Goal: Information Seeking & Learning: Learn about a topic

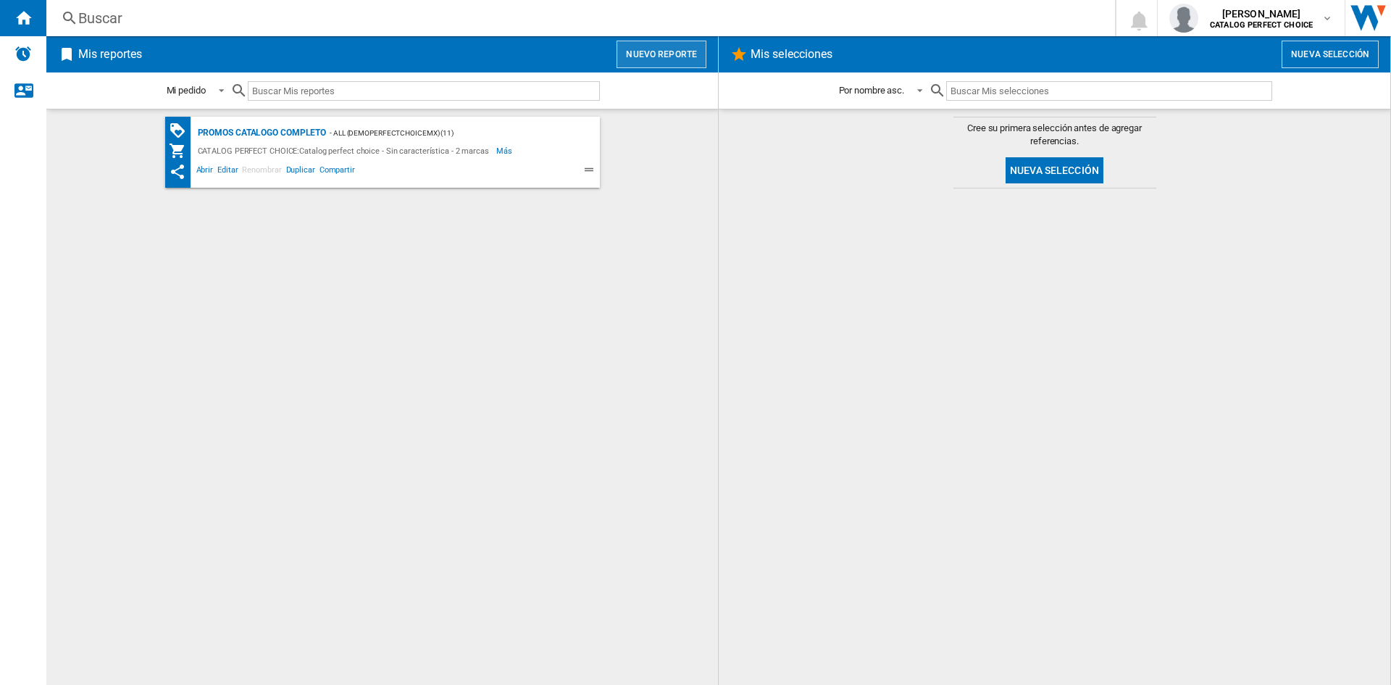
click at [688, 54] on button "Nuevo reporte" at bounding box center [662, 55] width 90 height 28
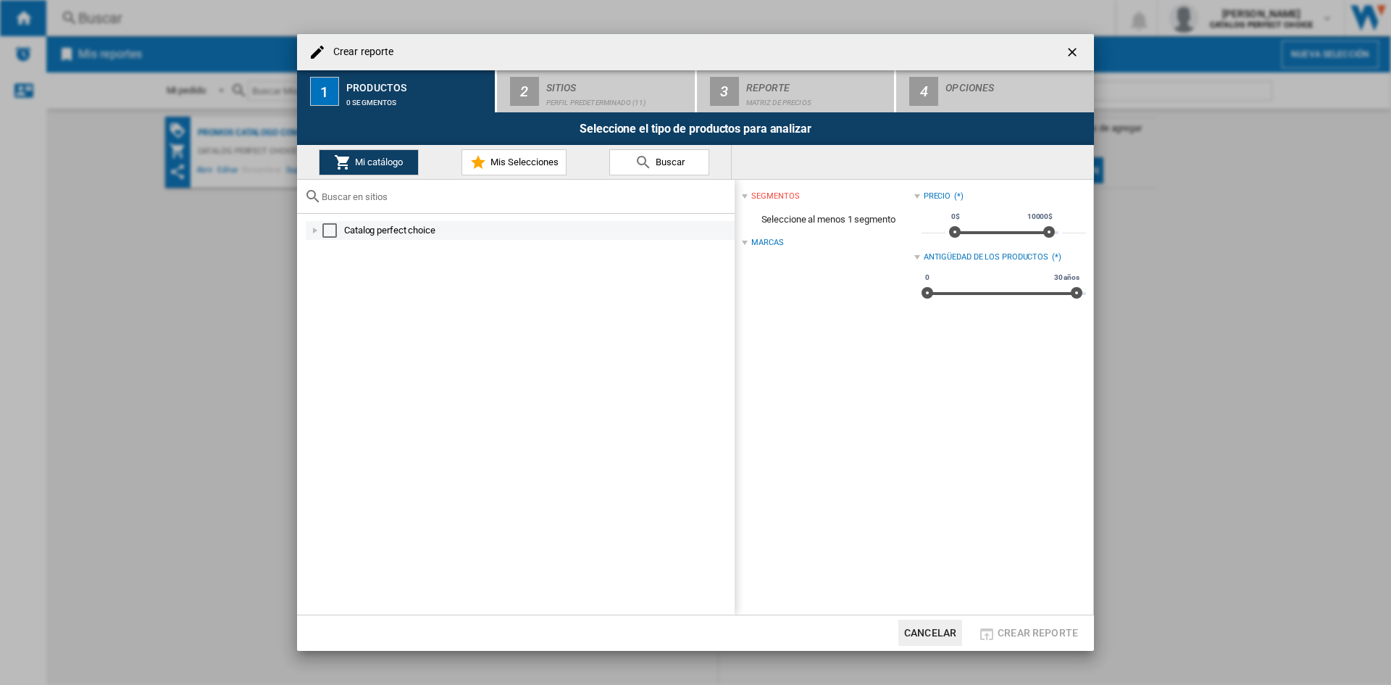
click at [311, 230] on div at bounding box center [315, 230] width 14 height 14
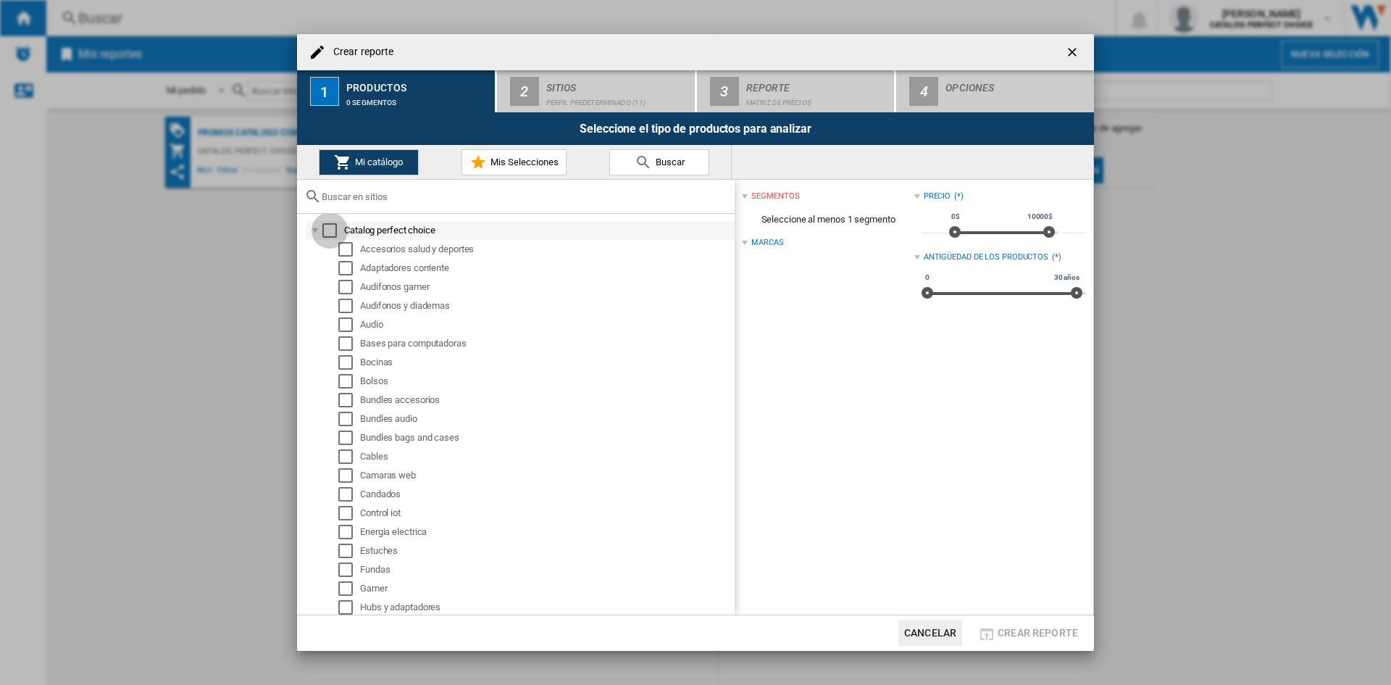
click at [336, 228] on div "Select" at bounding box center [329, 230] width 14 height 14
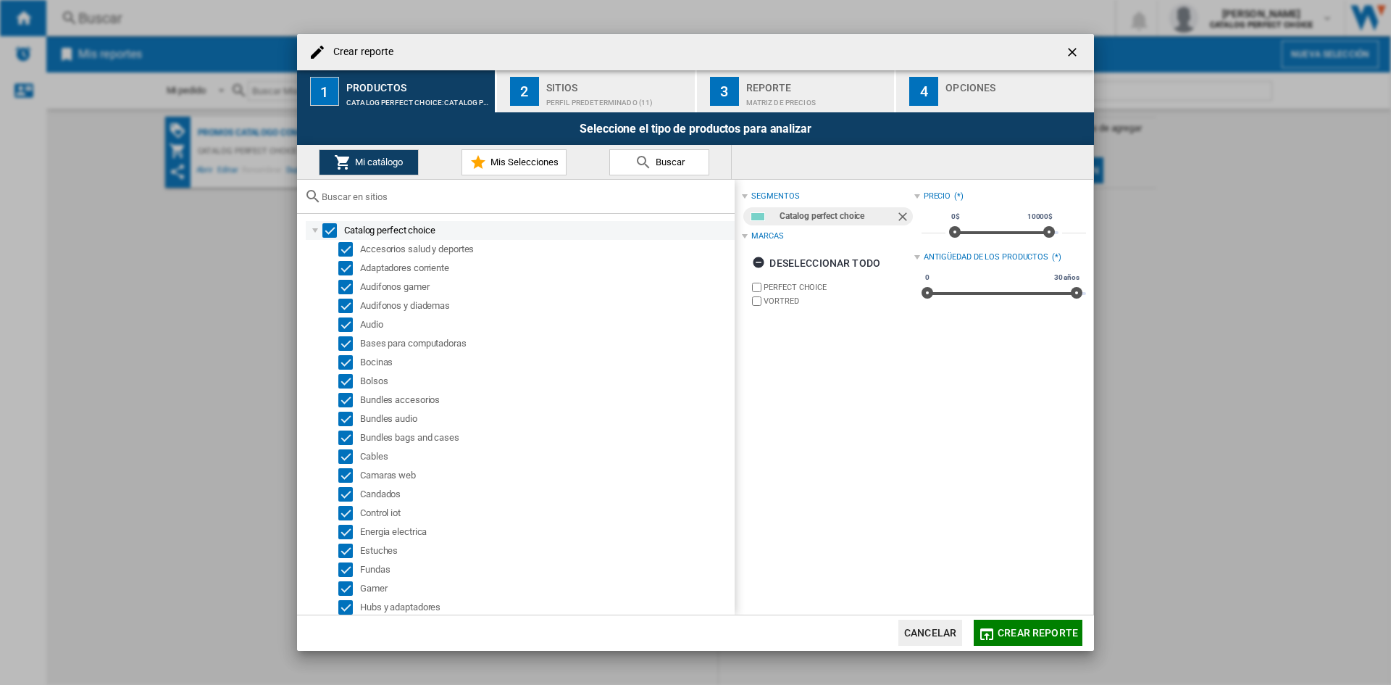
click at [316, 228] on div at bounding box center [315, 230] width 14 height 14
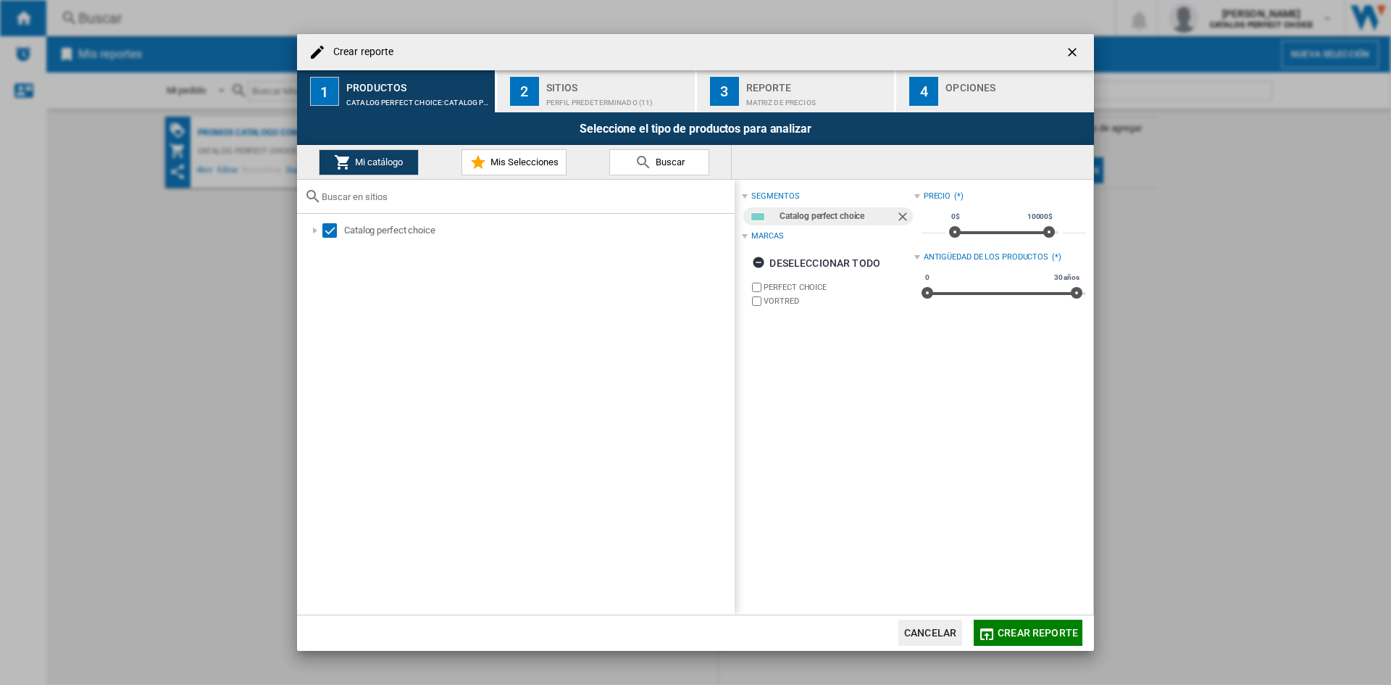
click at [579, 101] on div "Perfil predeterminado (11)" at bounding box center [617, 98] width 143 height 15
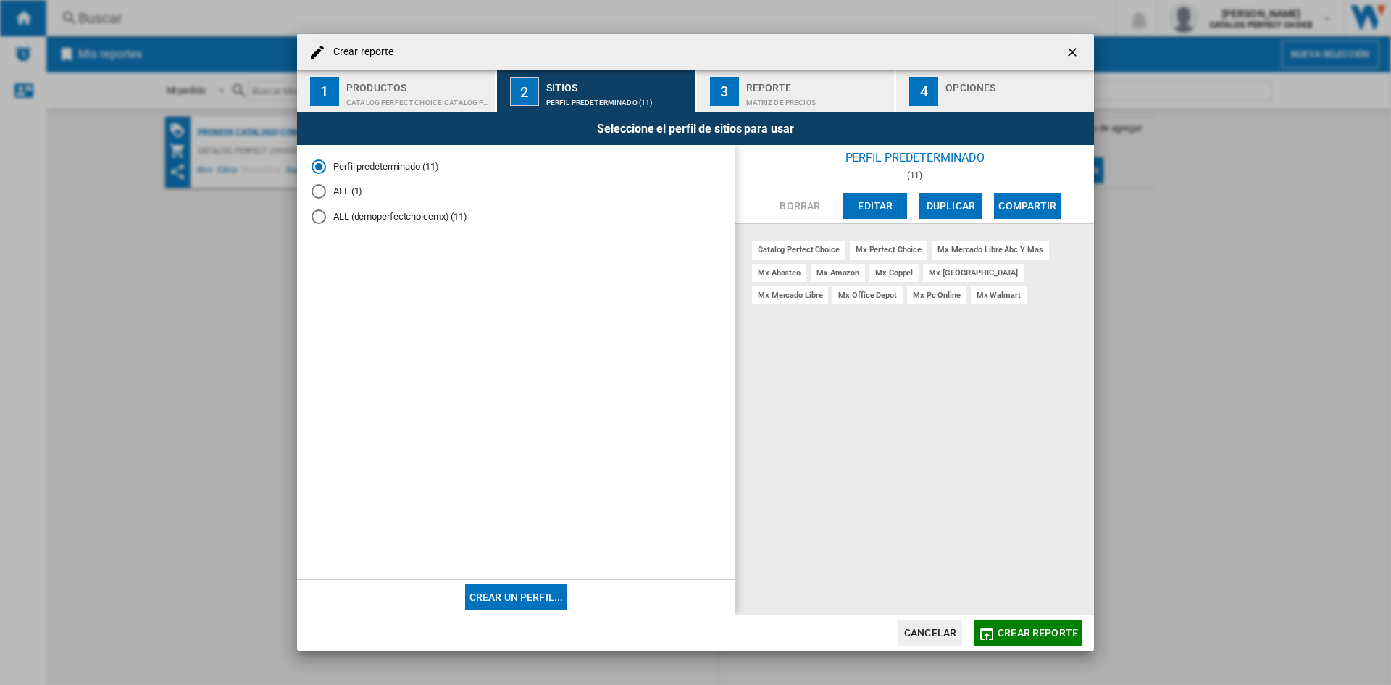
click at [362, 191] on md-radio-button "ALL (1)" at bounding box center [516, 192] width 409 height 14
click at [346, 215] on md-radio-button "ALL (demoperfectchoicemx) (11)" at bounding box center [516, 217] width 409 height 14
click at [341, 193] on md-radio-button "ALL (1)" at bounding box center [516, 192] width 409 height 14
click at [349, 216] on md-radio-button "ALL (demoperfectchoicemx) (11)" at bounding box center [516, 217] width 409 height 14
click at [779, 96] on div "Matriz de precios" at bounding box center [817, 98] width 143 height 15
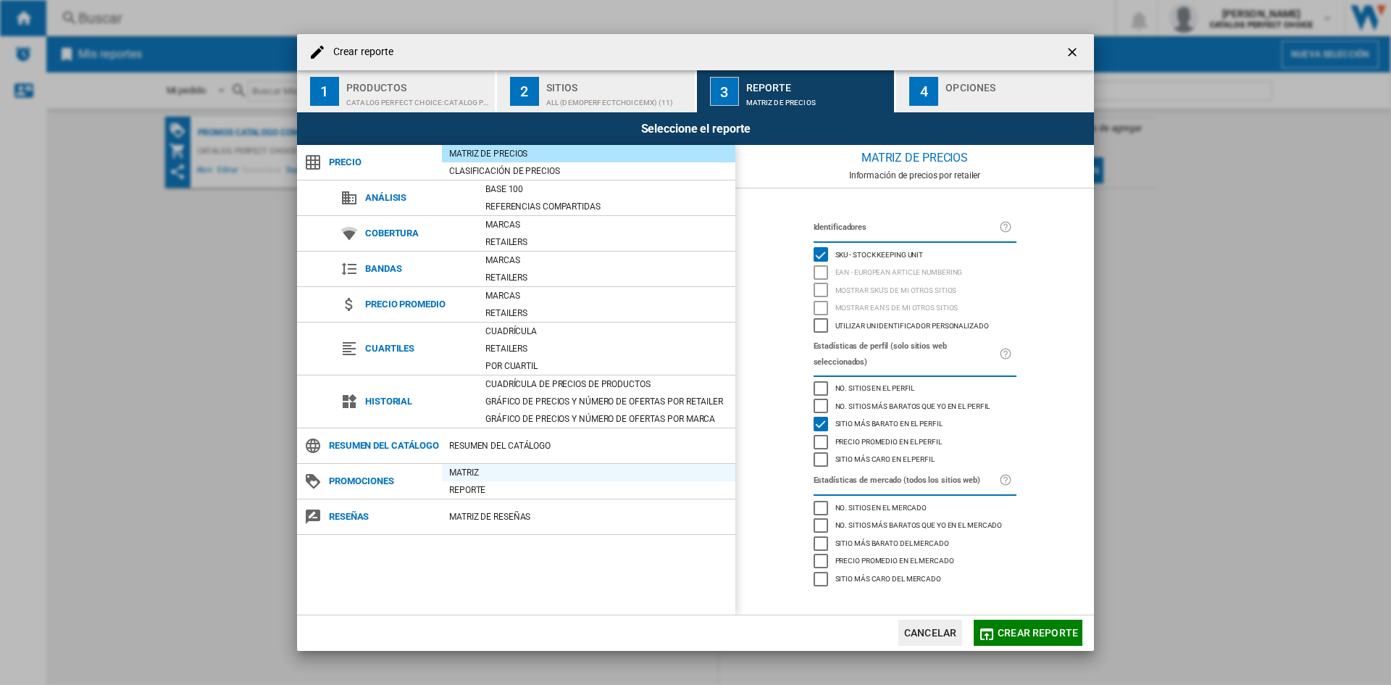
click at [474, 480] on div "Matriz" at bounding box center [588, 472] width 293 height 14
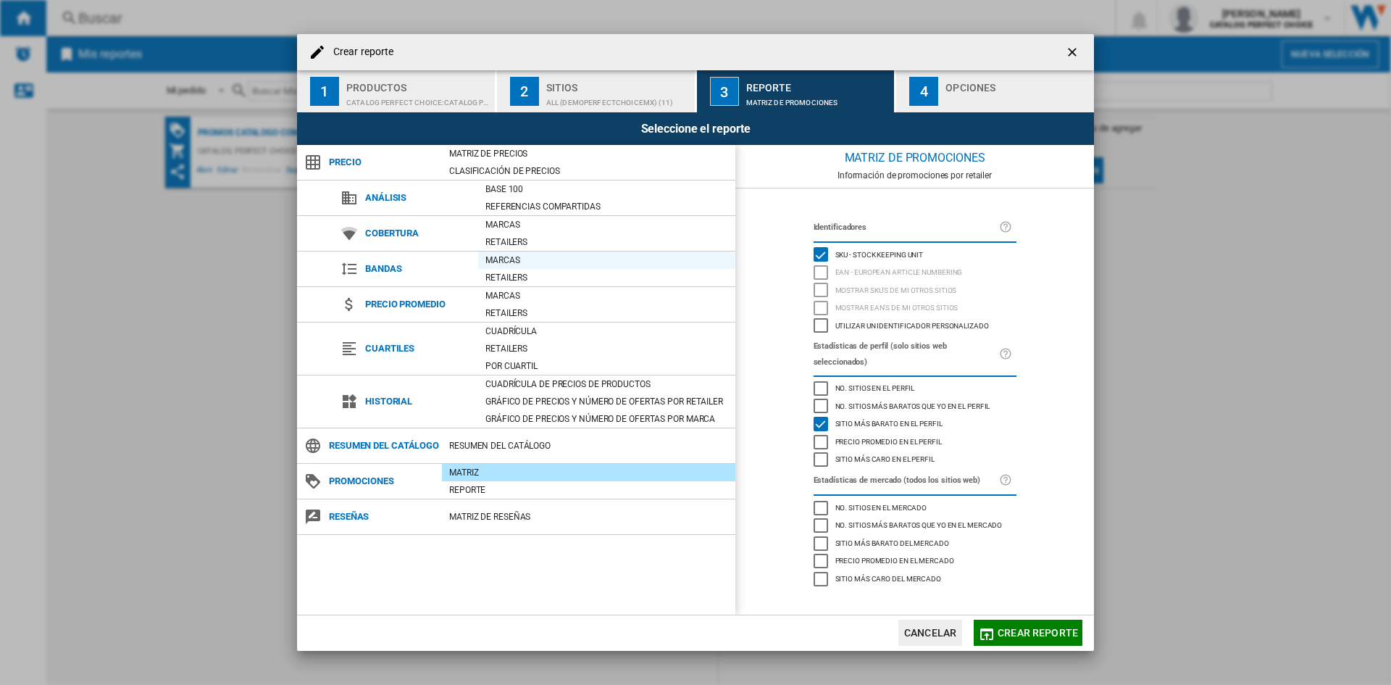
click at [509, 264] on div "Marcas" at bounding box center [606, 260] width 257 height 14
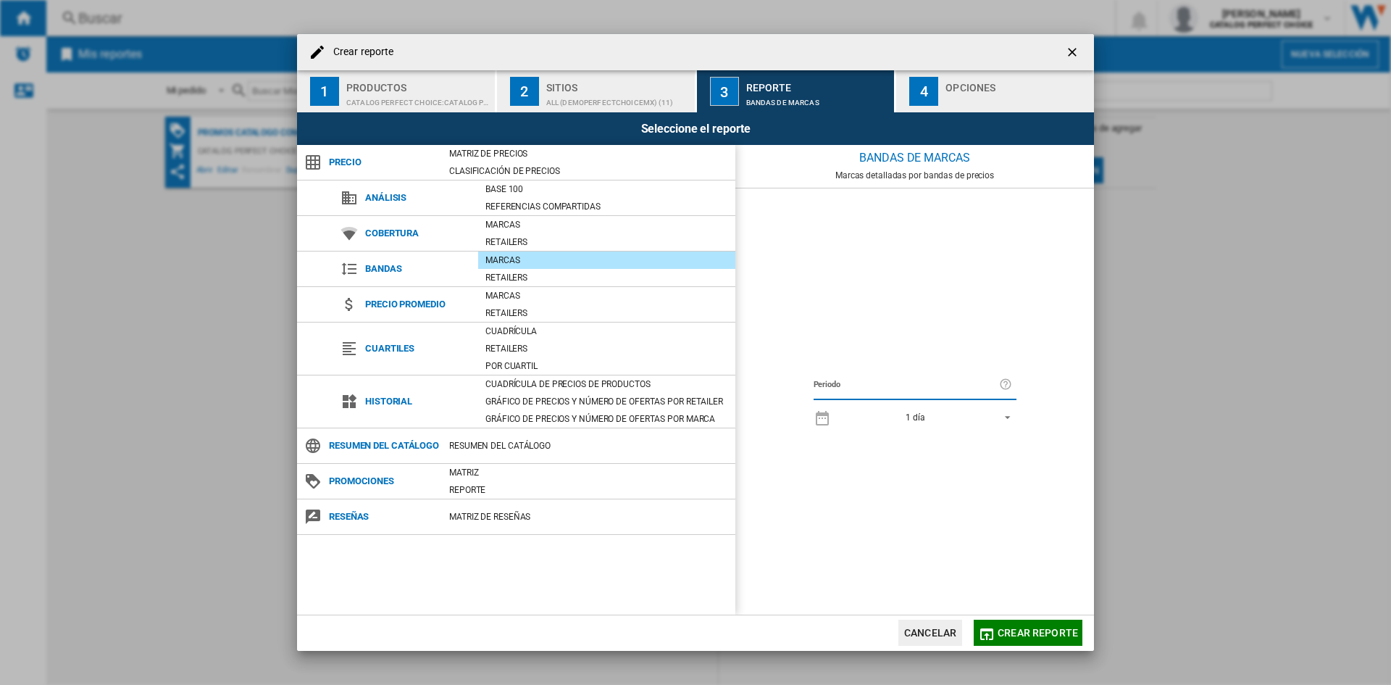
click at [999, 419] on span "REPORTS.WIZARD.STEPS.REPORT.STEPS.REPORT_OPTIONS.PERIOD: 1 día" at bounding box center [1003, 415] width 17 height 13
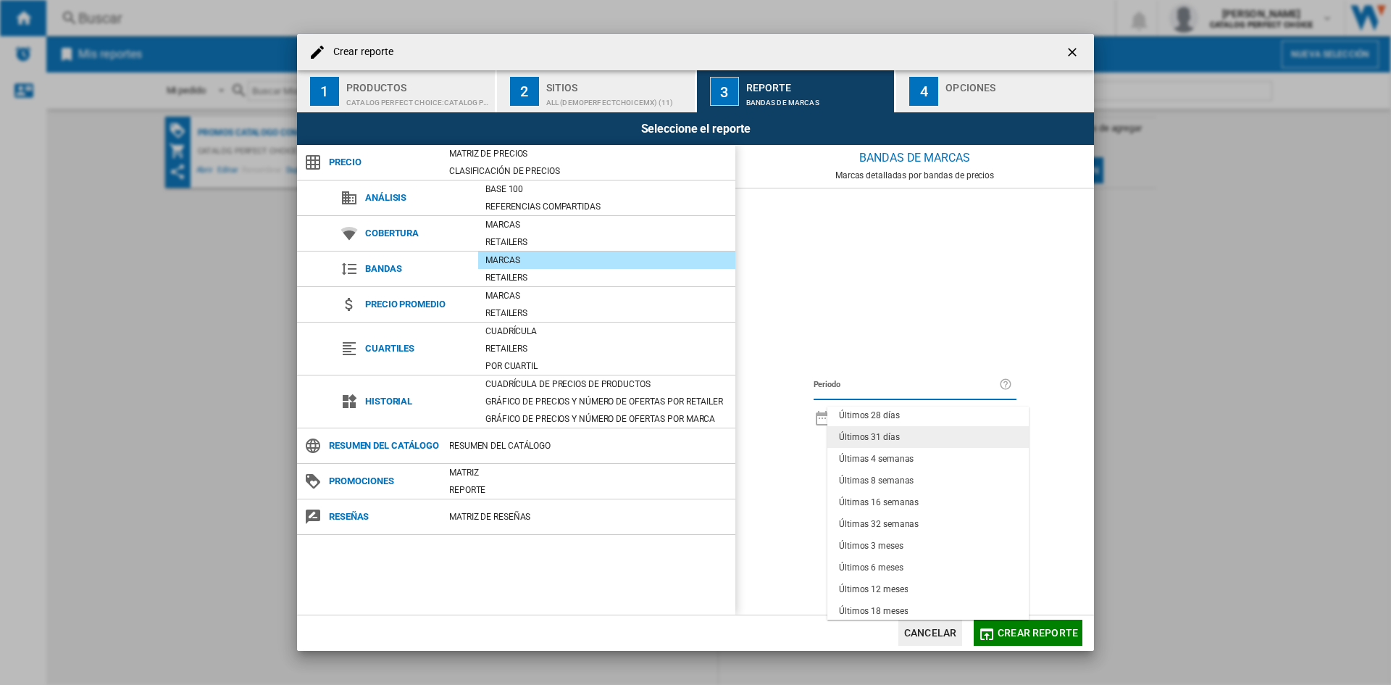
scroll to position [91, 0]
click at [912, 579] on md-option "Últimos 12 meses" at bounding box center [928, 587] width 201 height 22
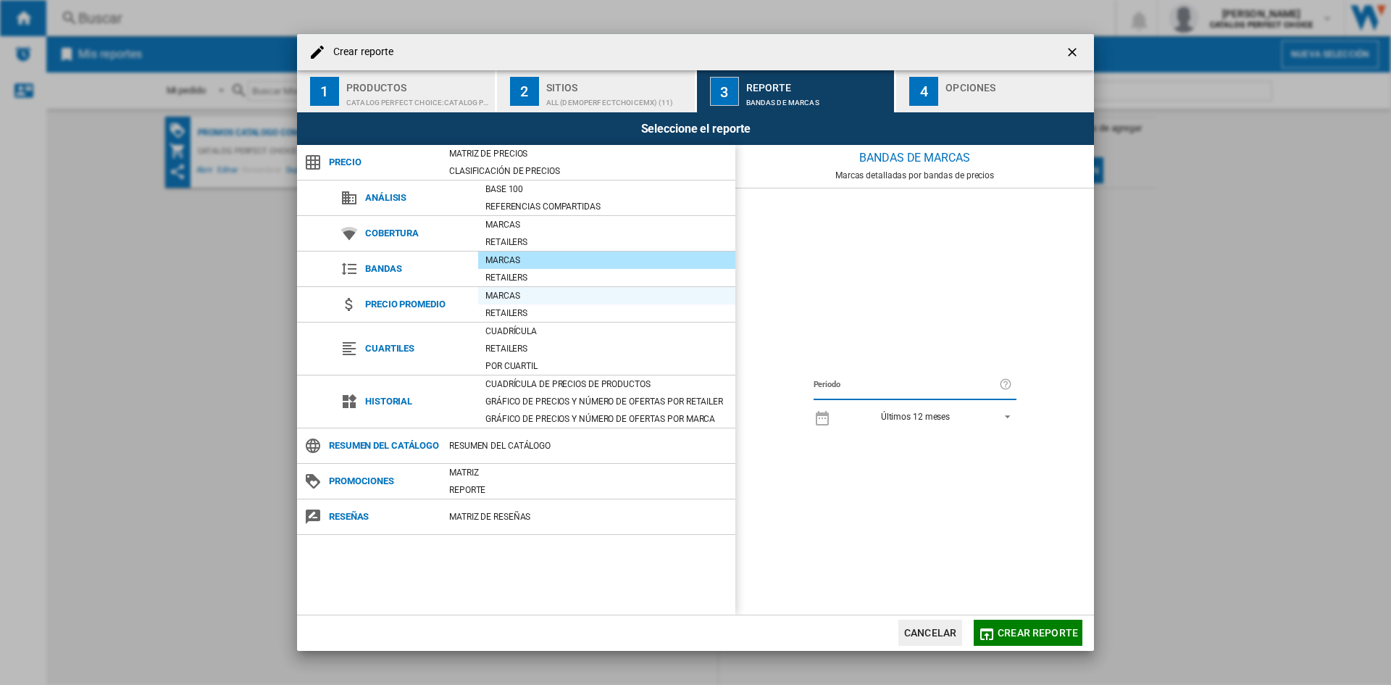
click at [543, 291] on div "Marcas" at bounding box center [606, 295] width 257 height 14
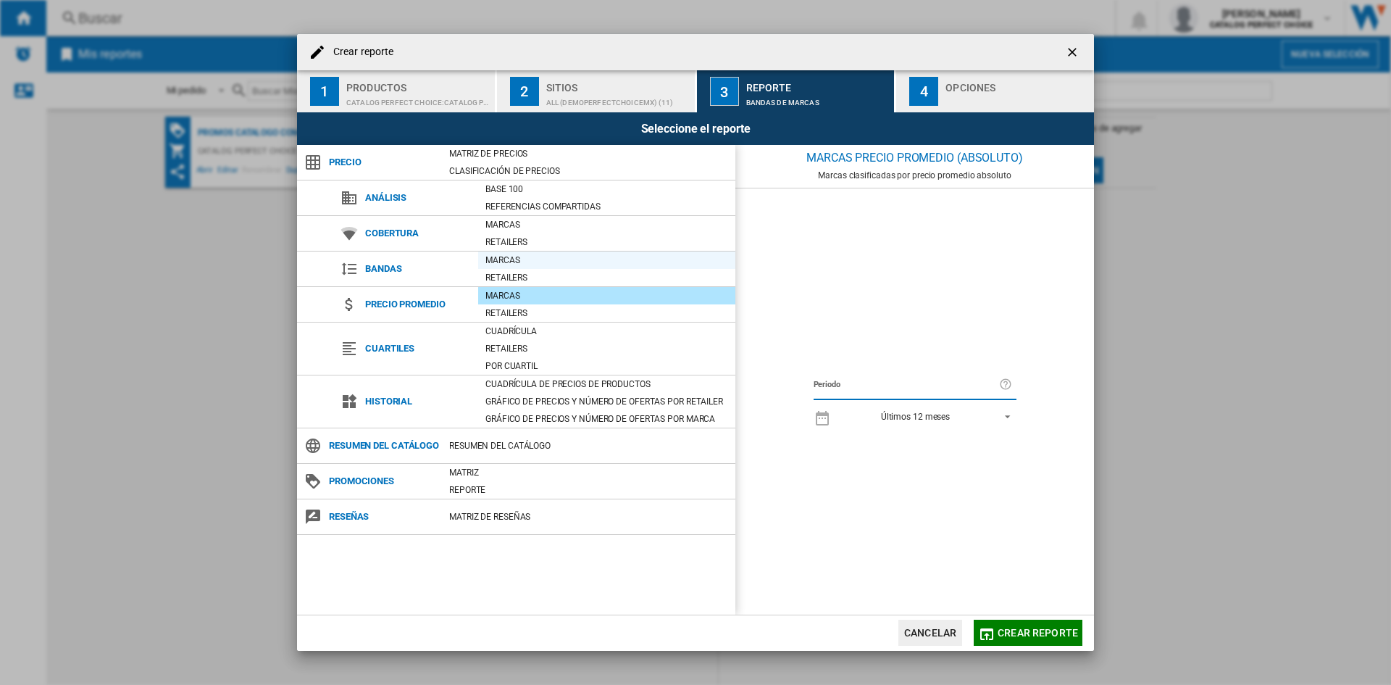
click at [551, 263] on div "Marcas" at bounding box center [606, 260] width 257 height 14
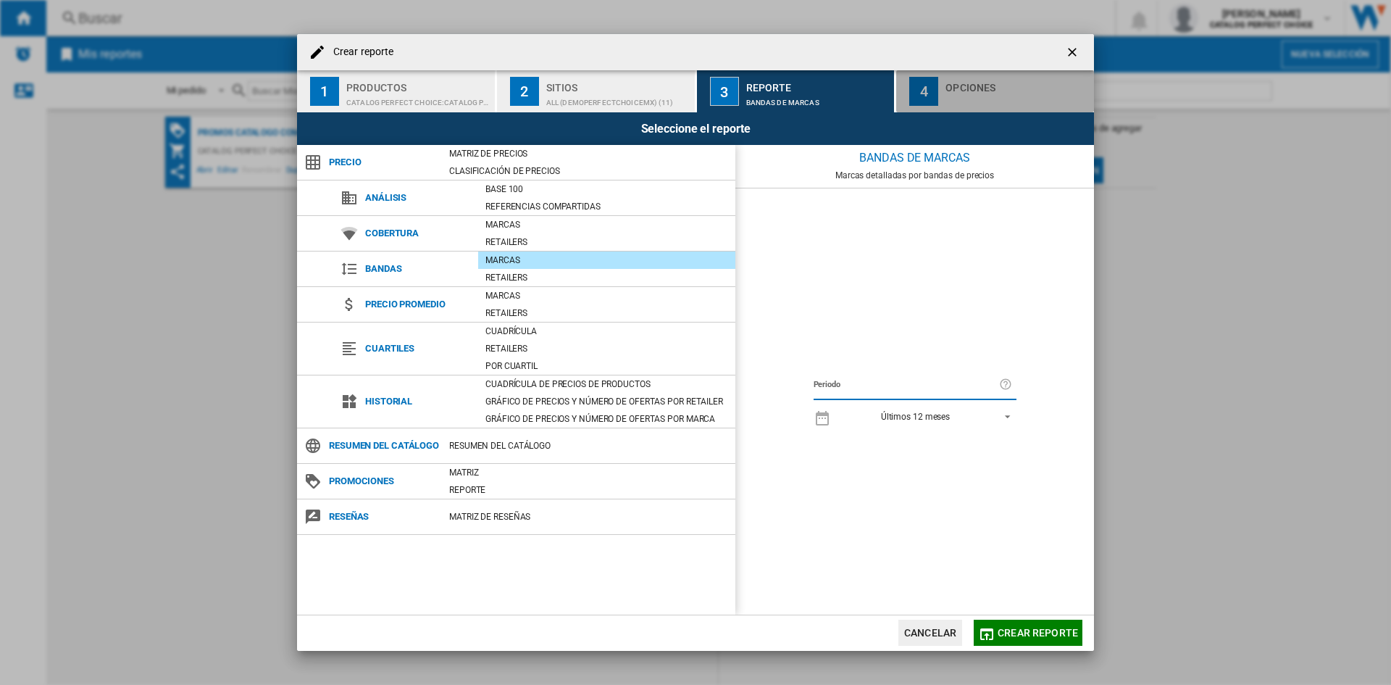
click at [985, 100] on div "button" at bounding box center [1017, 98] width 143 height 15
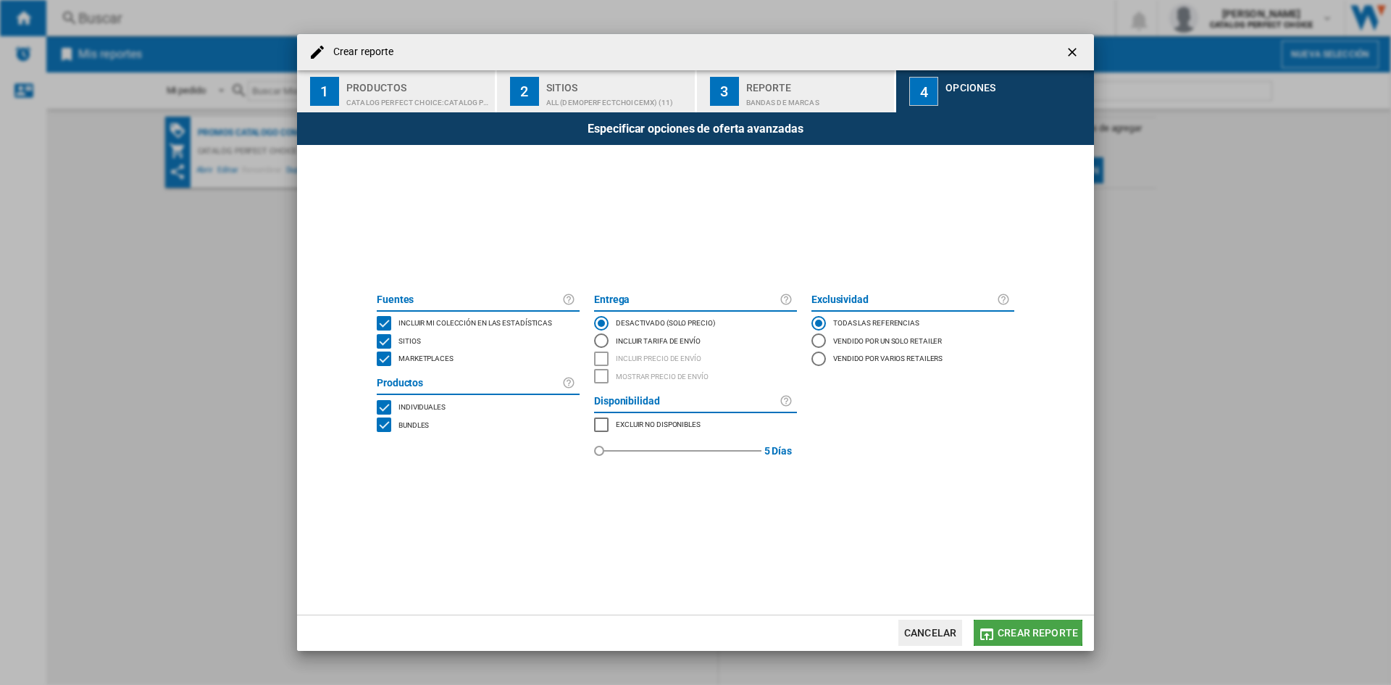
click at [1013, 628] on span "Crear reporte" at bounding box center [1038, 633] width 80 height 12
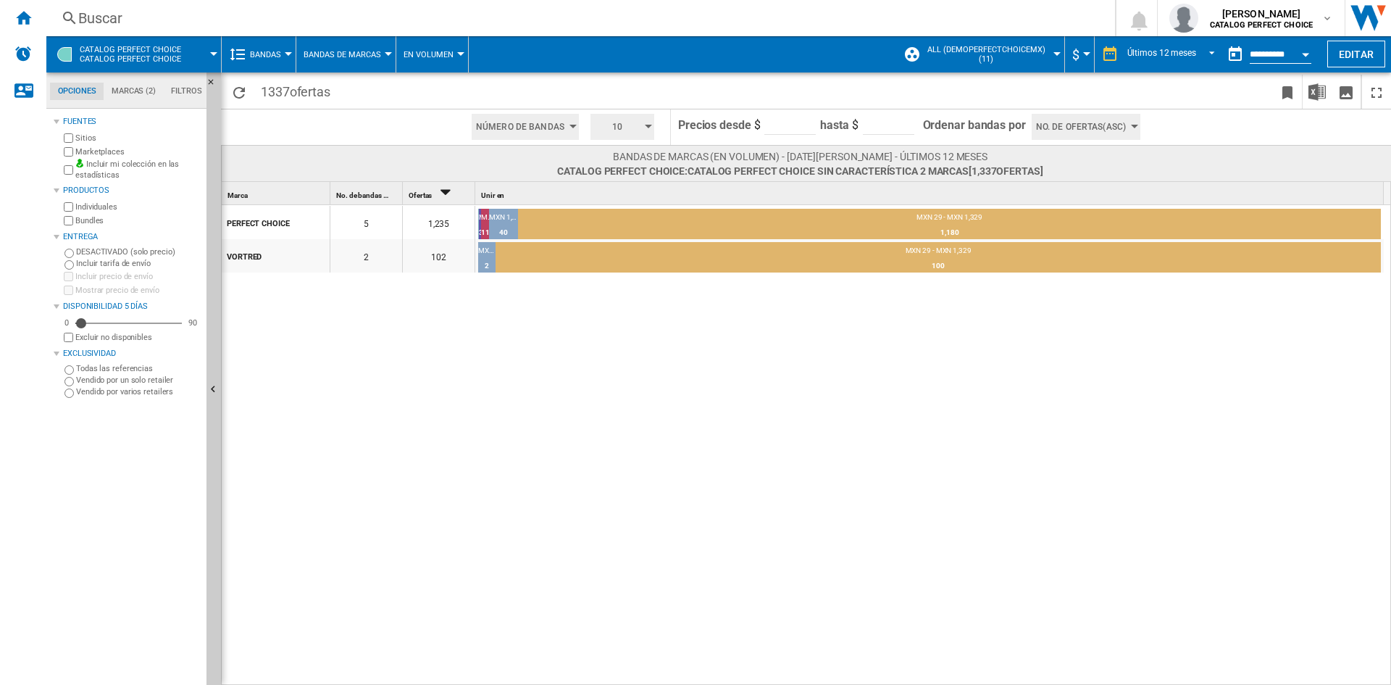
click at [552, 127] on span "Número de bandas" at bounding box center [520, 127] width 88 height 26
click at [552, 127] on md-backdrop at bounding box center [695, 342] width 1391 height 685
click at [1094, 131] on span "No. de ofertas(Asc)" at bounding box center [1081, 127] width 90 height 26
click at [606, 125] on md-backdrop at bounding box center [695, 342] width 1391 height 685
click at [625, 125] on span "10" at bounding box center [617, 127] width 45 height 26
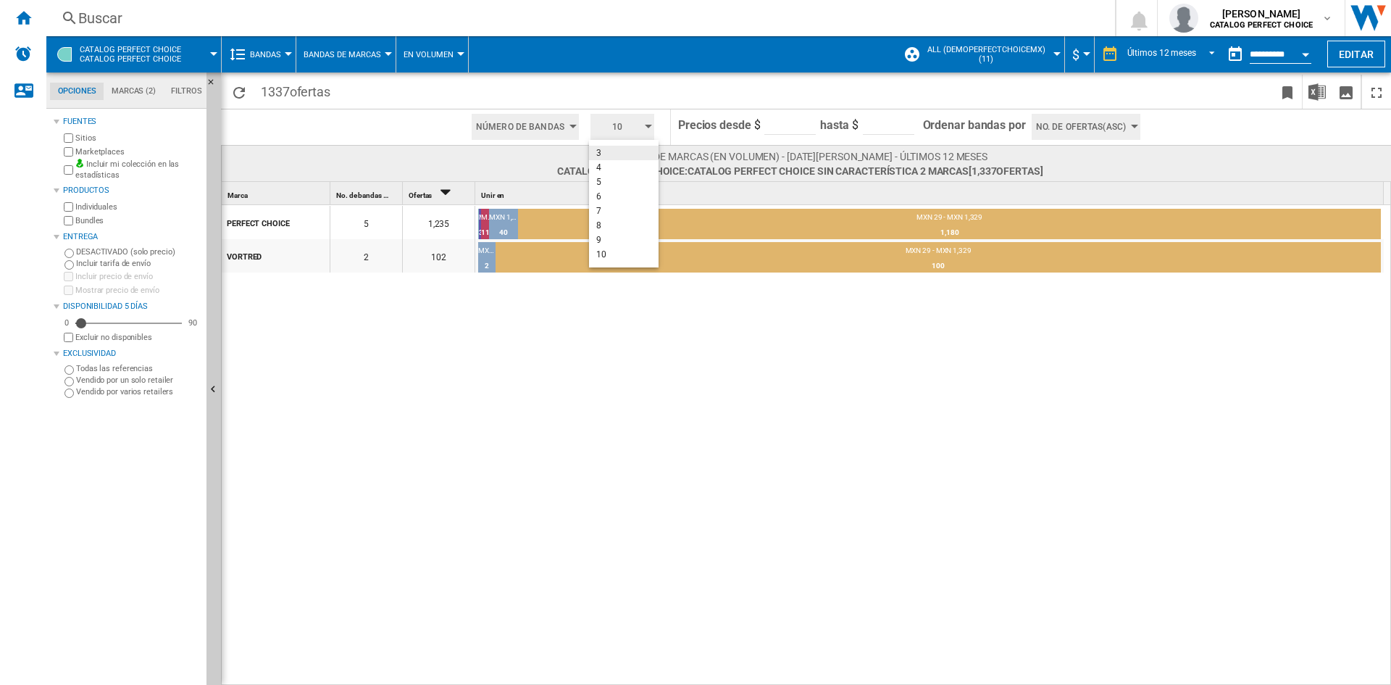
click at [627, 149] on button "3" at bounding box center [624, 153] width 70 height 14
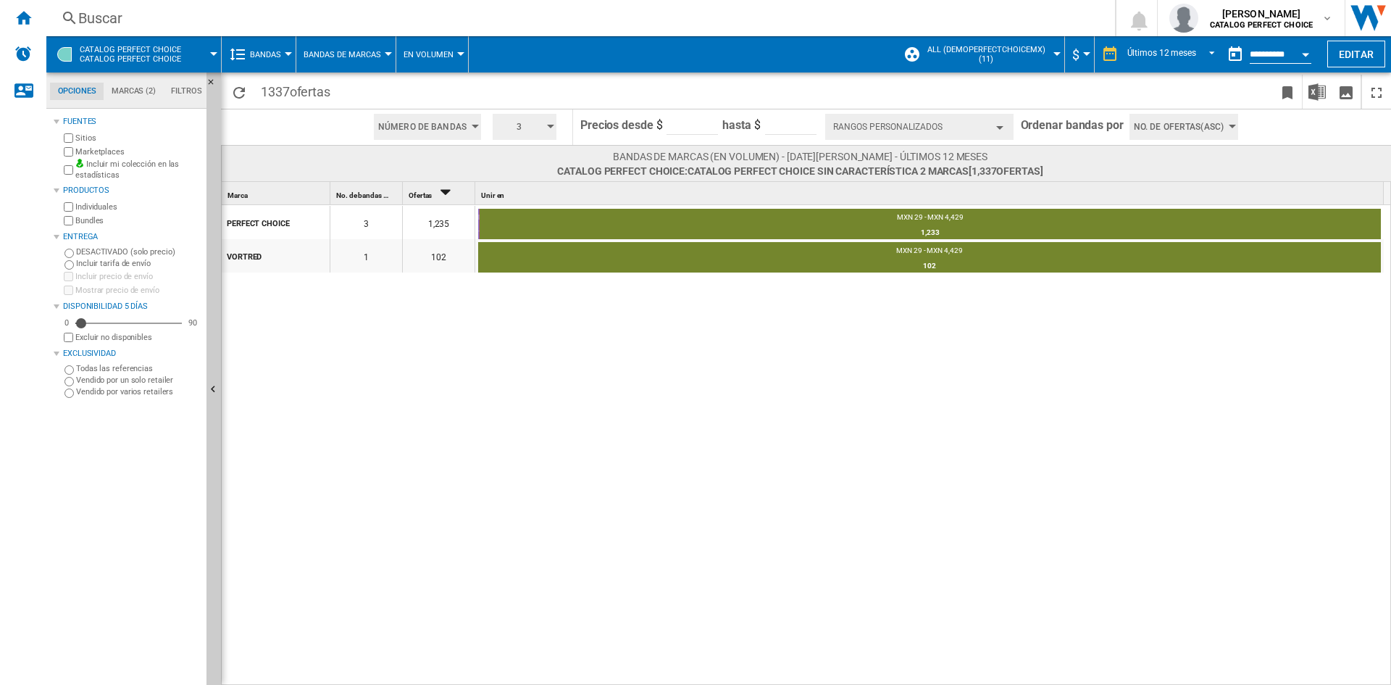
click at [698, 127] on input "**" at bounding box center [692, 124] width 51 height 22
type input "***"
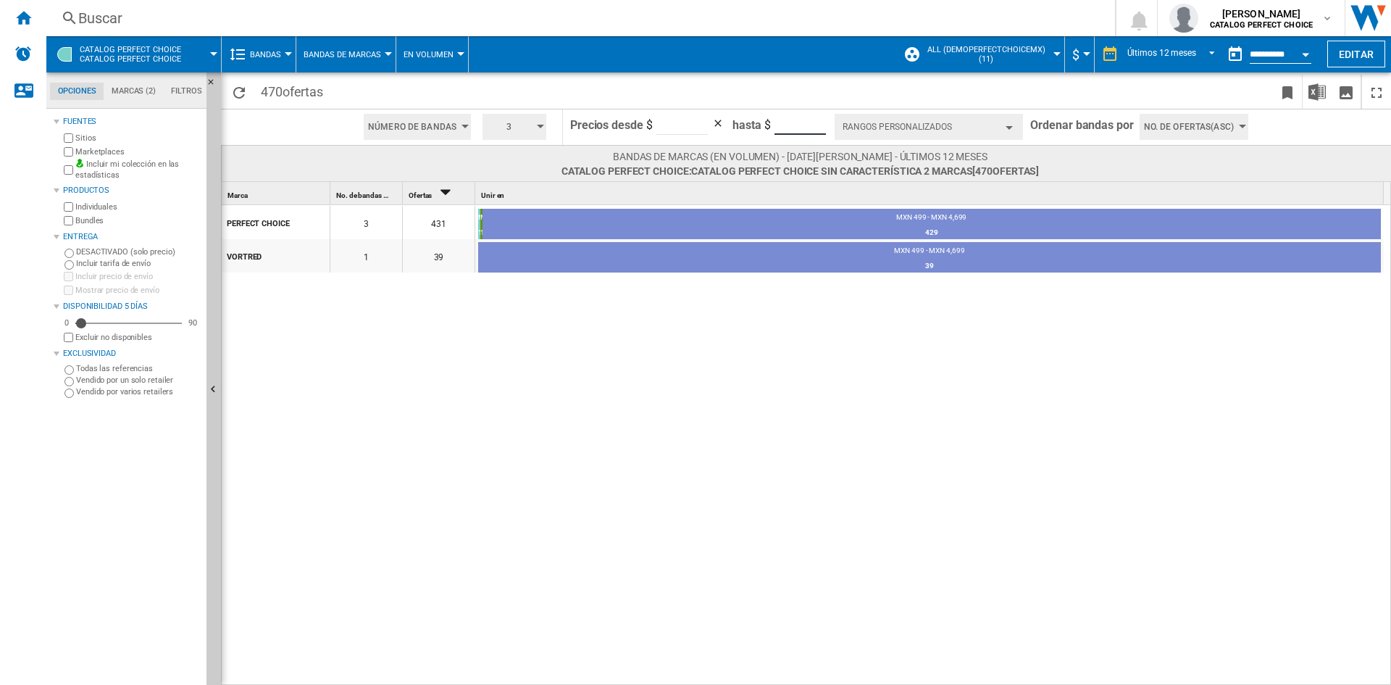
click at [783, 125] on input "*****" at bounding box center [800, 124] width 51 height 22
type input "****"
click at [517, 131] on span "3" at bounding box center [499, 127] width 45 height 26
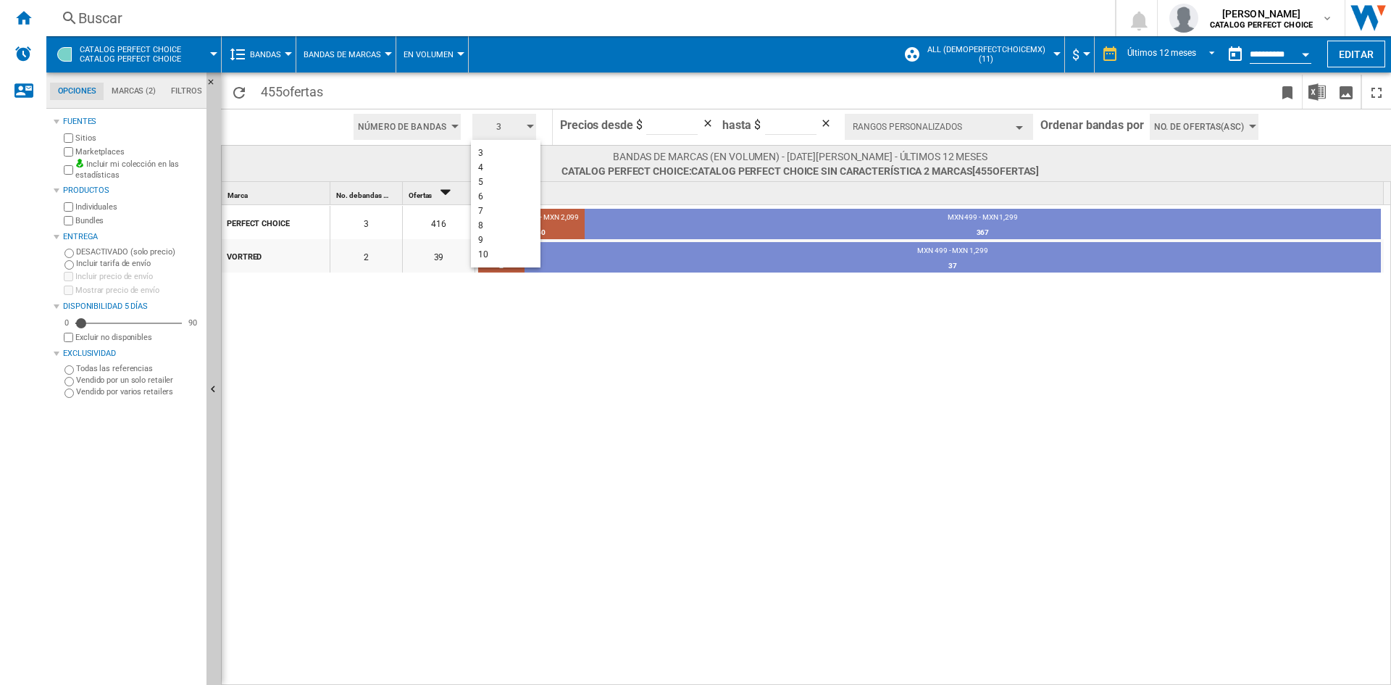
click at [932, 128] on md-backdrop at bounding box center [695, 342] width 1391 height 685
click at [932, 128] on button "Rangos personalizados" at bounding box center [939, 127] width 188 height 26
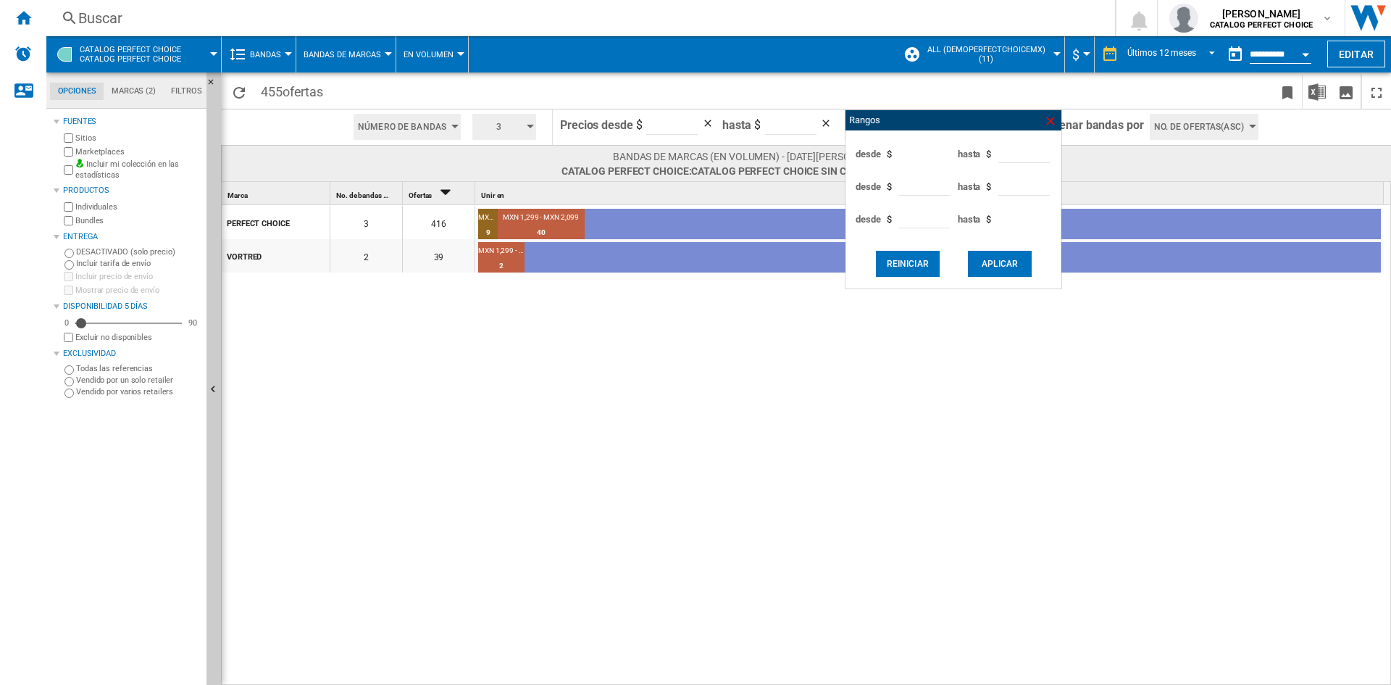
click at [1046, 116] on ng-md-icon at bounding box center [1051, 121] width 14 height 14
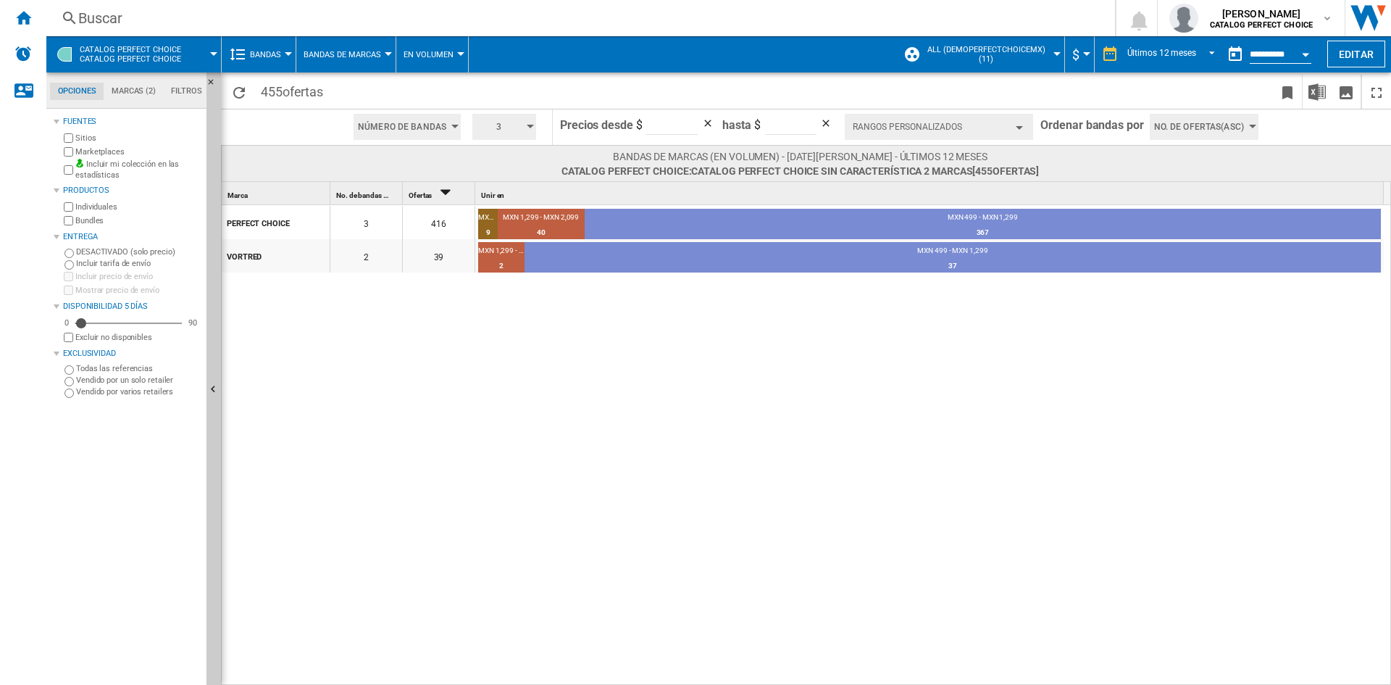
click at [524, 122] on button "3" at bounding box center [504, 127] width 64 height 26
click at [505, 166] on button "4" at bounding box center [506, 167] width 70 height 14
click at [965, 129] on button "Rangos personalizados" at bounding box center [939, 127] width 188 height 26
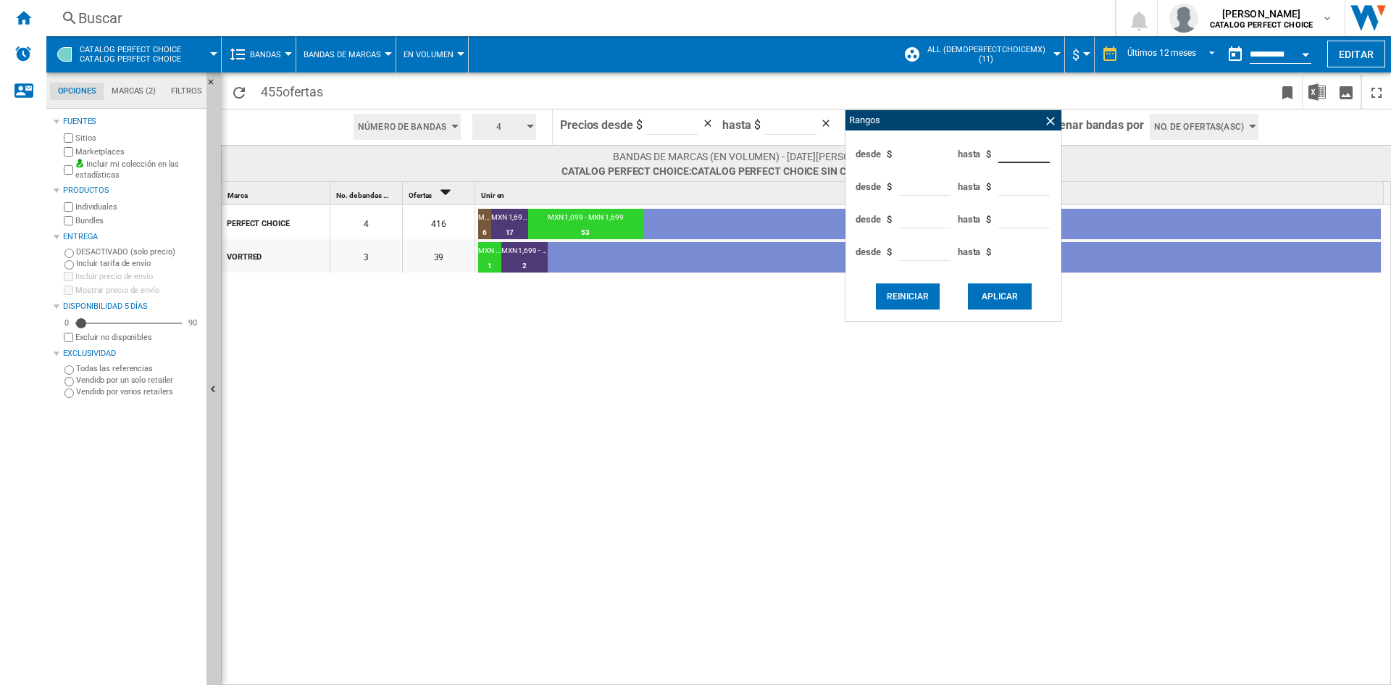
click at [1010, 159] on input "****" at bounding box center [1024, 152] width 51 height 22
click at [1047, 154] on input "****" at bounding box center [1024, 152] width 51 height 22
drag, startPoint x: 1047, startPoint y: 154, endPoint x: 1035, endPoint y: 154, distance: 12.3
click at [1046, 154] on input "****" at bounding box center [1024, 152] width 51 height 22
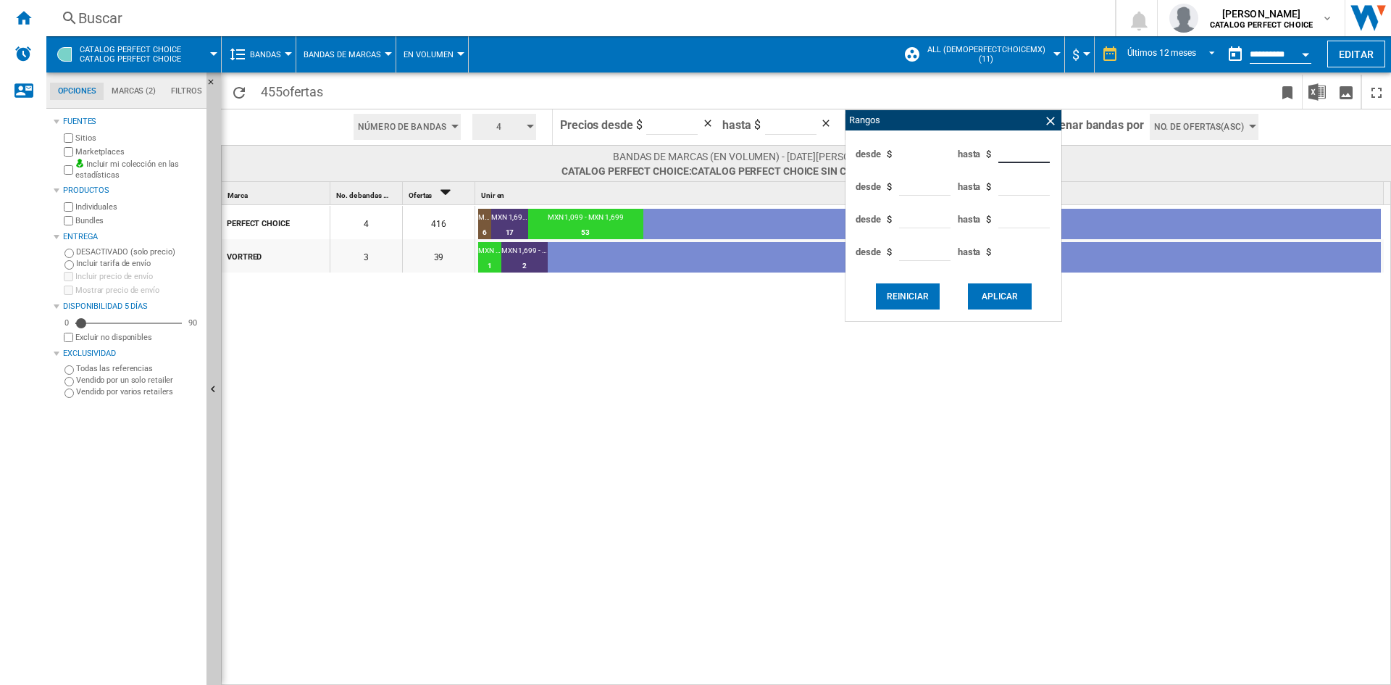
click at [1024, 154] on input "****" at bounding box center [1024, 152] width 51 height 22
type input "***"
click at [665, 122] on input "***" at bounding box center [671, 124] width 51 height 22
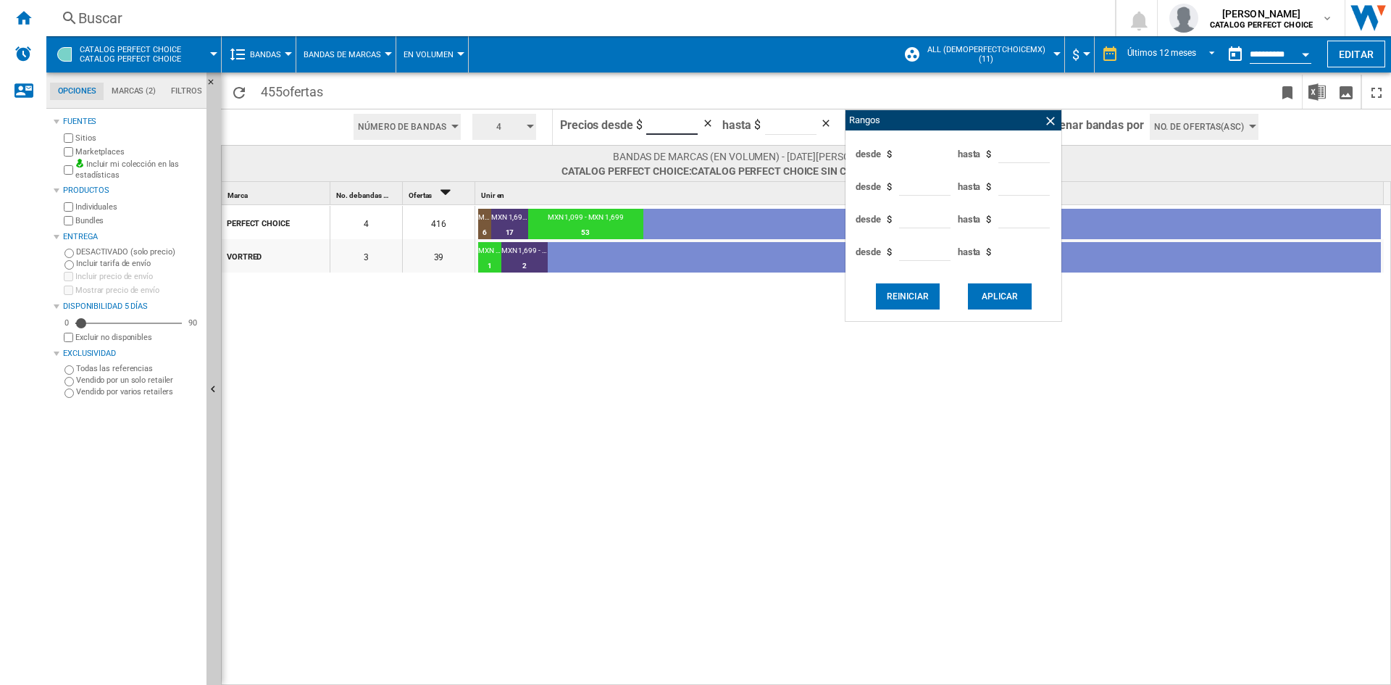
click at [665, 122] on input "***" at bounding box center [671, 124] width 51 height 22
click at [928, 293] on button "Reiniciar" at bounding box center [908, 296] width 64 height 26
click at [1045, 124] on ng-md-icon at bounding box center [1051, 121] width 14 height 14
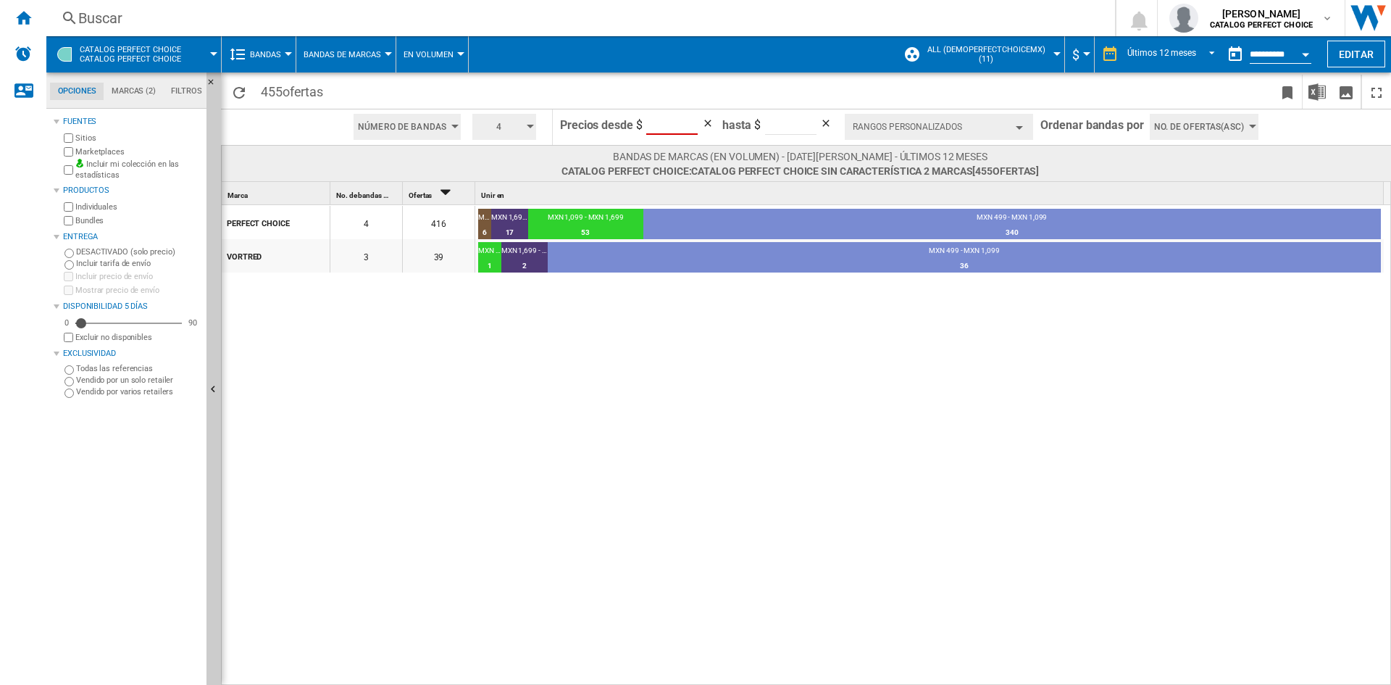
click at [670, 119] on input "*" at bounding box center [671, 124] width 51 height 22
click at [670, 120] on input "*" at bounding box center [671, 124] width 51 height 22
type input "*"
click at [806, 101] on span at bounding box center [1038, 92] width 472 height 34
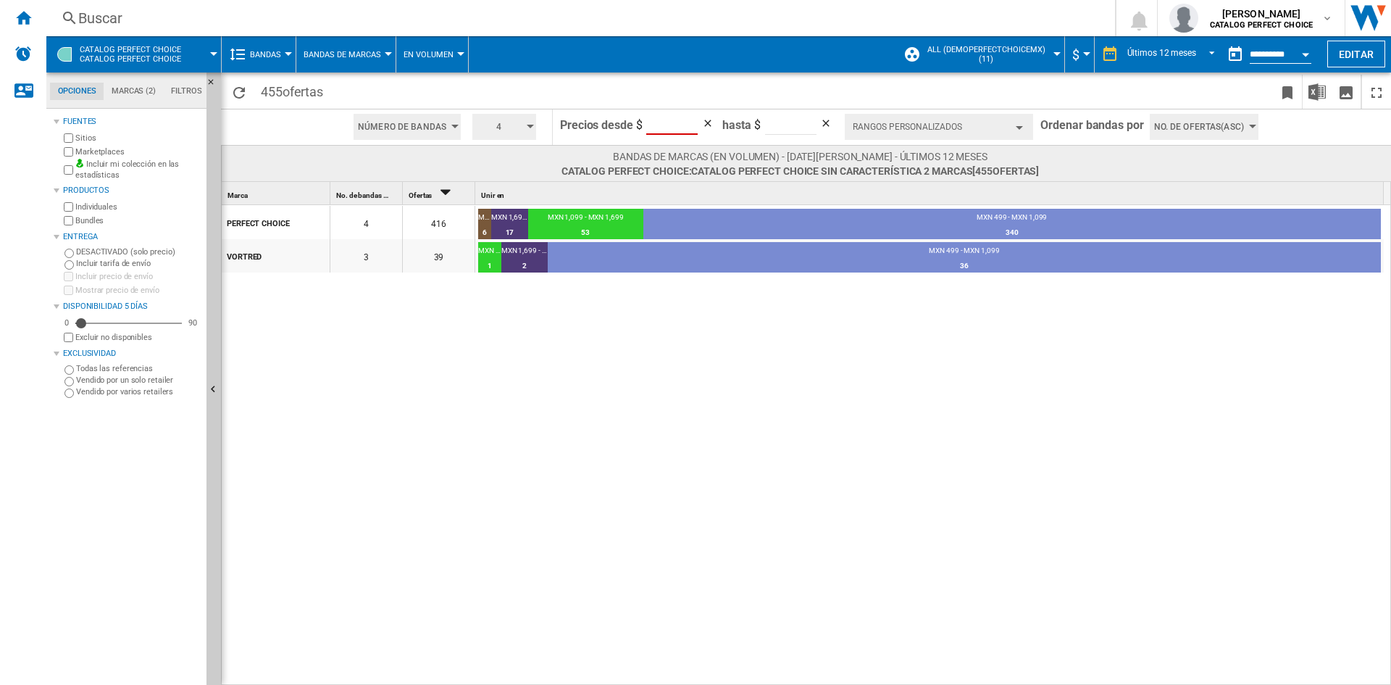
click at [905, 121] on button "Rangos personalizados" at bounding box center [939, 127] width 188 height 26
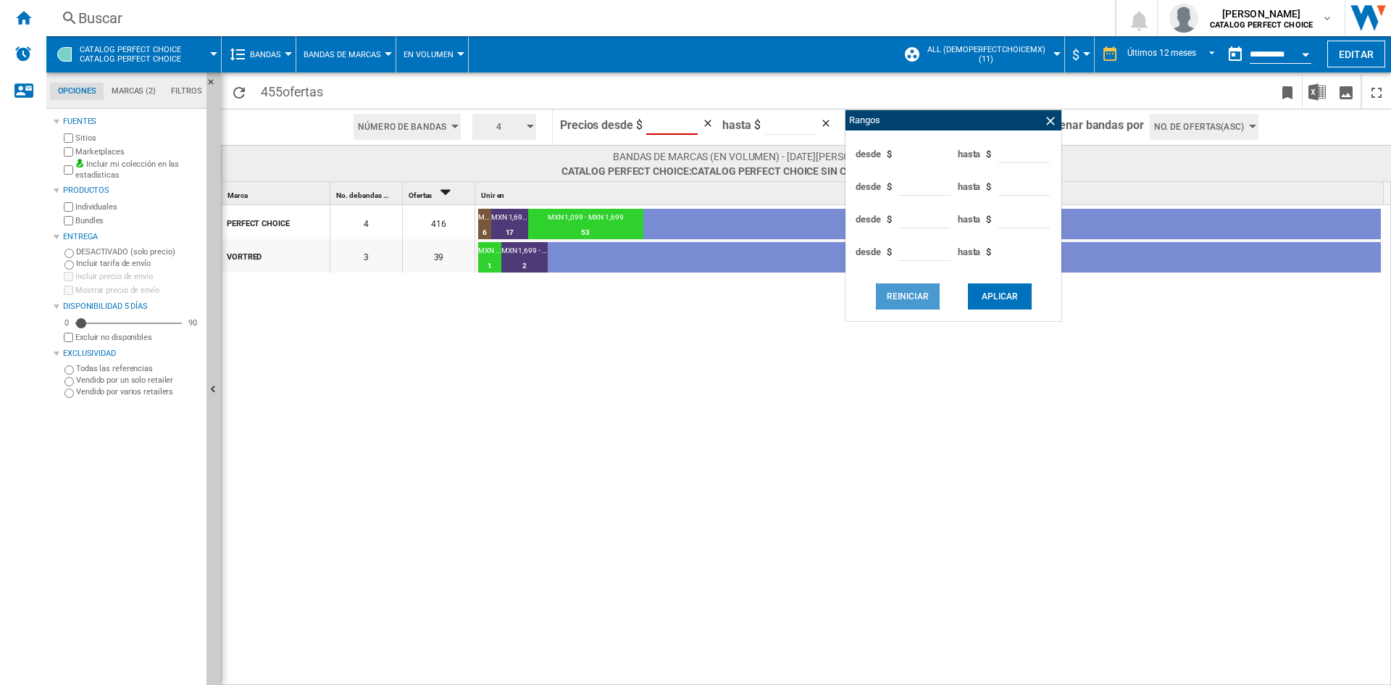
click at [930, 296] on button "Reiniciar" at bounding box center [908, 296] width 64 height 26
click at [925, 292] on button "Reiniciar" at bounding box center [908, 296] width 64 height 26
click at [1047, 118] on ng-md-icon at bounding box center [1051, 121] width 14 height 14
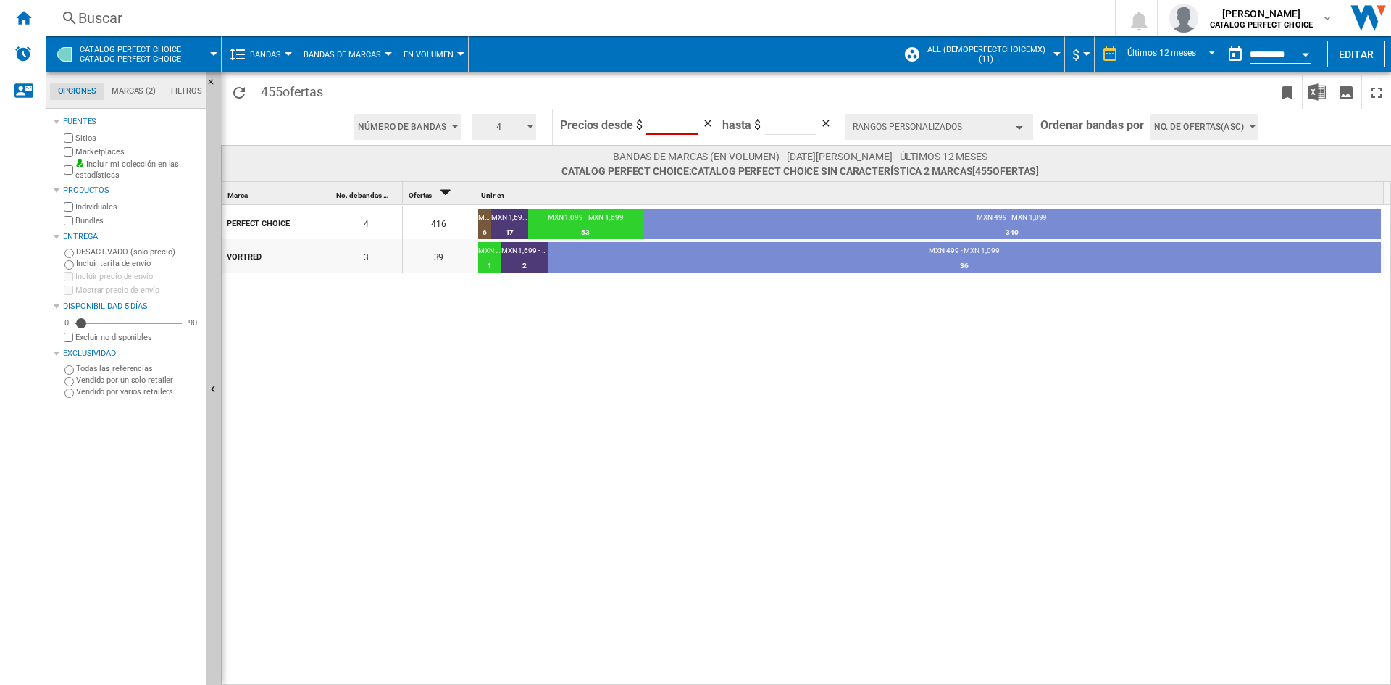
click at [939, 131] on button "Rangos personalizados" at bounding box center [939, 127] width 188 height 26
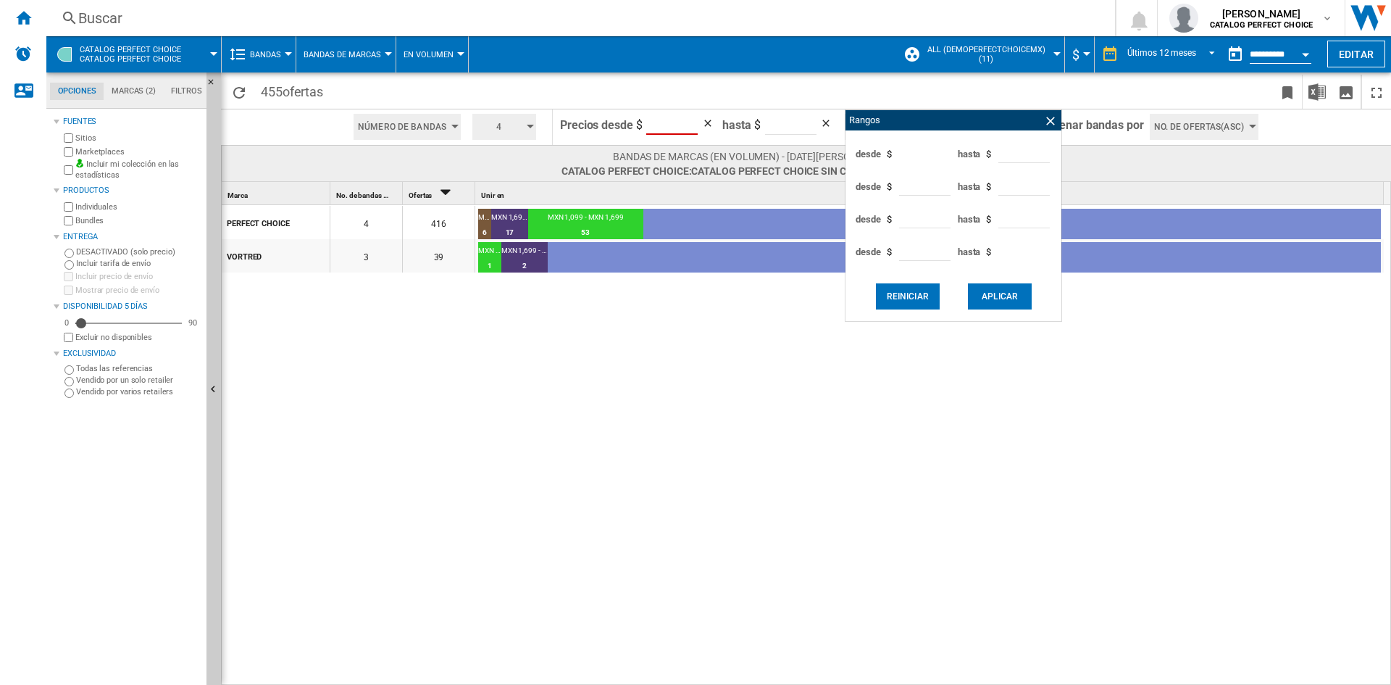
click at [976, 295] on button "Aplicar" at bounding box center [1000, 296] width 64 height 26
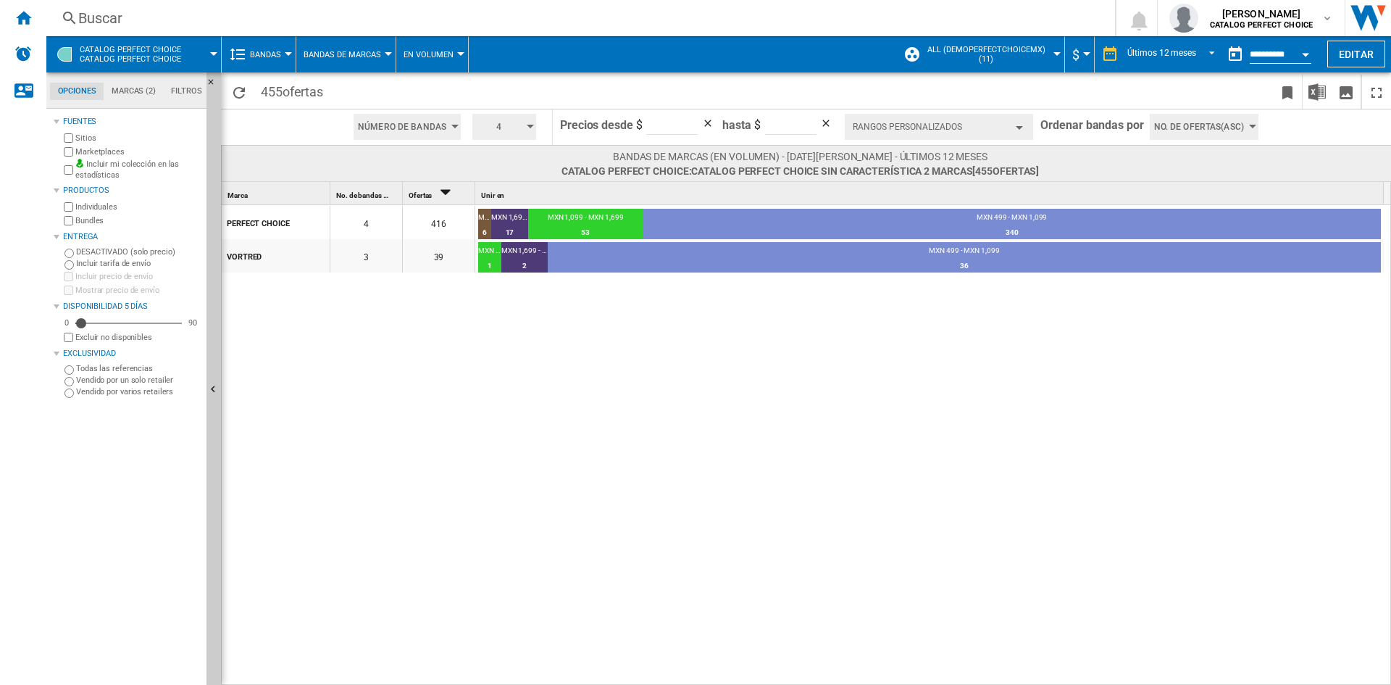
click at [140, 96] on md-tab-item "Marcas (2)" at bounding box center [133, 91] width 59 height 17
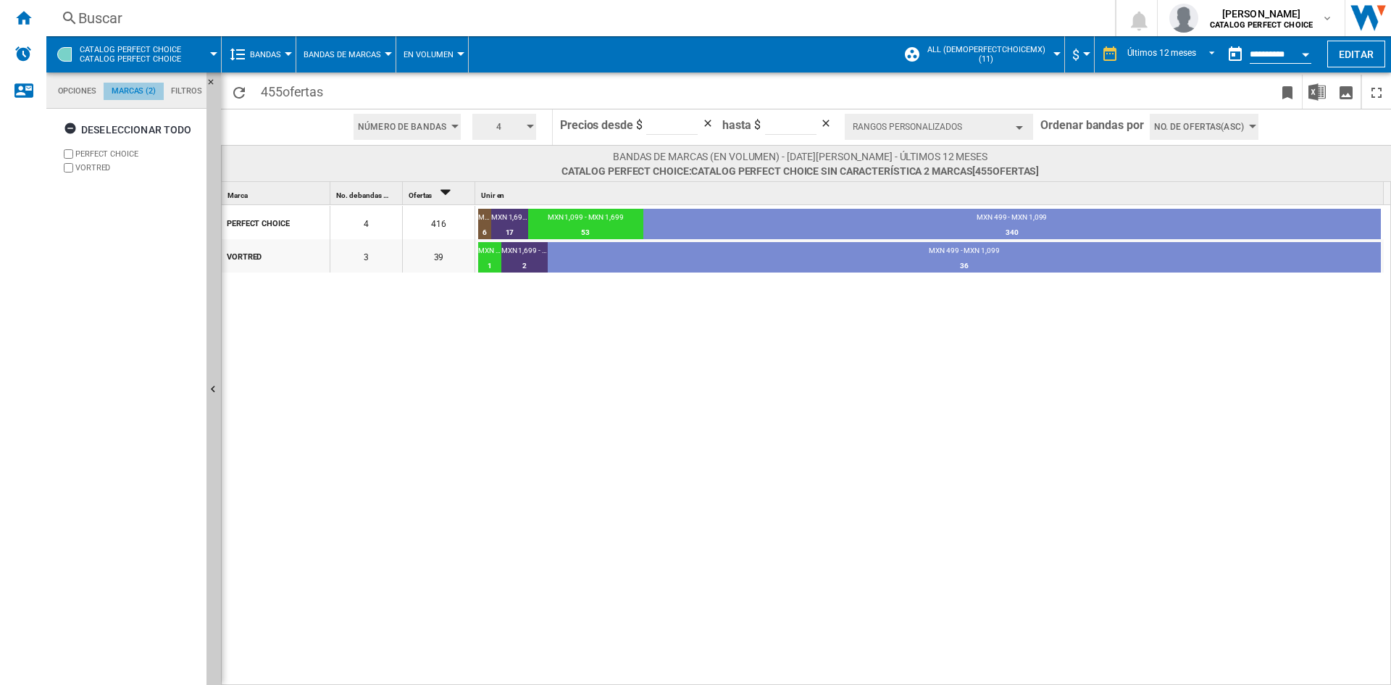
scroll to position [56, 0]
click at [82, 94] on md-tab-item "Opciones" at bounding box center [77, 91] width 54 height 17
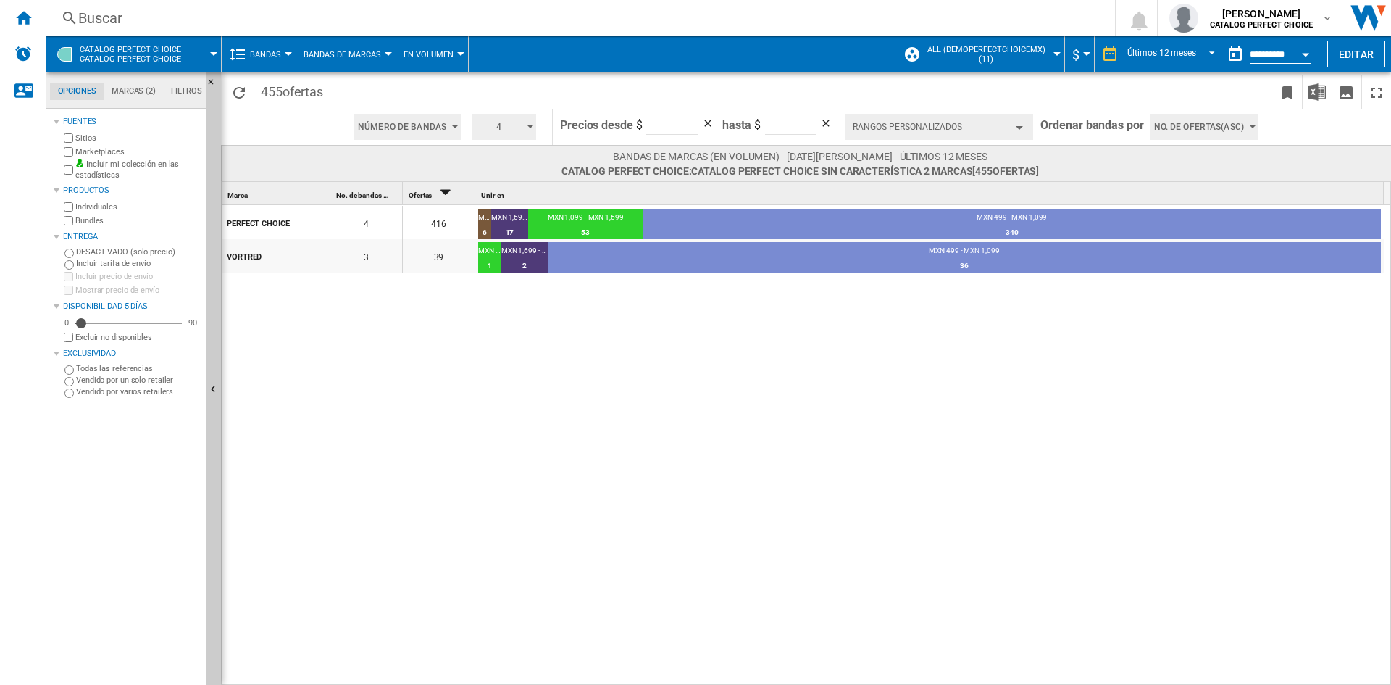
click at [243, 59] on ng-md-icon at bounding box center [237, 54] width 17 height 17
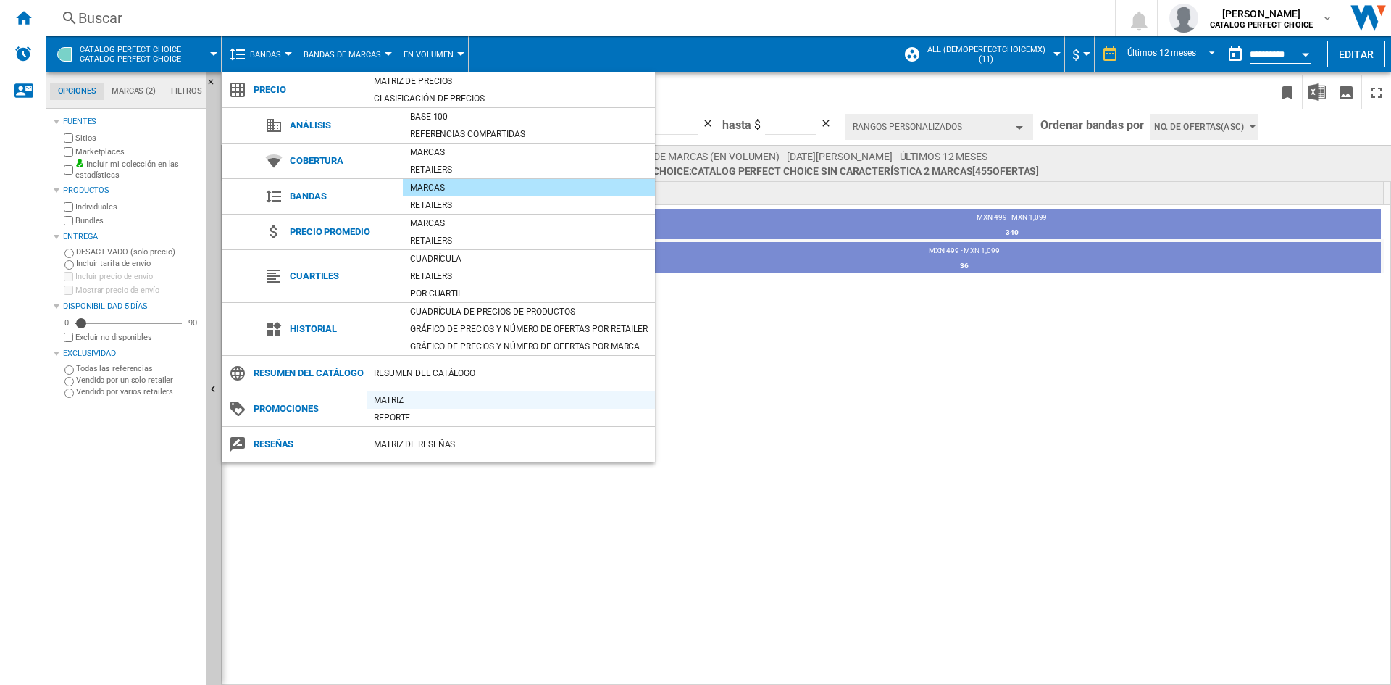
click at [386, 407] on div "Matriz" at bounding box center [511, 400] width 288 height 14
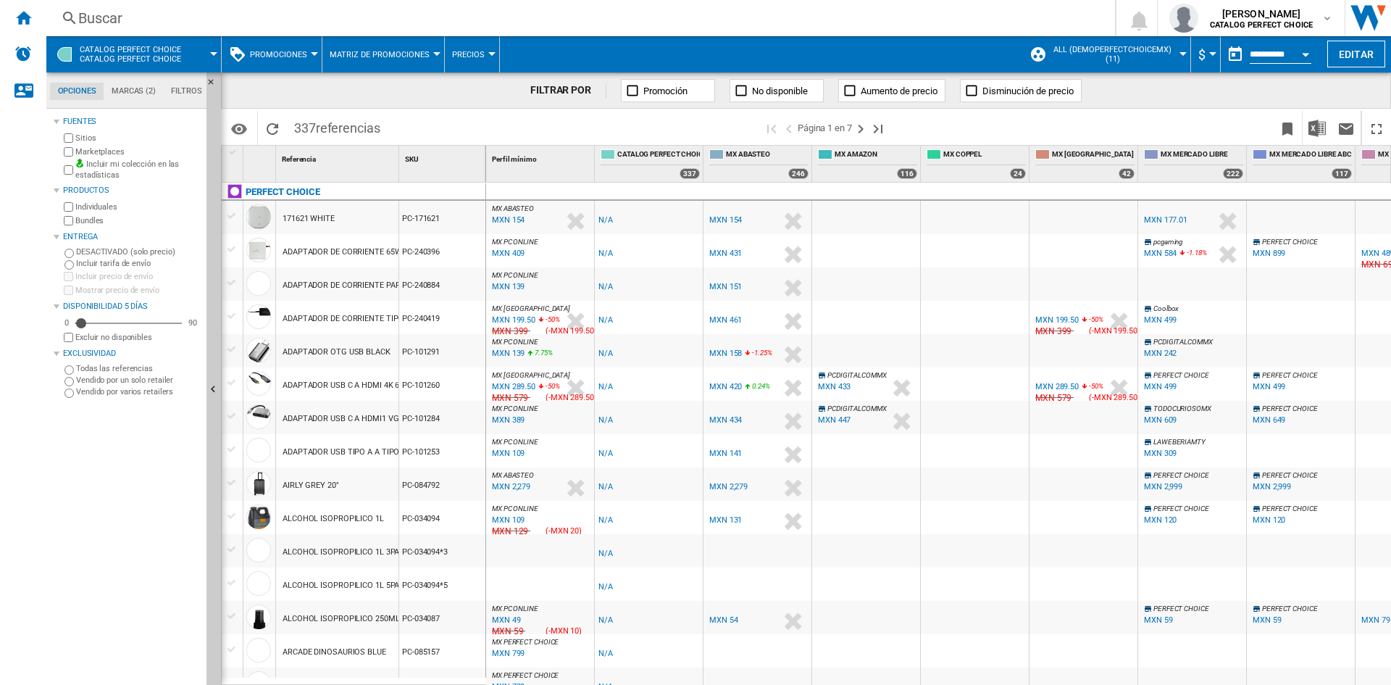
click at [304, 61] on button "Promociones" at bounding box center [282, 54] width 64 height 36
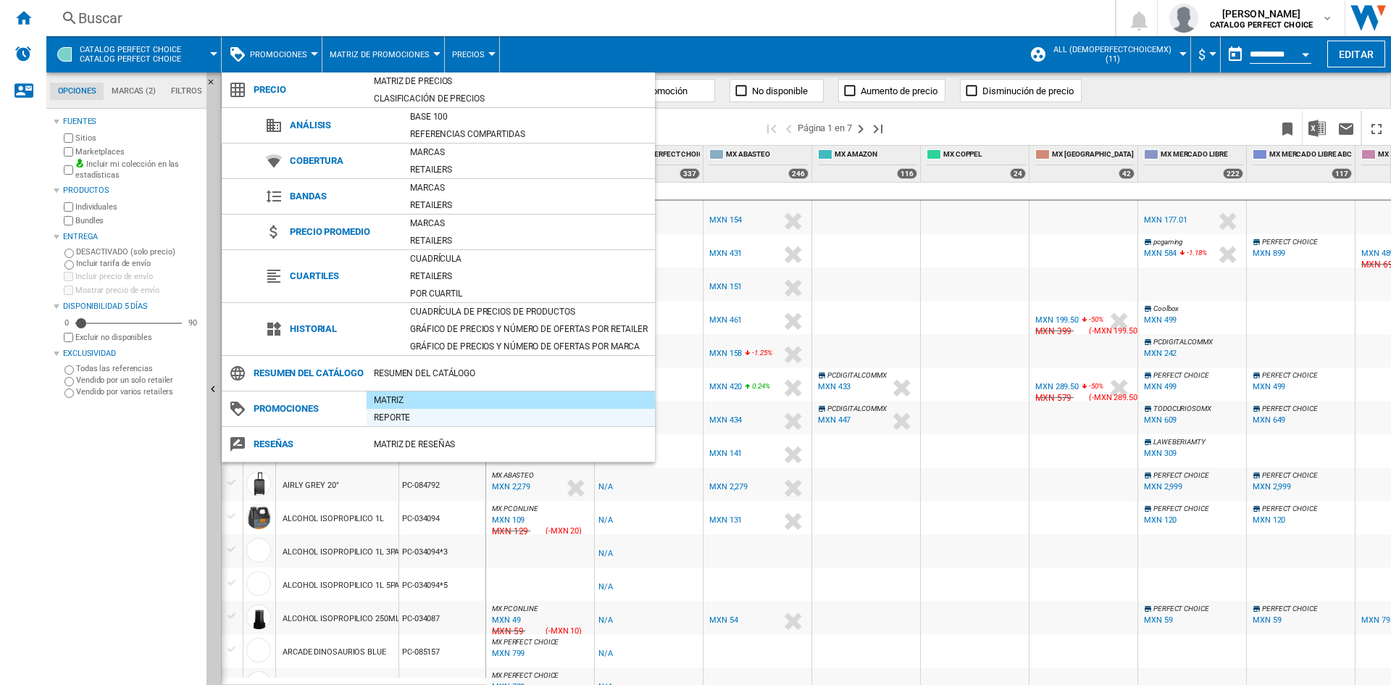
click at [416, 425] on div "Reporte" at bounding box center [511, 417] width 288 height 14
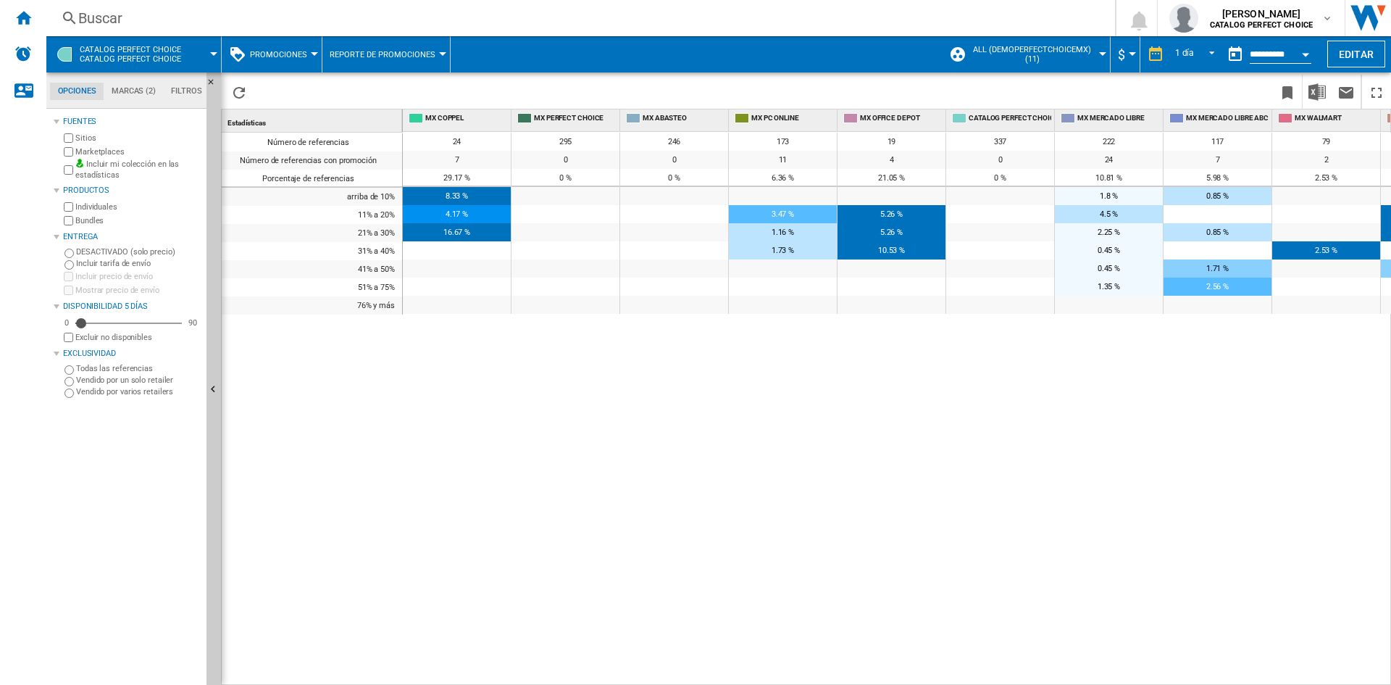
click at [295, 56] on span "Promociones" at bounding box center [278, 54] width 57 height 9
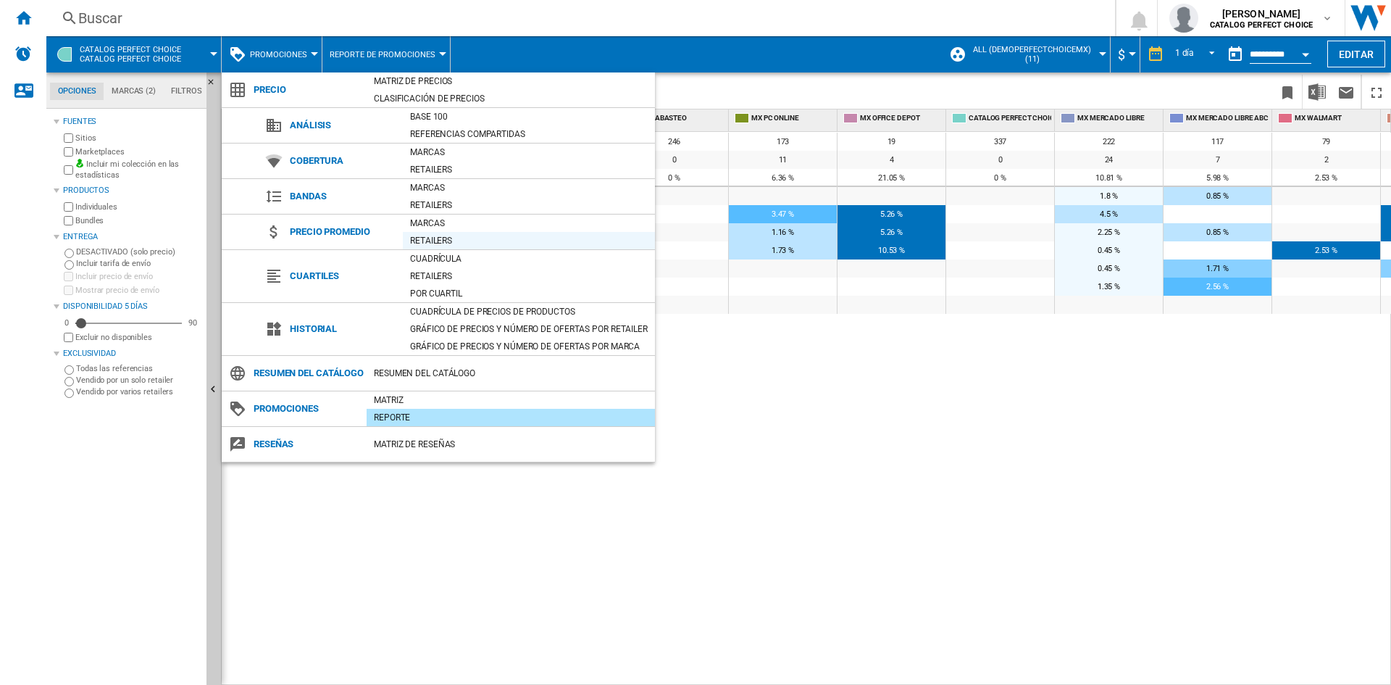
click at [437, 235] on div "Retailers" at bounding box center [529, 240] width 252 height 14
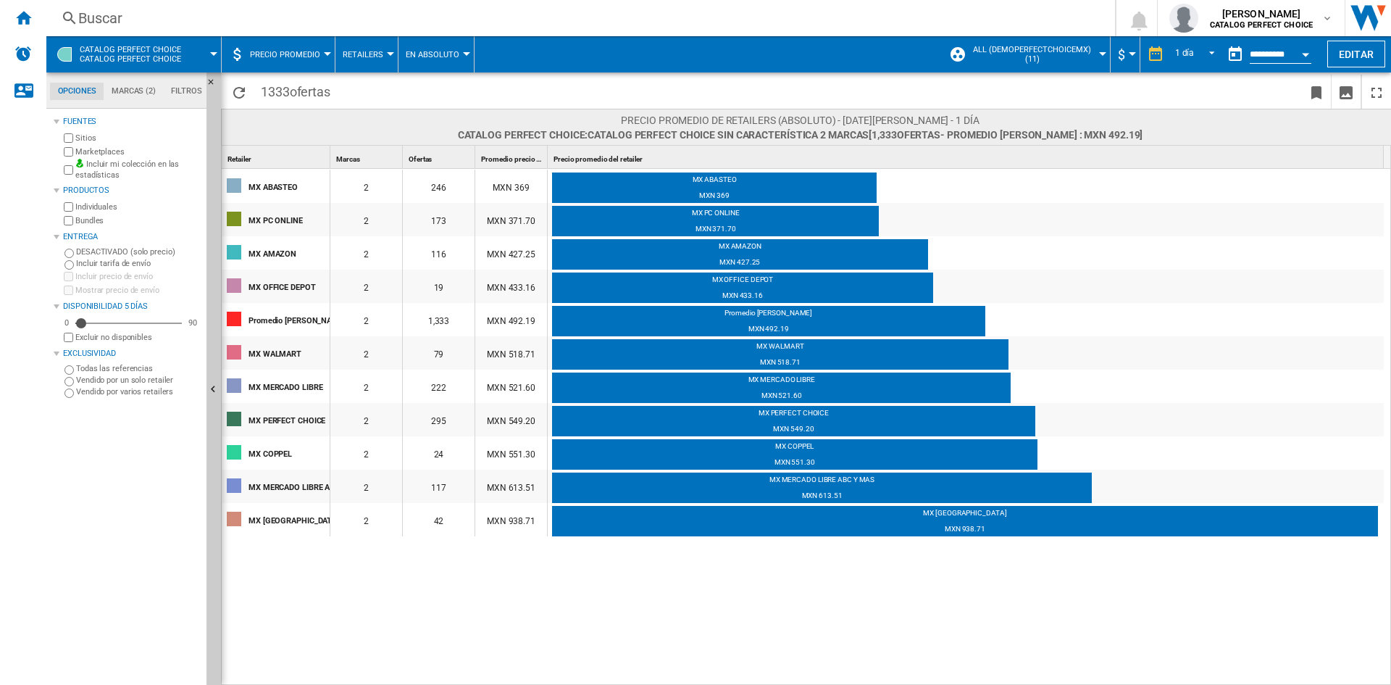
click at [380, 65] on button "Retailers" at bounding box center [367, 54] width 48 height 36
click at [301, 47] on md-backdrop at bounding box center [695, 342] width 1391 height 685
click at [301, 47] on button "Precio promedio" at bounding box center [289, 54] width 78 height 36
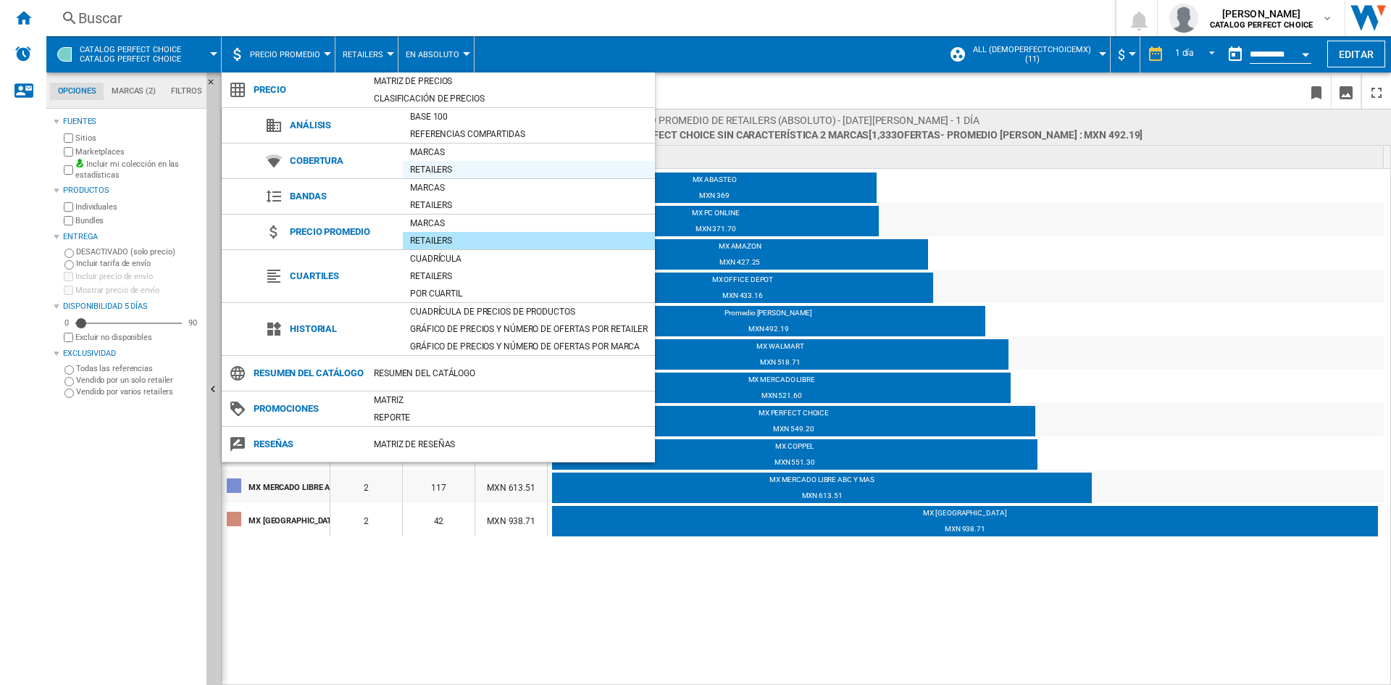
click at [442, 173] on div "Retailers" at bounding box center [529, 169] width 252 height 14
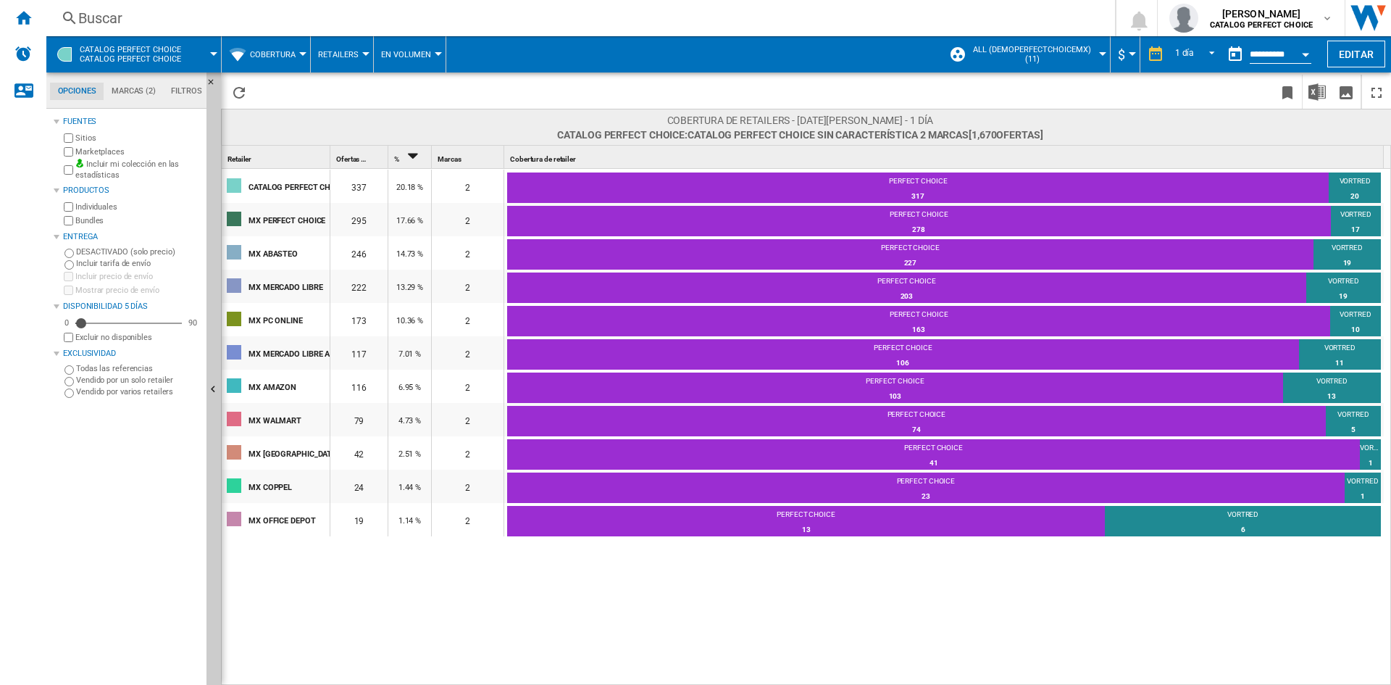
click at [346, 58] on span "Retailers" at bounding box center [338, 54] width 41 height 9
click at [299, 57] on md-backdrop at bounding box center [695, 342] width 1391 height 685
click at [299, 57] on button "Cobertura" at bounding box center [276, 54] width 53 height 36
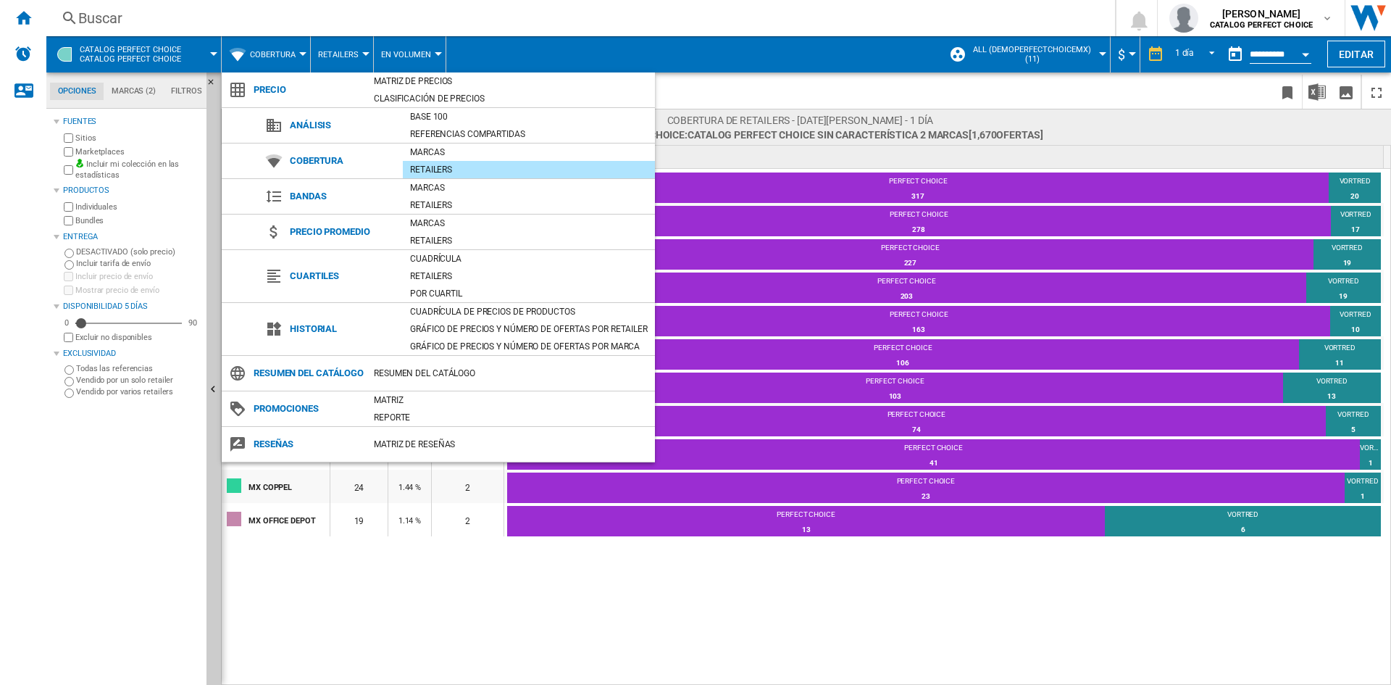
click at [1259, 49] on md-backdrop at bounding box center [695, 342] width 1391 height 685
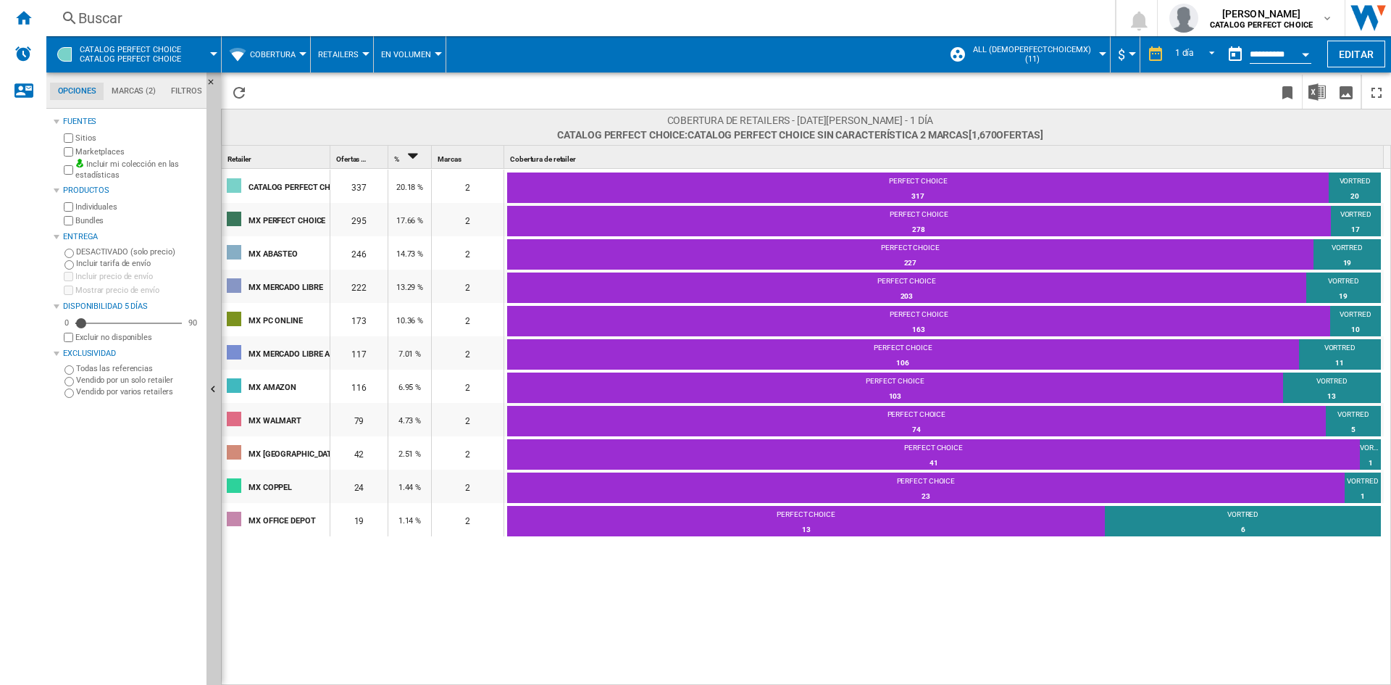
click at [1259, 50] on input "**********" at bounding box center [1281, 56] width 62 height 13
click at [1285, 50] on input "**********" at bounding box center [1281, 56] width 62 height 13
click at [1180, 51] on div "1 día" at bounding box center [1185, 54] width 20 height 10
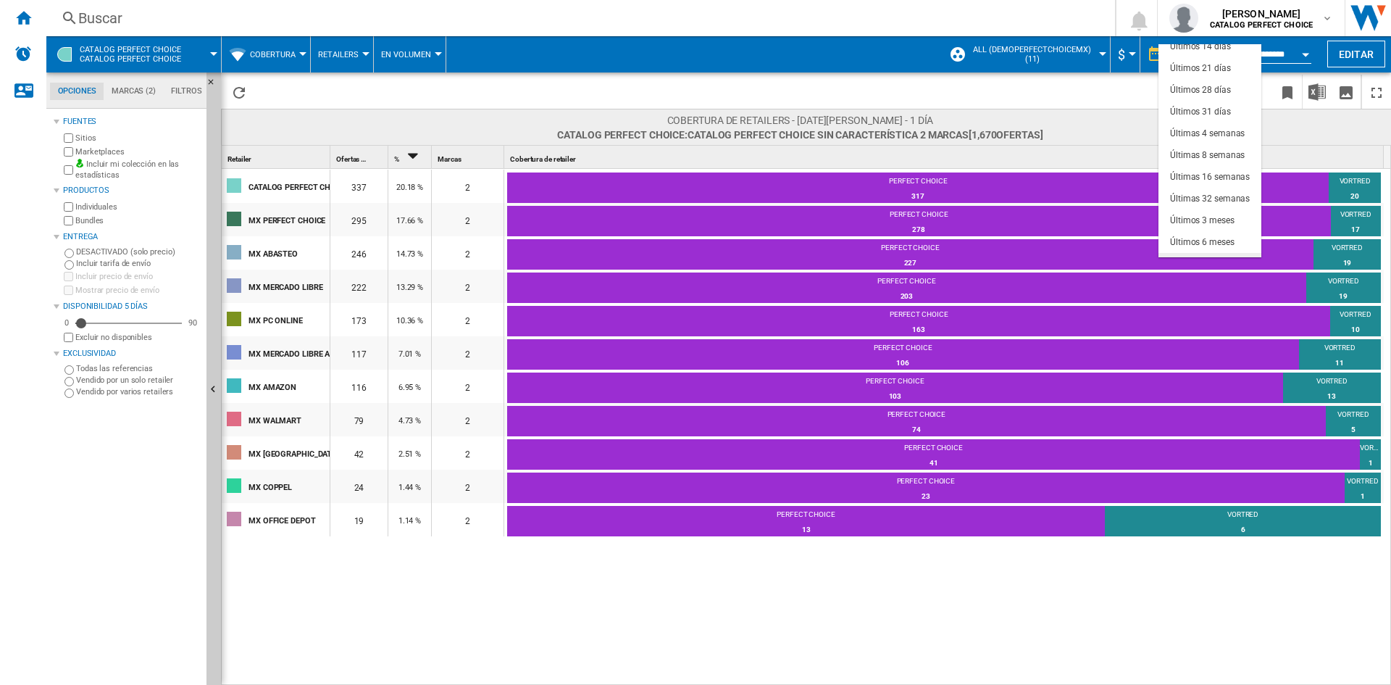
scroll to position [72, 0]
click at [1209, 212] on md-option "Últimos 6 meses" at bounding box center [1210, 222] width 103 height 22
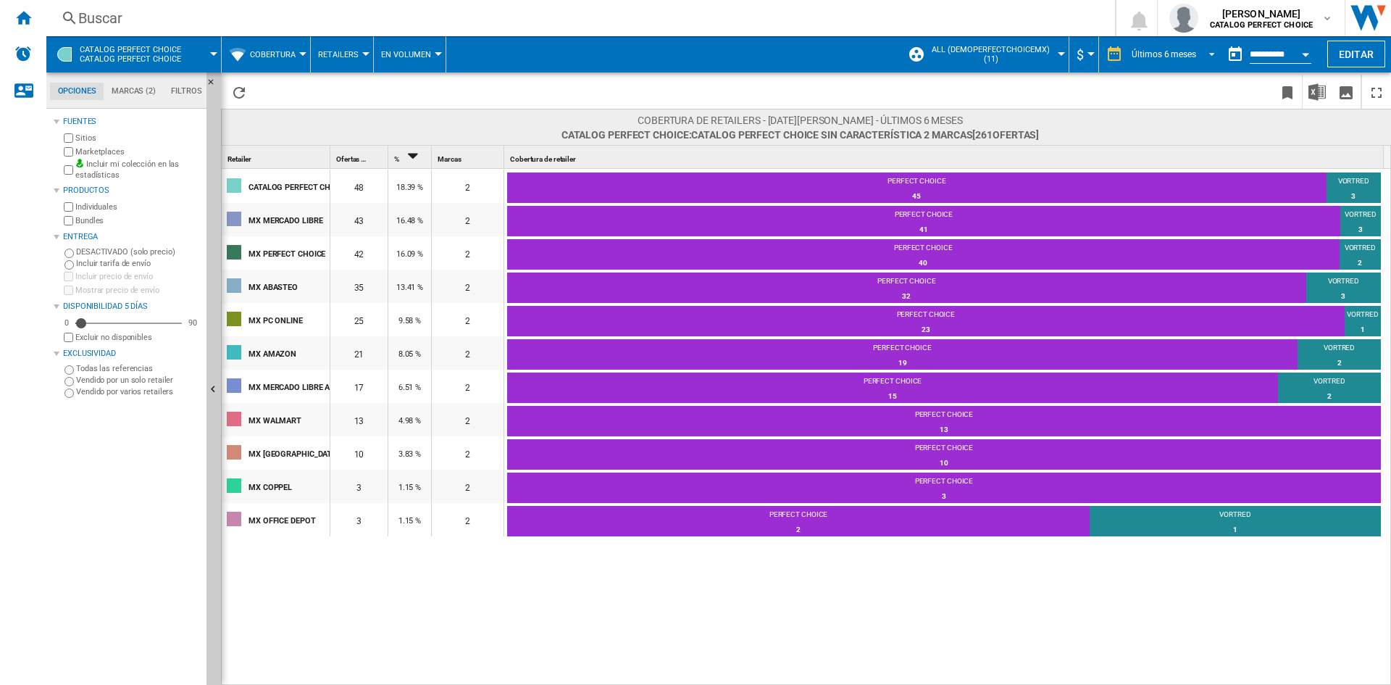
click at [1199, 57] on span "REPORTS.WIZARD.STEPS.REPORT.STEPS.REPORT_OPTIONS.PERIOD: Últimos 6 meses" at bounding box center [1207, 52] width 17 height 13
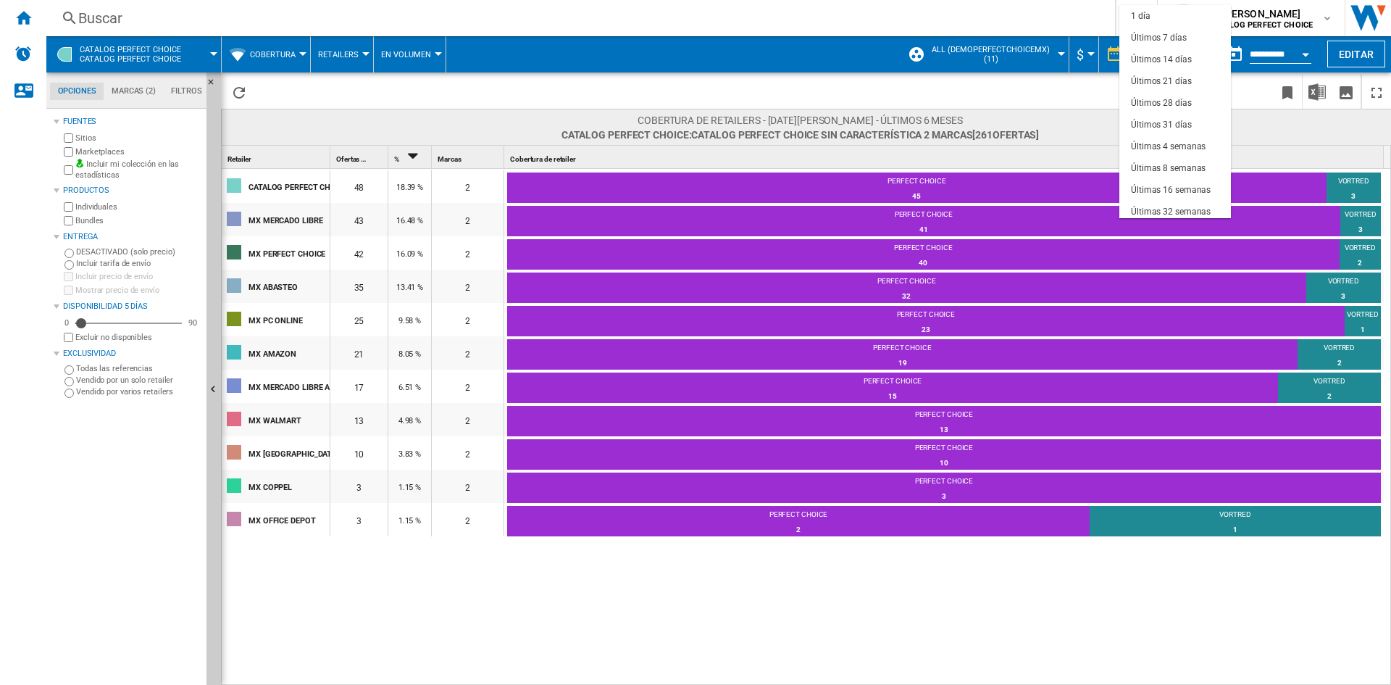
scroll to position [91, 0]
click at [1180, 52] on div "Últimas 4 semanas" at bounding box center [1168, 55] width 75 height 12
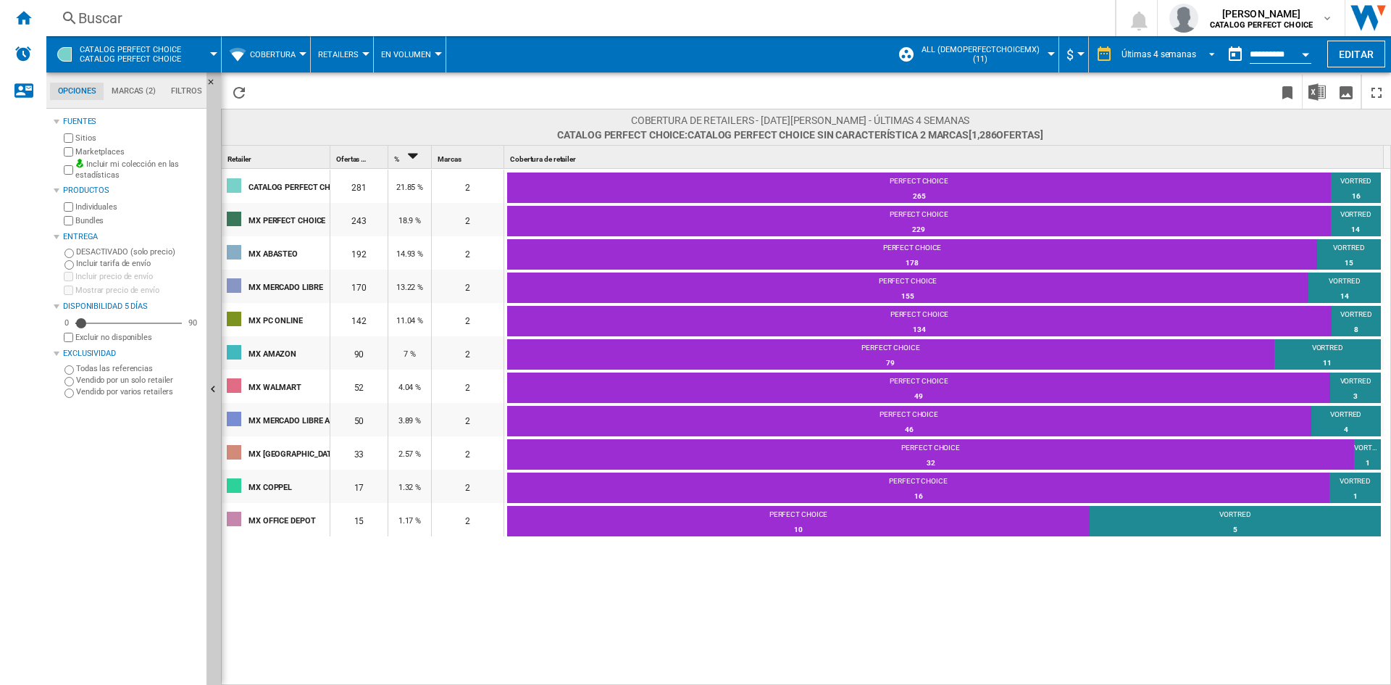
click at [1158, 59] on md-select-value "Últimas 4 semanas" at bounding box center [1170, 54] width 101 height 22
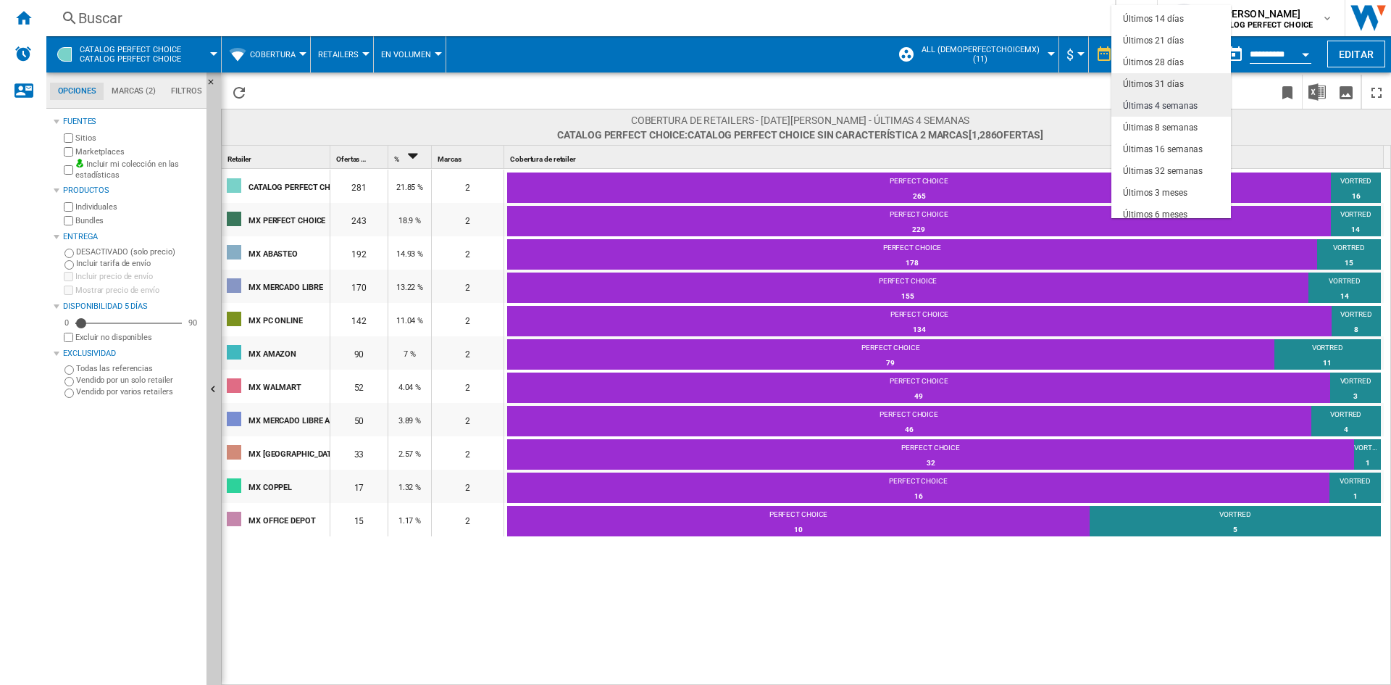
scroll to position [19, 0]
click at [1165, 122] on div "Últimas 4 semanas" at bounding box center [1160, 128] width 75 height 12
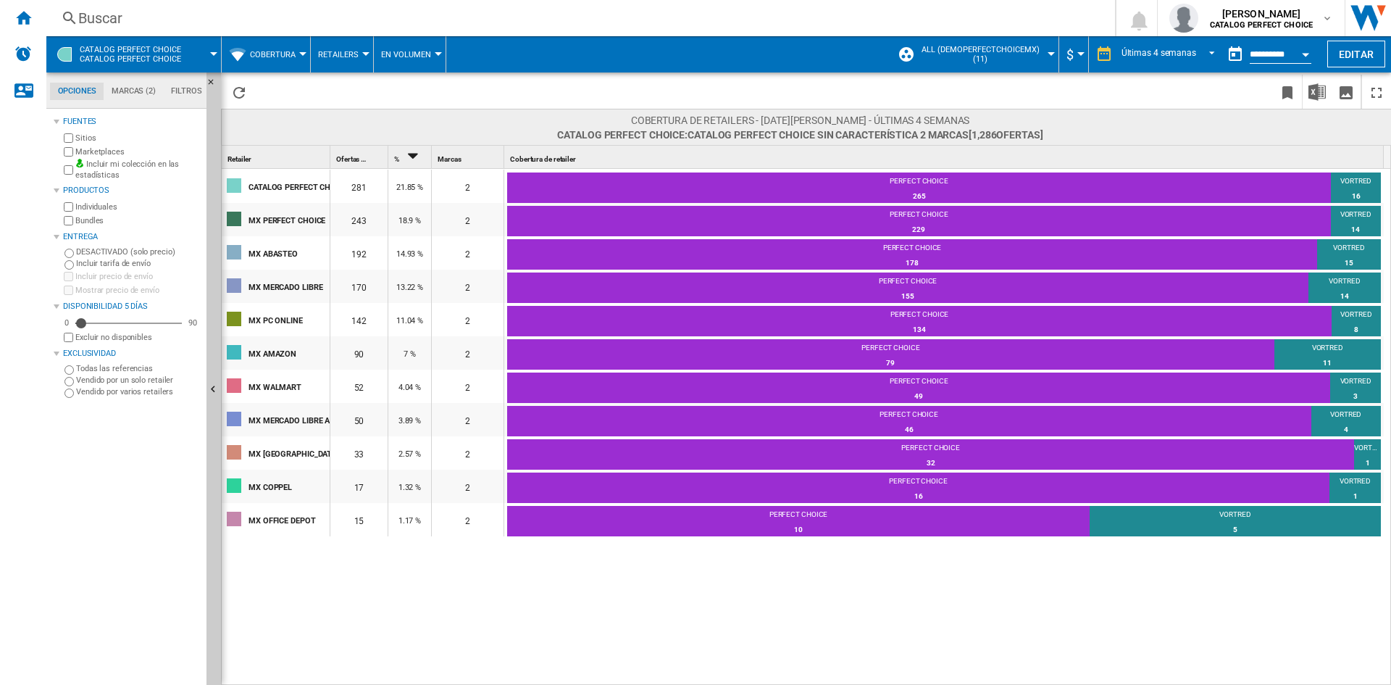
click at [267, 58] on span "Cobertura" at bounding box center [273, 54] width 46 height 9
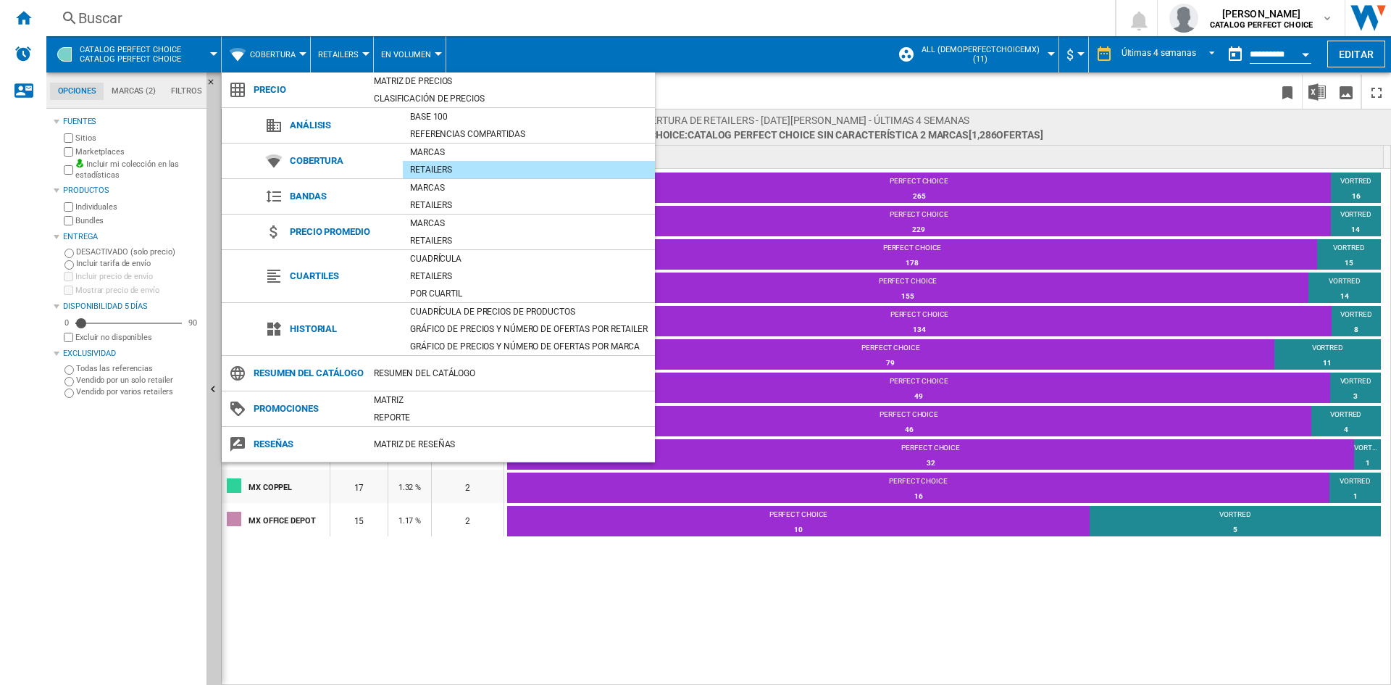
click at [349, 53] on md-backdrop at bounding box center [695, 342] width 1391 height 685
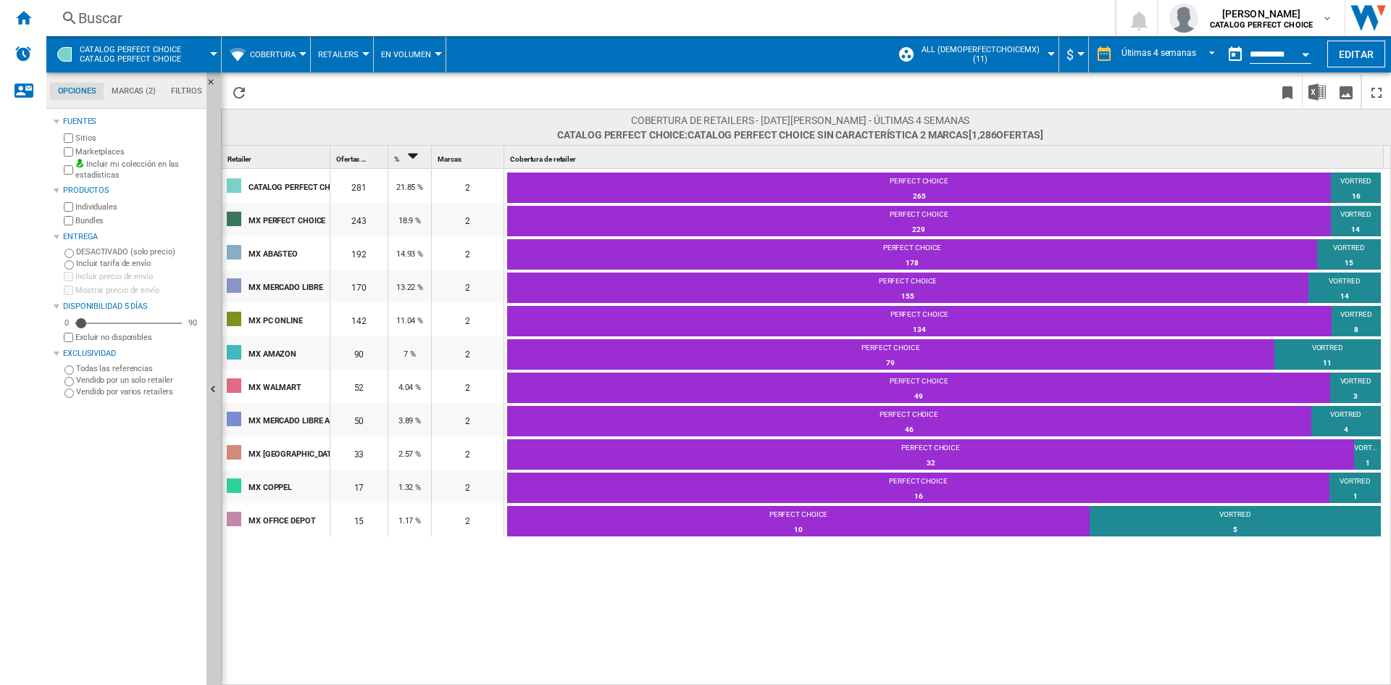
click at [349, 53] on span "Retailers" at bounding box center [338, 54] width 41 height 9
click at [349, 53] on md-backdrop at bounding box center [695, 342] width 1391 height 685
click at [270, 53] on span "Cobertura" at bounding box center [273, 54] width 46 height 9
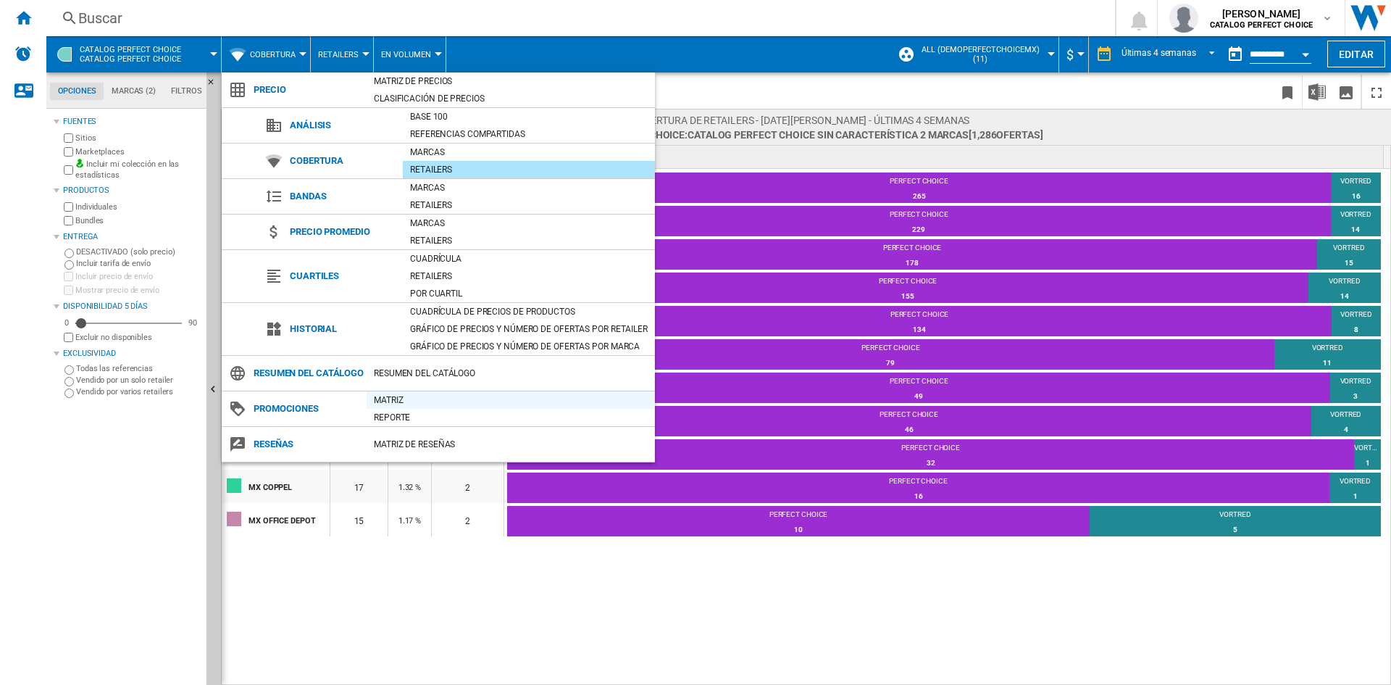
click at [393, 407] on div "Matriz" at bounding box center [511, 400] width 288 height 14
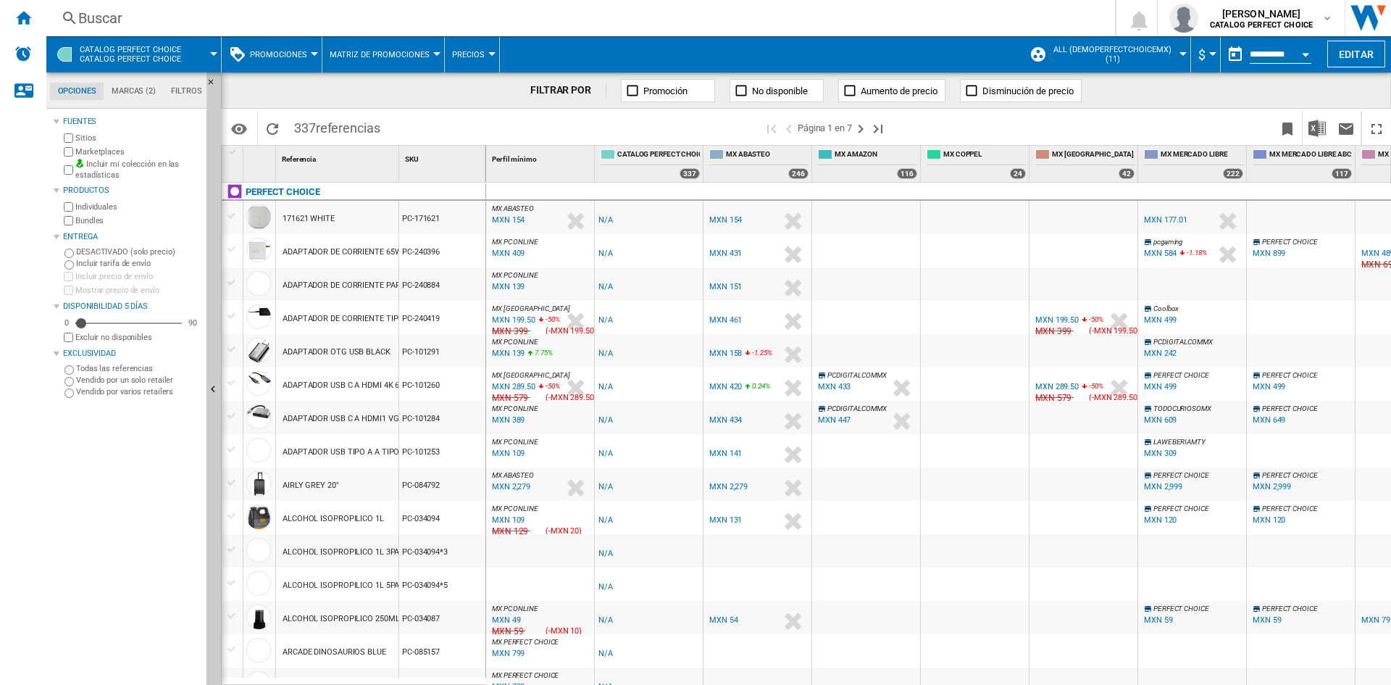
click at [307, 62] on button "Promociones" at bounding box center [282, 54] width 64 height 36
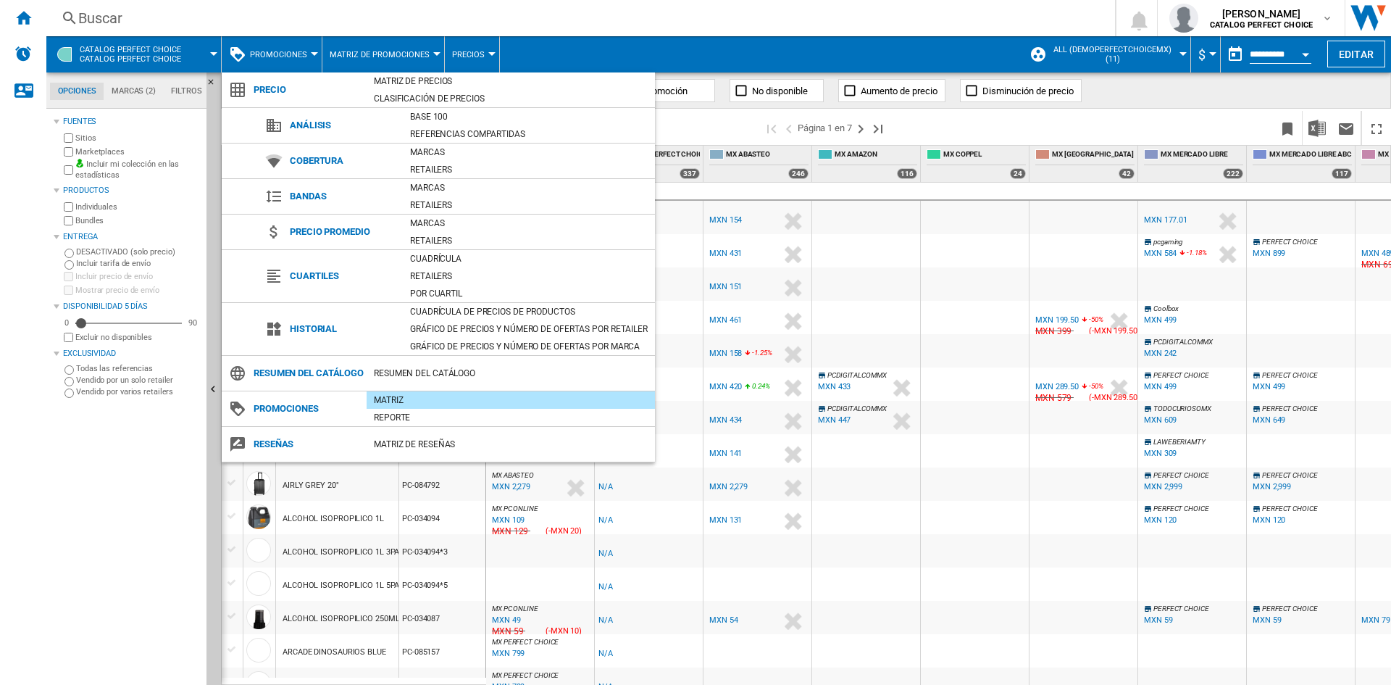
click at [304, 62] on md-backdrop at bounding box center [695, 342] width 1391 height 685
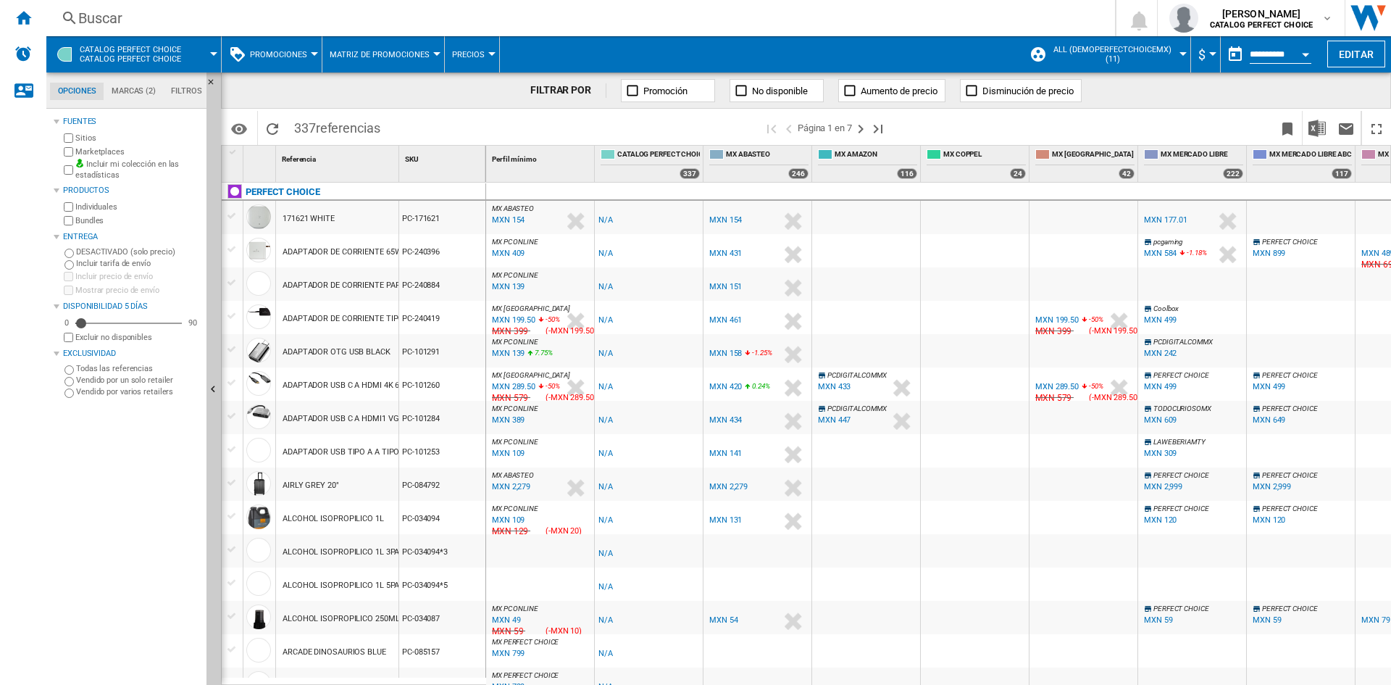
click at [738, 94] on ng-md-icon at bounding box center [741, 90] width 14 height 14
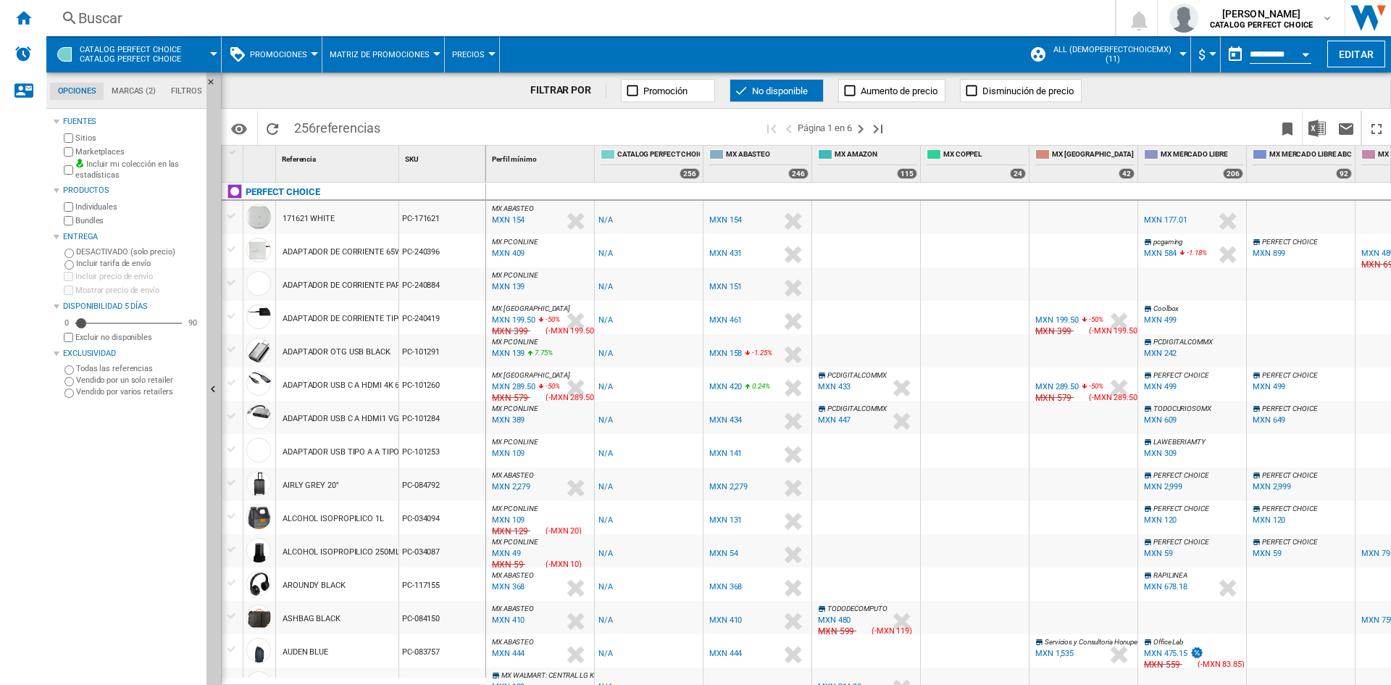
click ng-md-icon
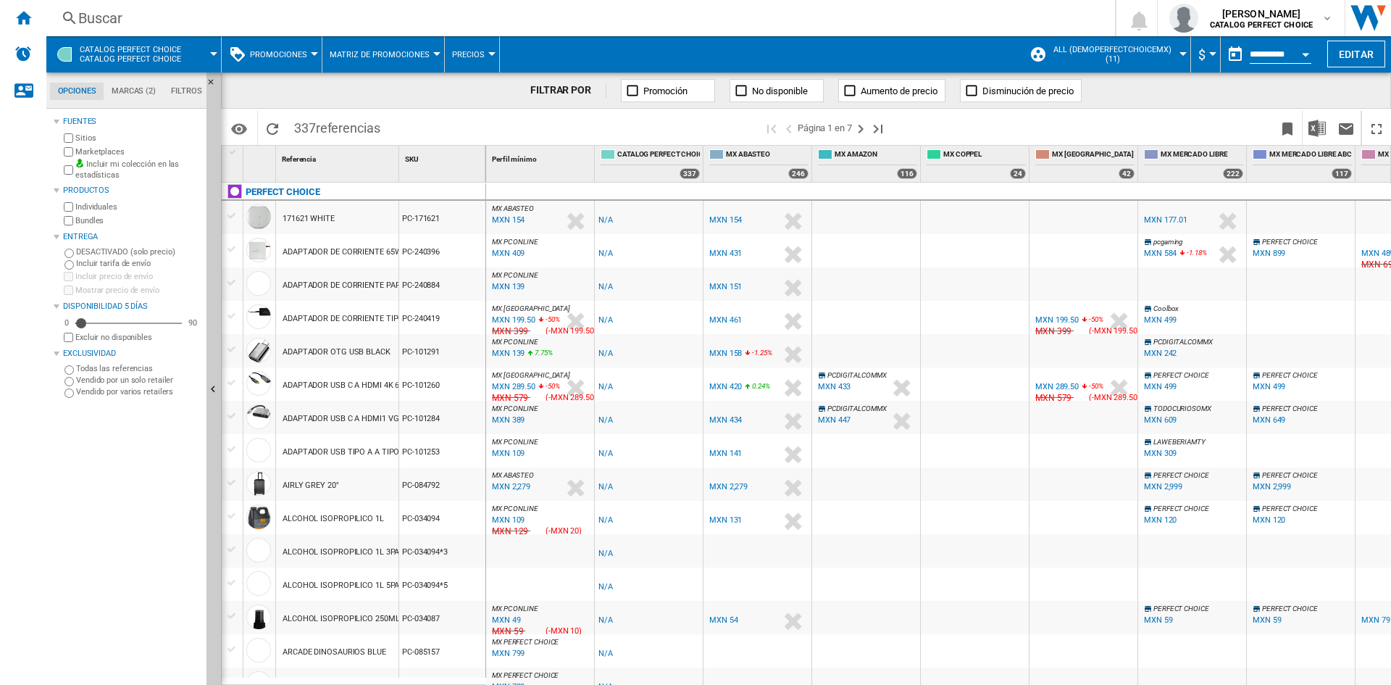
click span "Promociones"
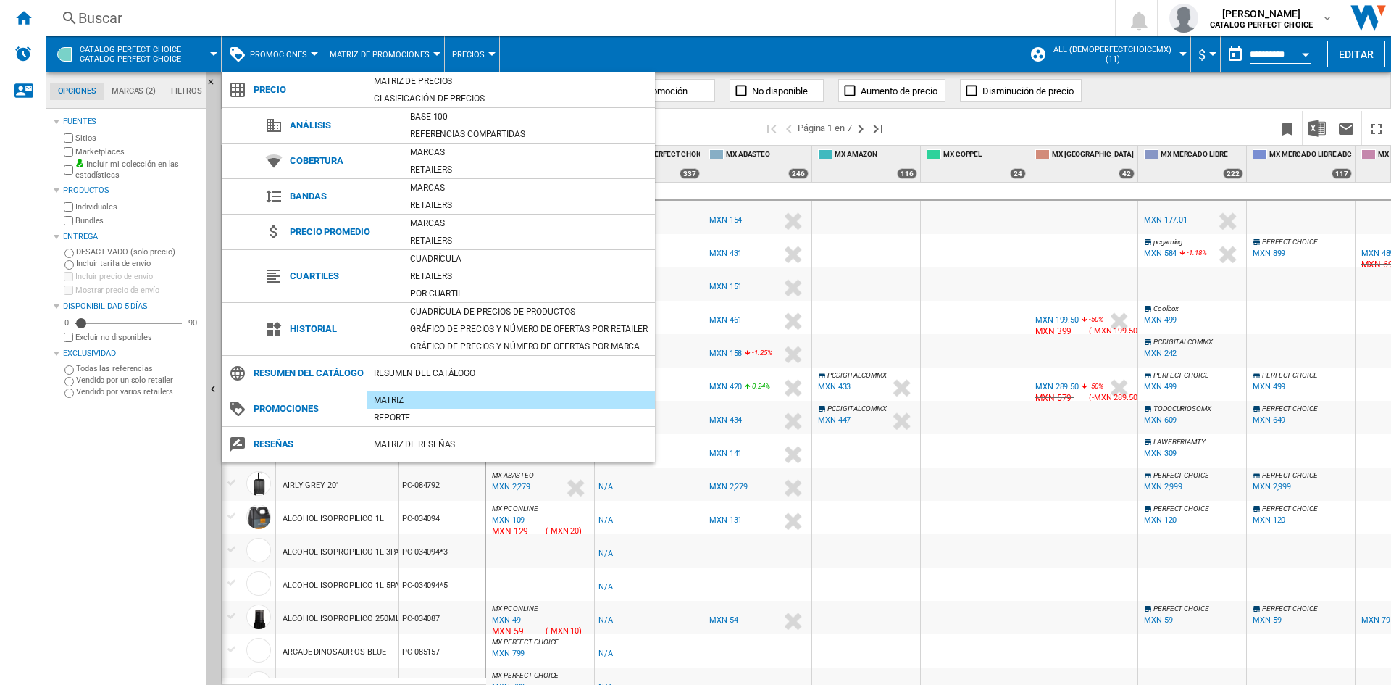
click md-backdrop
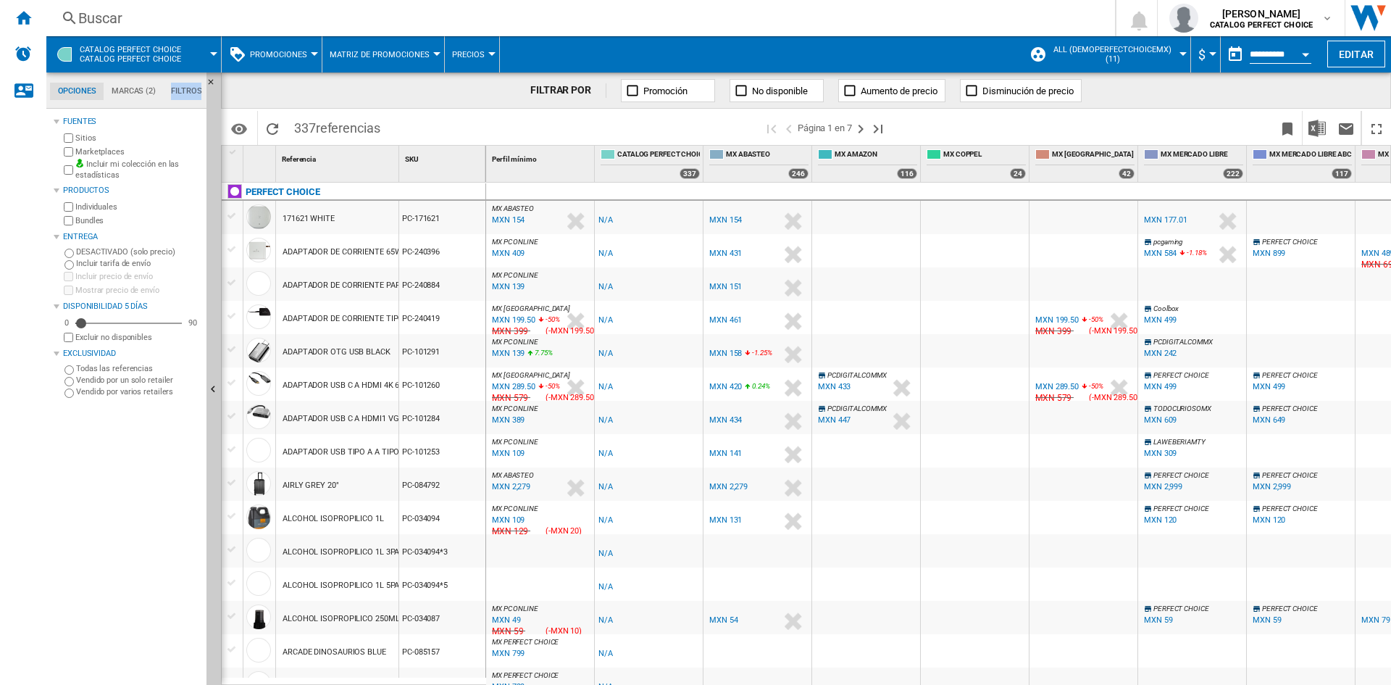
click md-tab-item "Filtros"
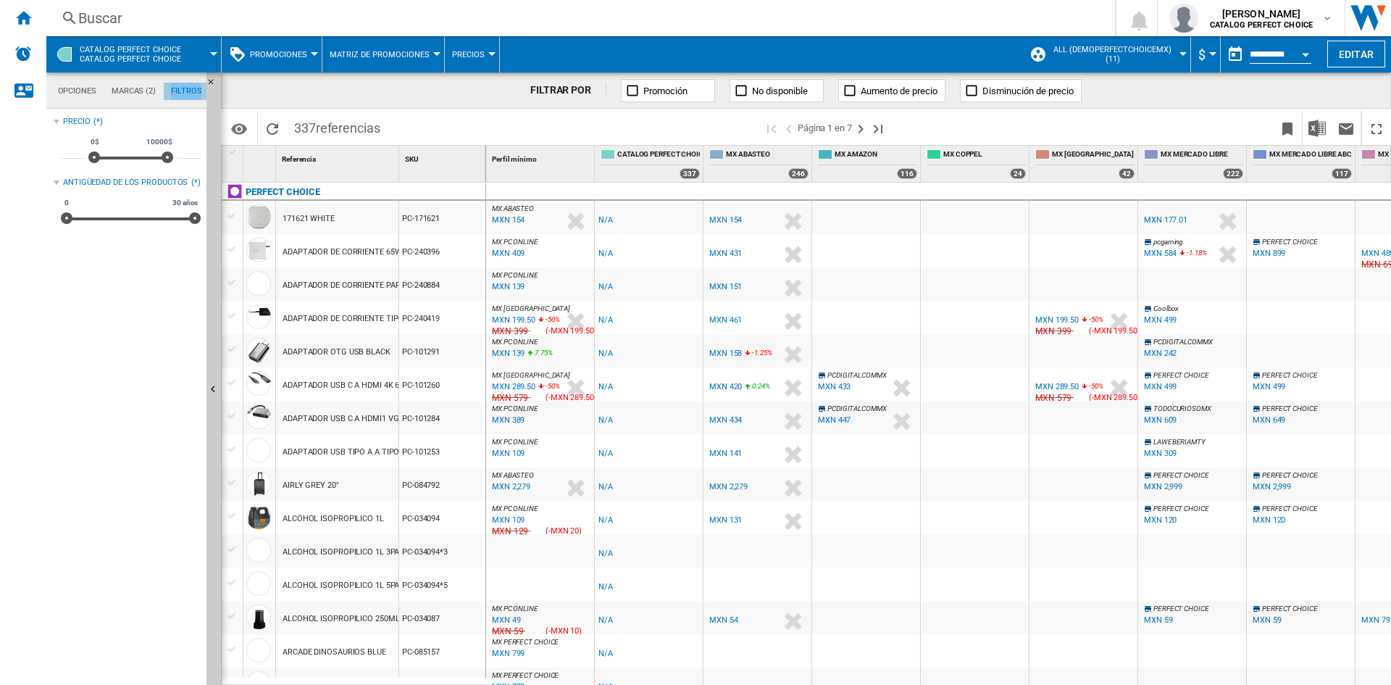
scroll to position [94, 0]
click md-tab-item "Marcas (2)"
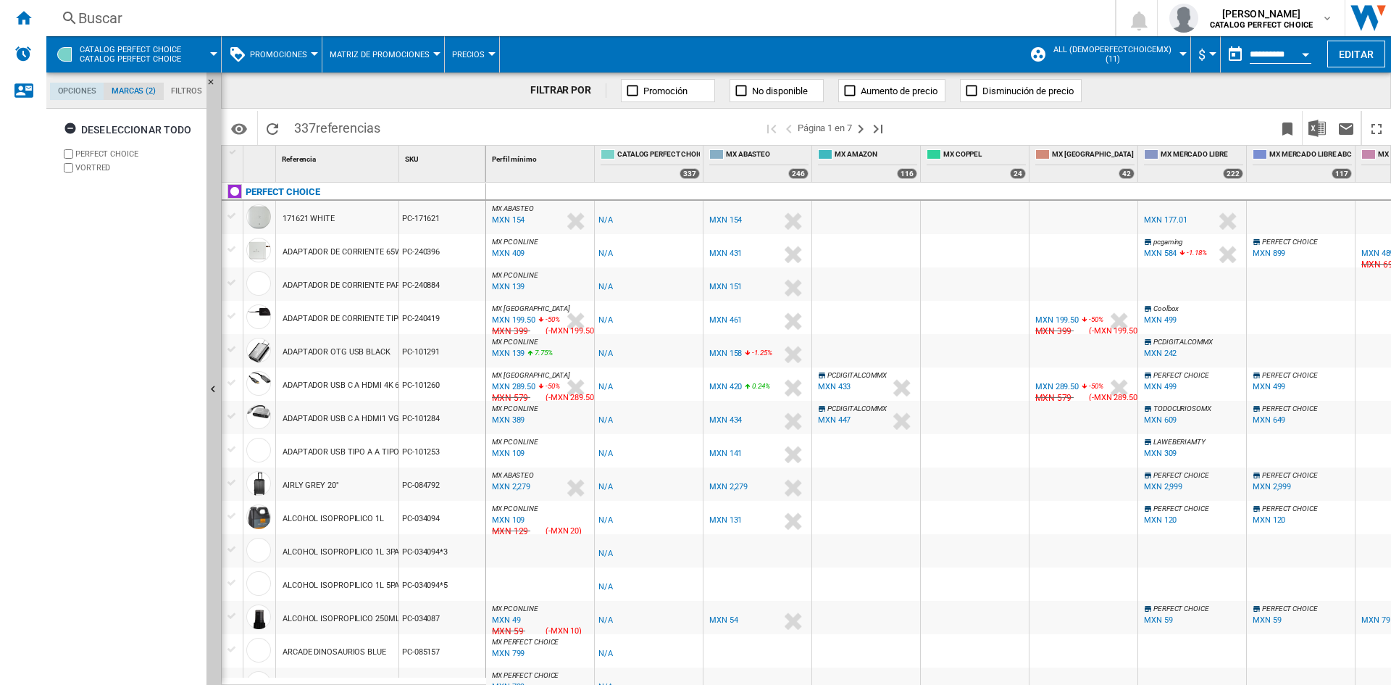
click md-tab-item "Opciones"
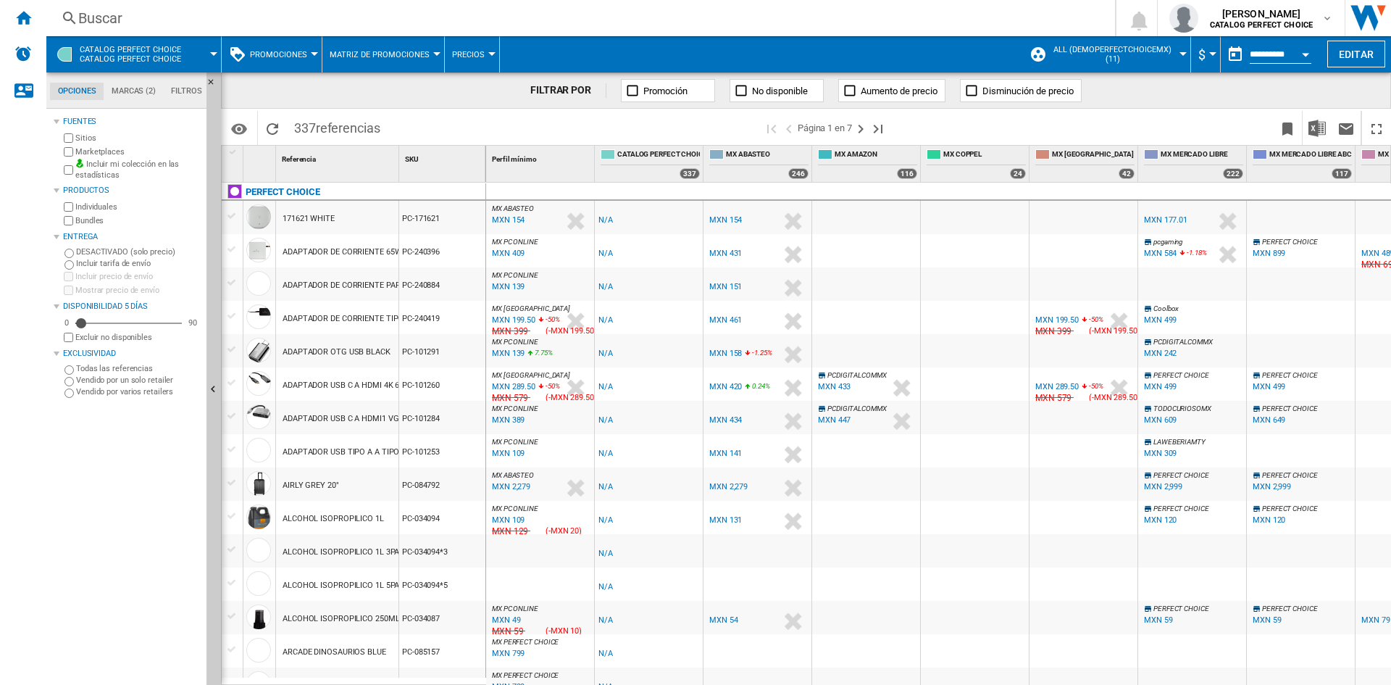
scroll to position [17, 0]
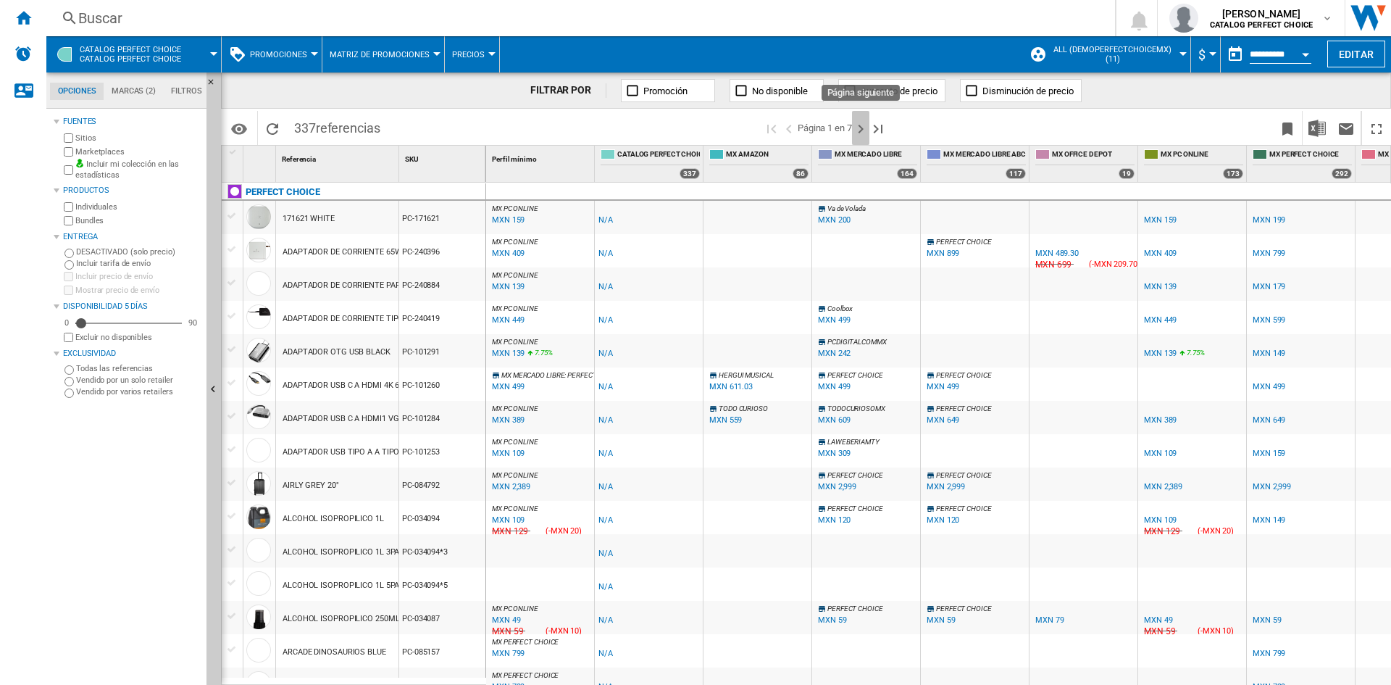
click ng-md-icon "Página siguiente"
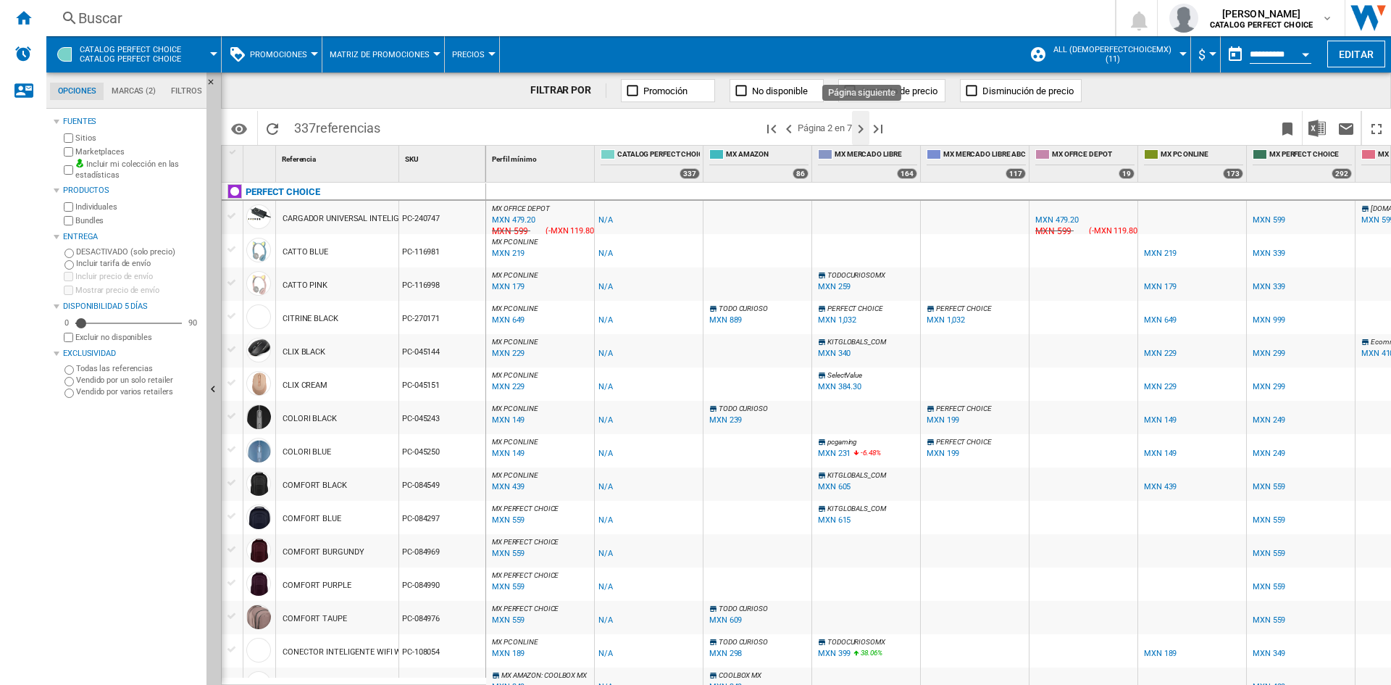
click ng-md-icon "Página siguiente"
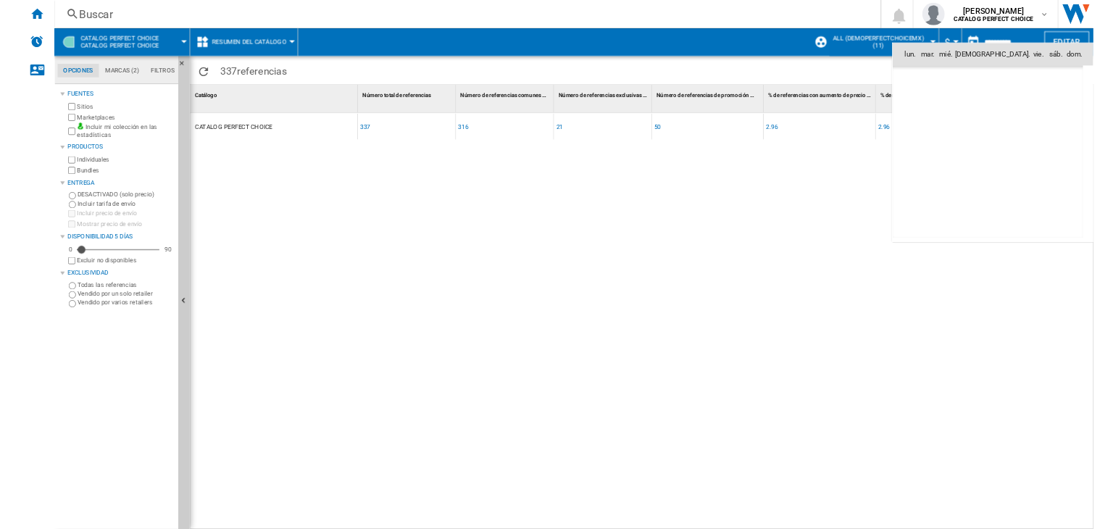
scroll to position [6913, 0]
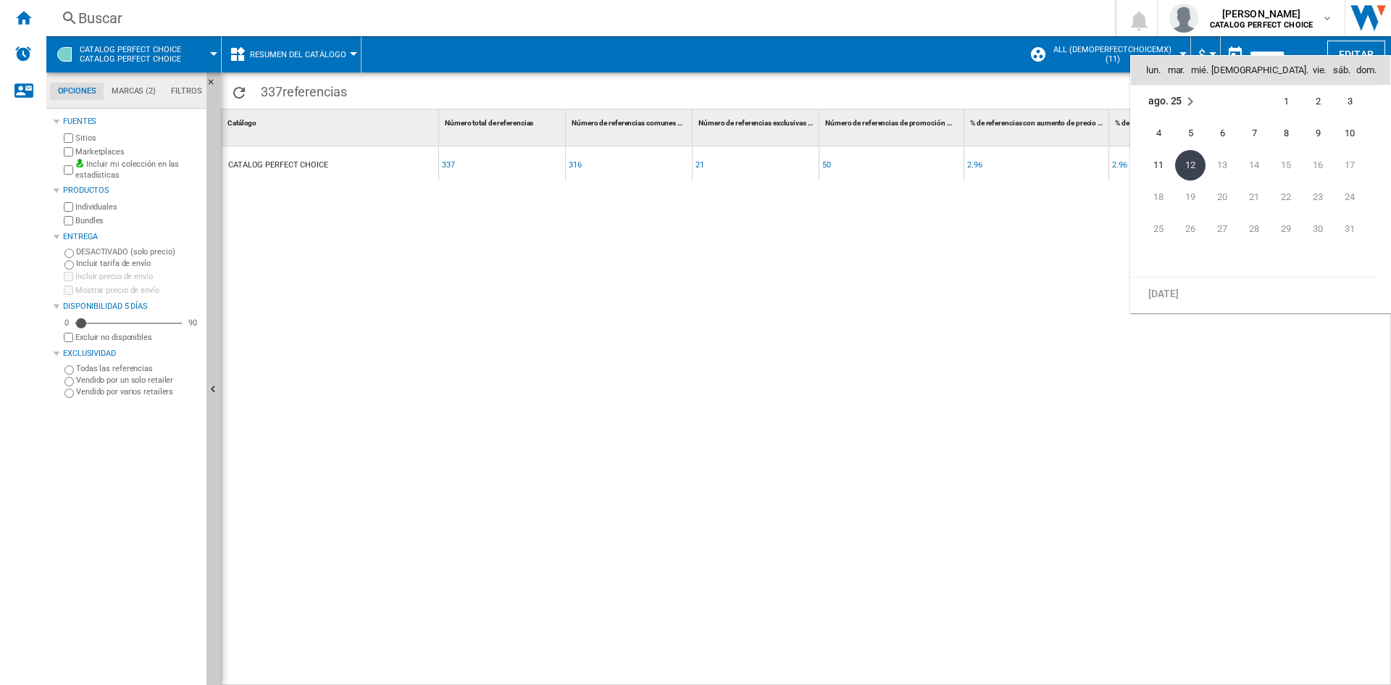
click at [1191, 154] on span "12" at bounding box center [1190, 165] width 30 height 30
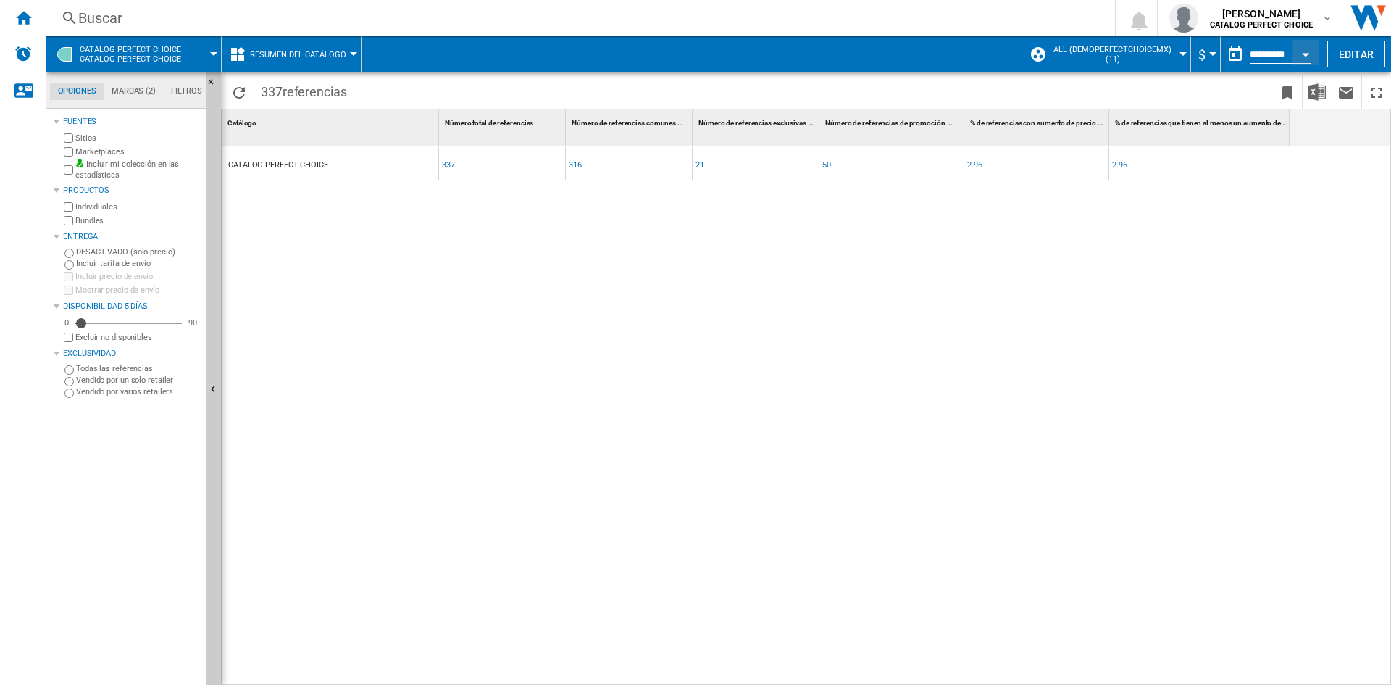
click at [289, 67] on button "Resumen del catálogo" at bounding box center [302, 54] width 104 height 36
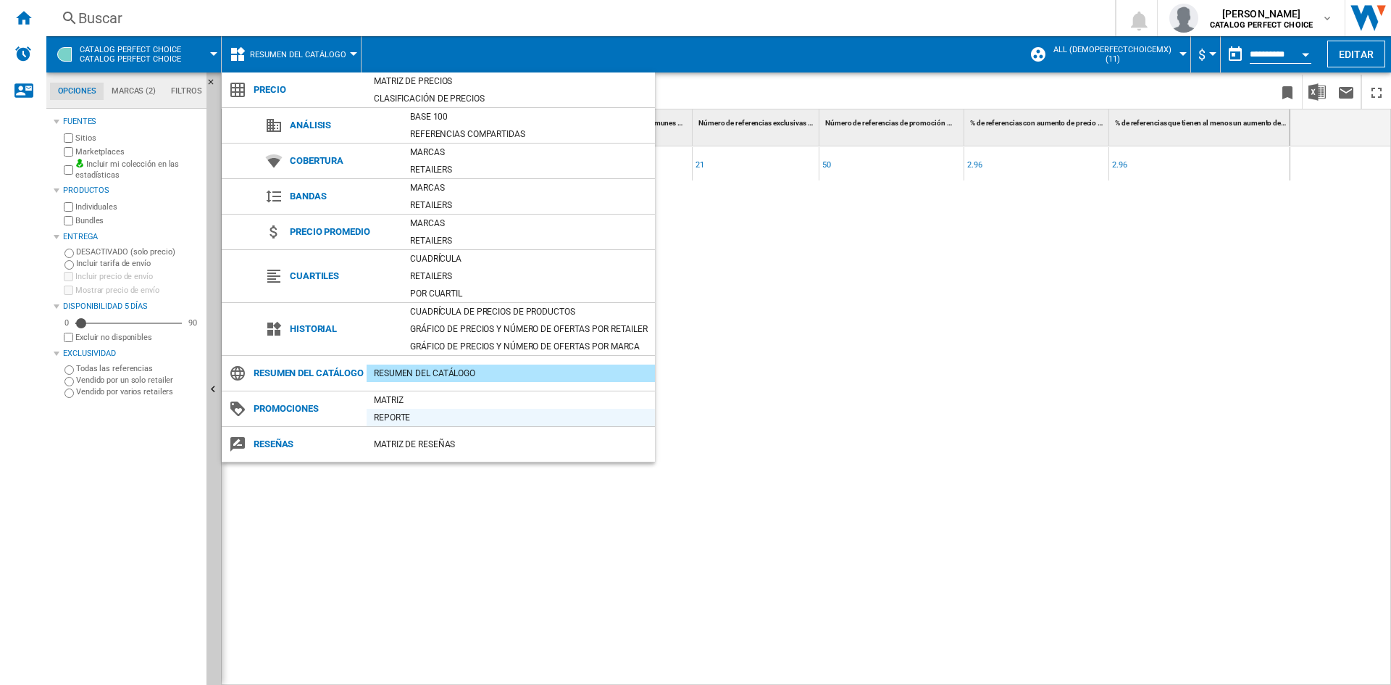
click at [404, 425] on div "Reporte" at bounding box center [511, 417] width 288 height 14
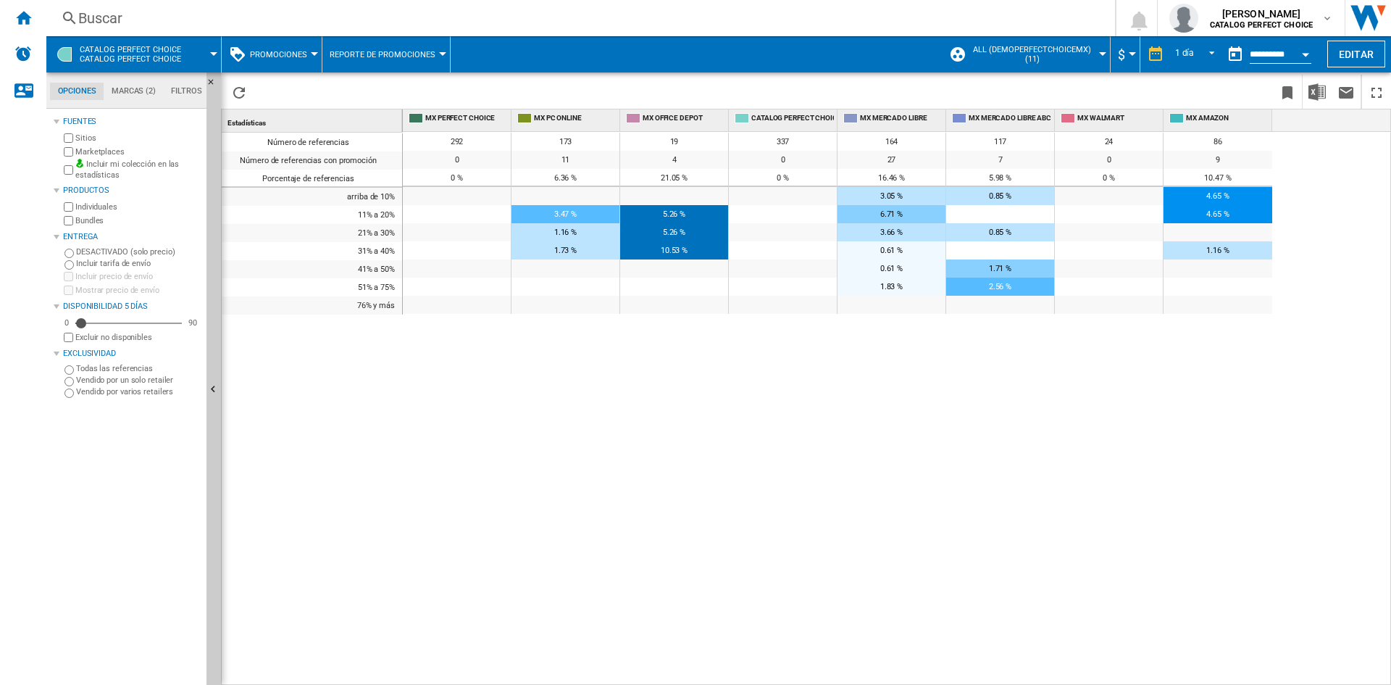
click at [379, 54] on span "Reporte de promociones" at bounding box center [383, 54] width 106 height 9
click at [399, 96] on span "Matriz de promociones" at bounding box center [390, 89] width 114 height 13
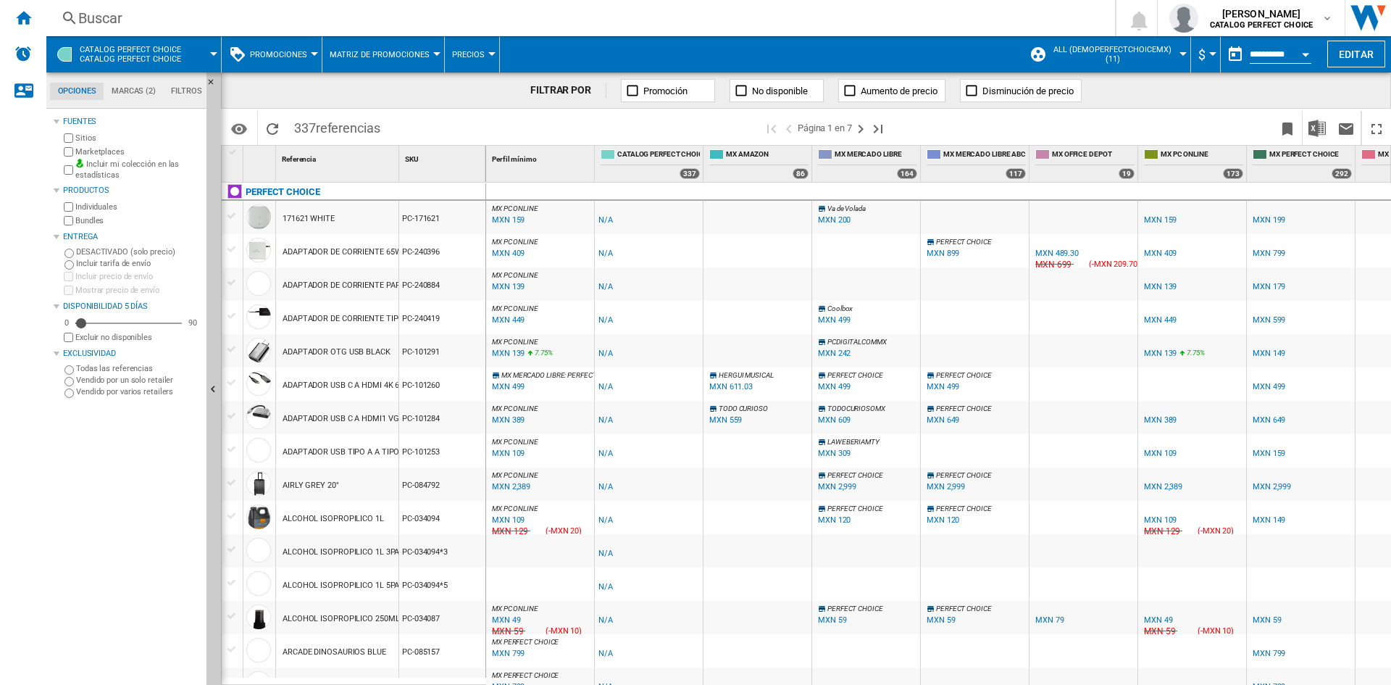
click at [967, 100] on button "Disminución de precio" at bounding box center [1021, 90] width 122 height 23
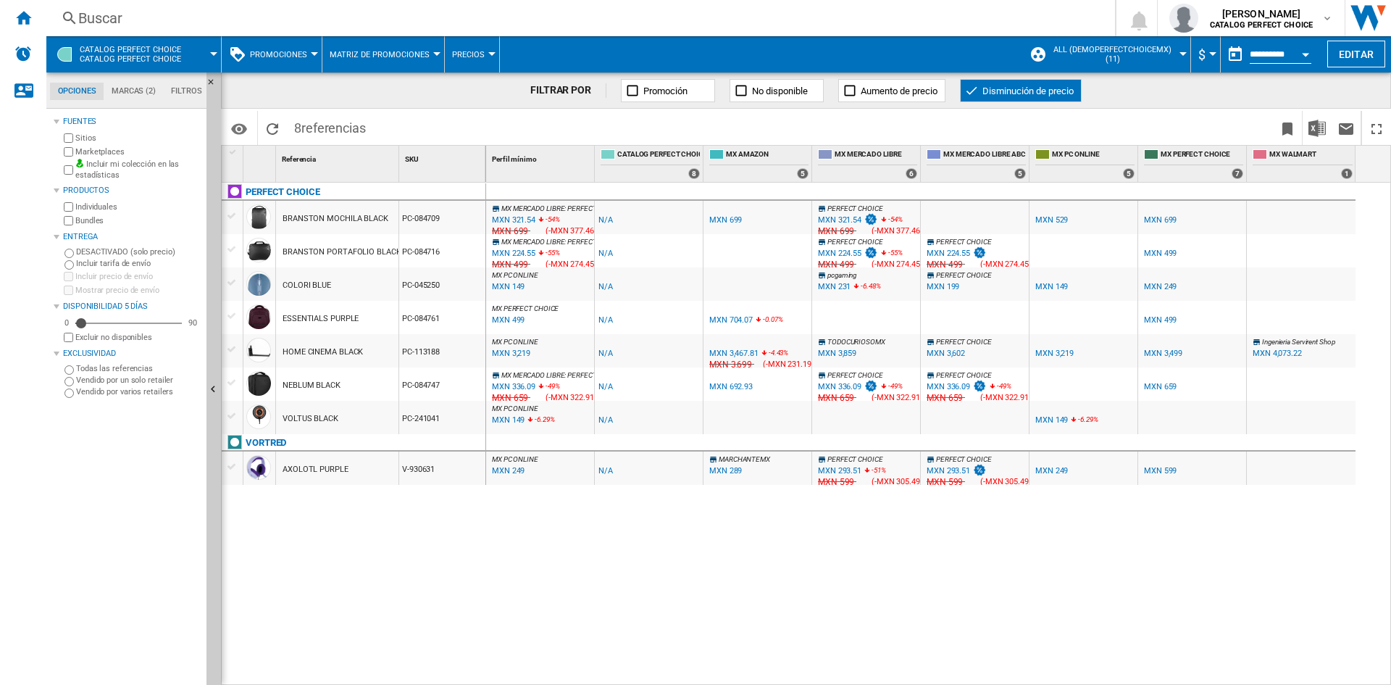
click at [845, 220] on div "MXN 321.54" at bounding box center [839, 219] width 43 height 9
click at [513, 217] on div "MXN 321.54" at bounding box center [513, 219] width 43 height 9
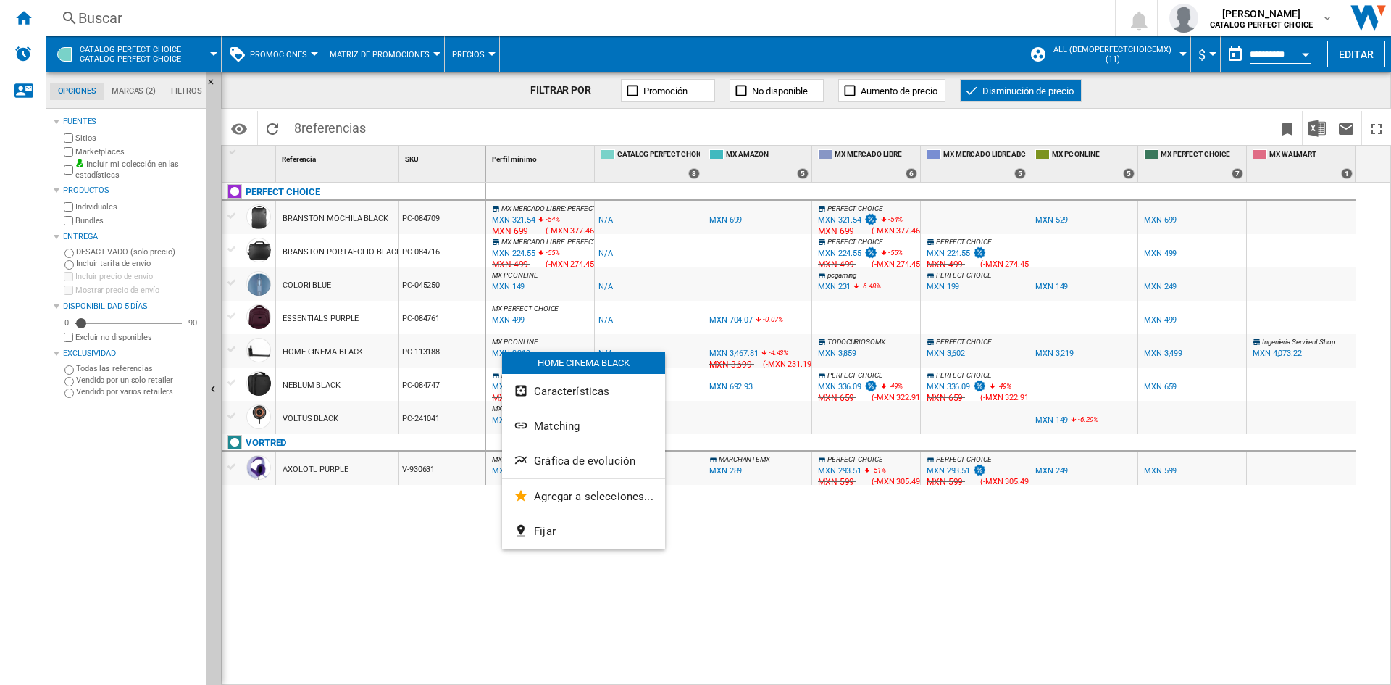
click at [490, 358] on div at bounding box center [695, 342] width 1391 height 685
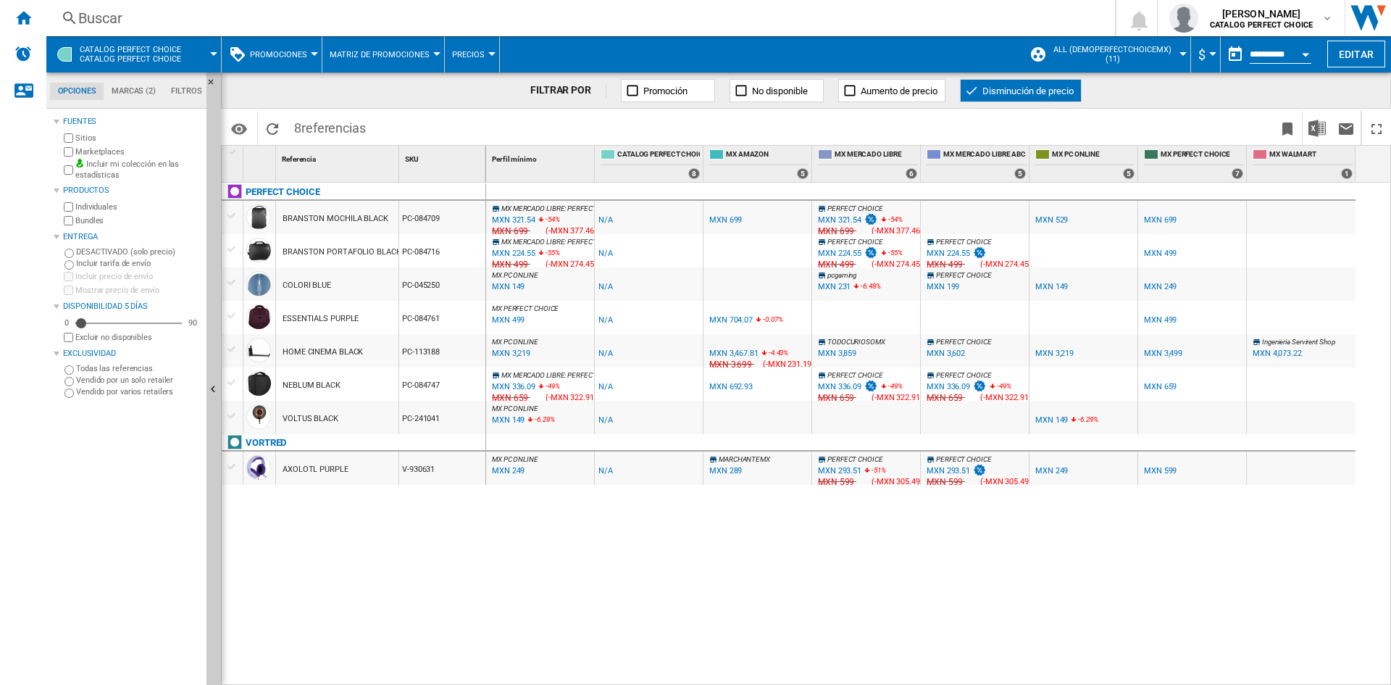
click at [498, 355] on div "MXN 3,219" at bounding box center [511, 353] width 38 height 9
click at [983, 92] on span "Disminución de precio" at bounding box center [1028, 91] width 91 height 11
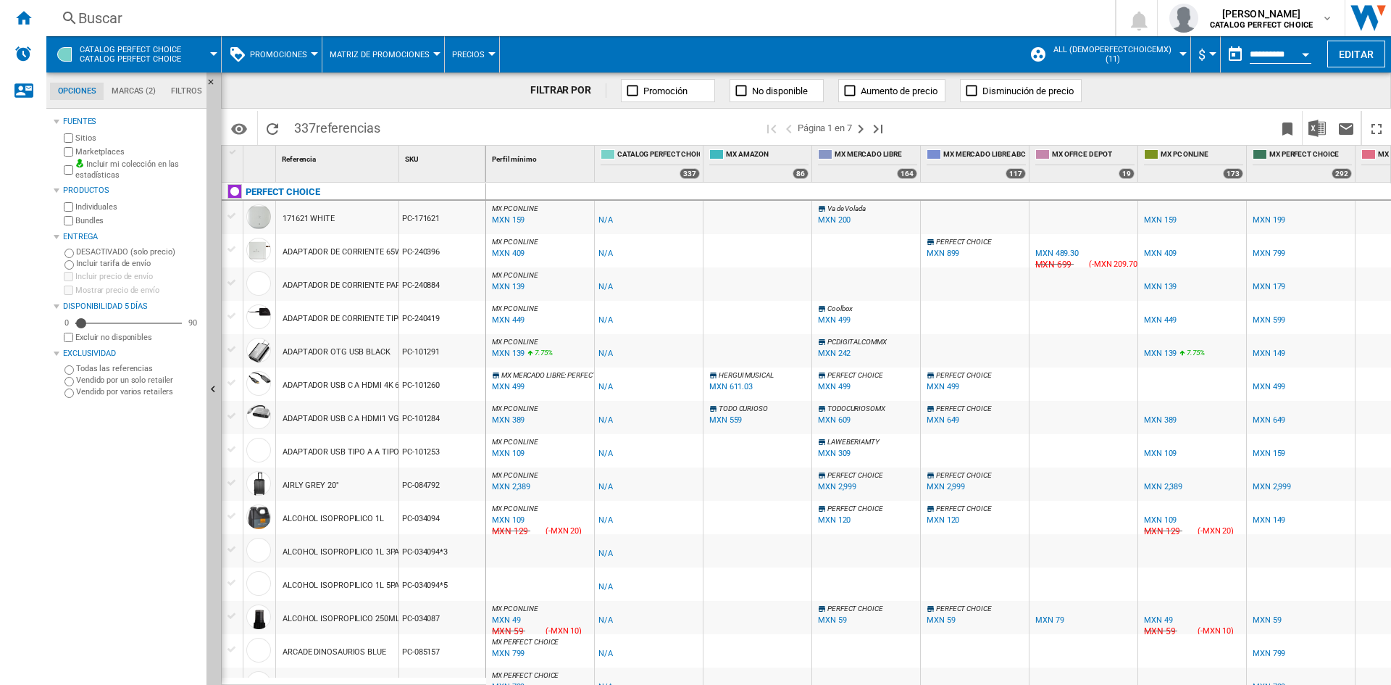
click at [844, 93] on ng-md-icon at bounding box center [850, 90] width 14 height 14
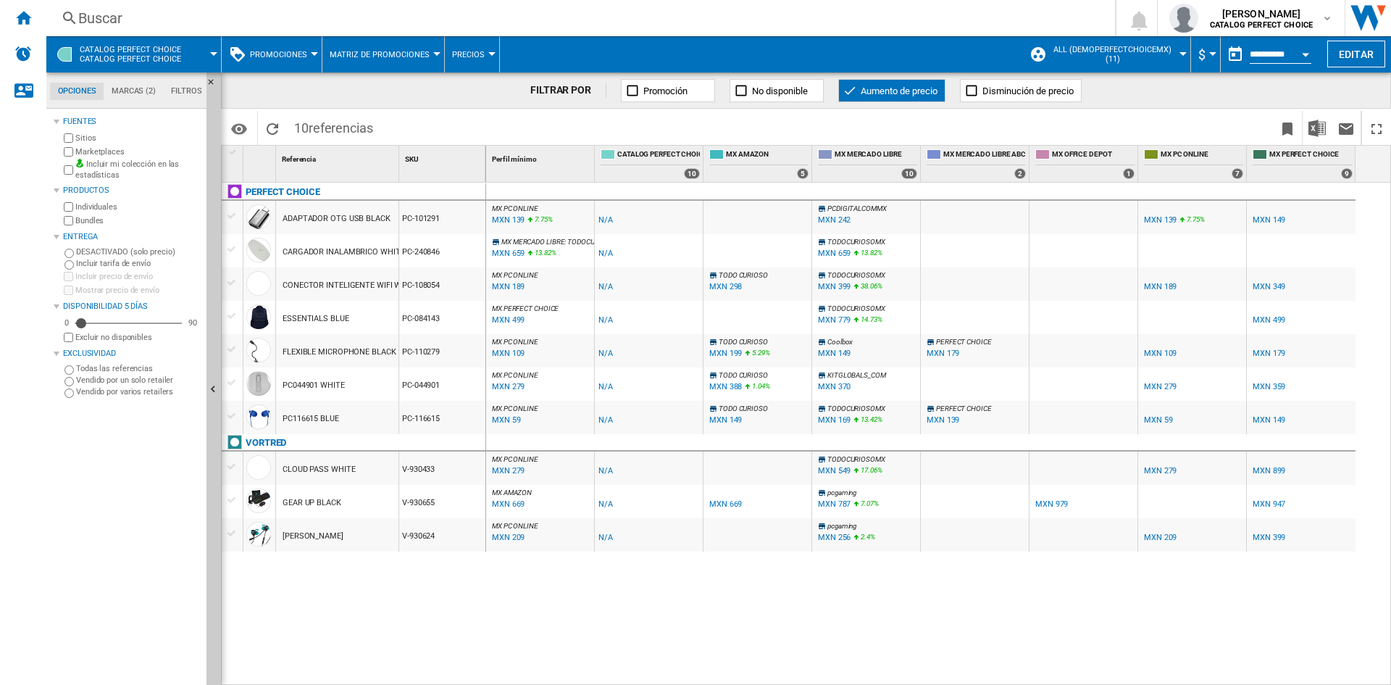
click at [853, 94] on ng-md-icon at bounding box center [850, 90] width 14 height 14
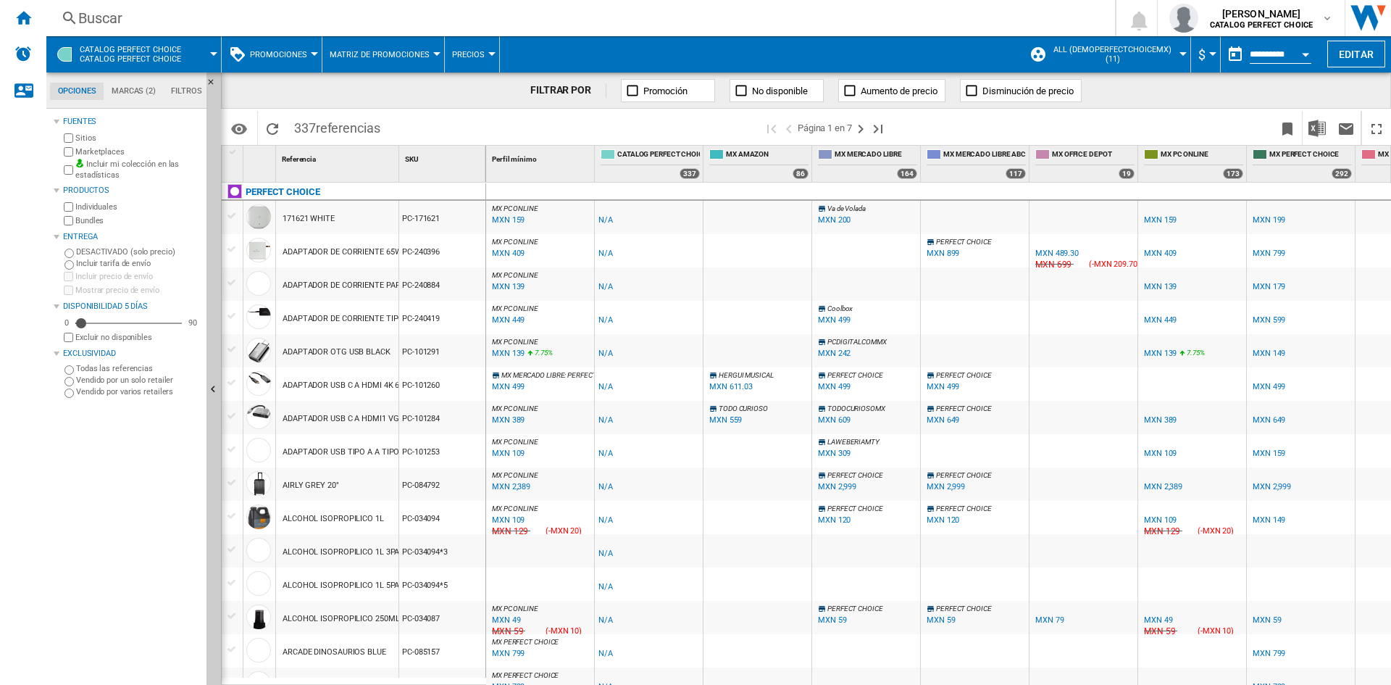
click at [973, 90] on ng-md-icon at bounding box center [972, 90] width 14 height 14
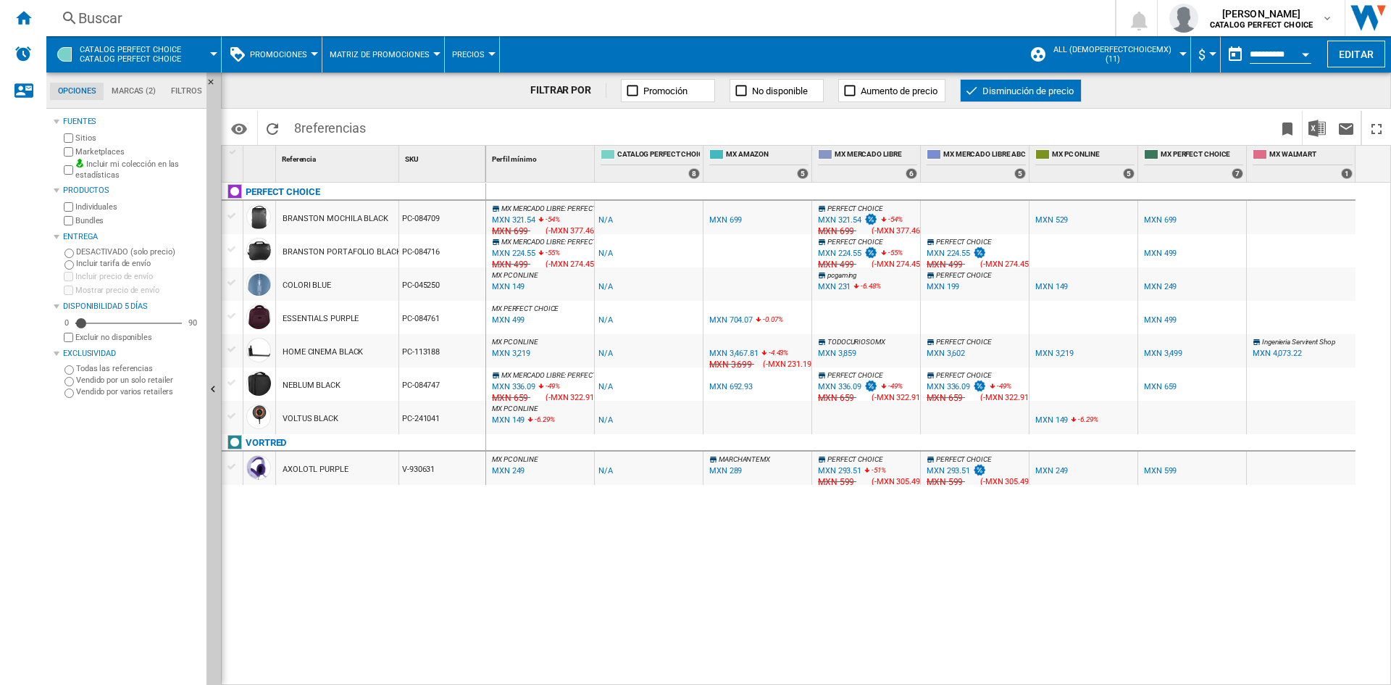
click at [314, 559] on div "PERFECT CHOICE BRANSTON MOCHILA BLACK PC-084709 BRANSTON PORTAFOLIO BLACK PC-08…" at bounding box center [354, 430] width 265 height 495
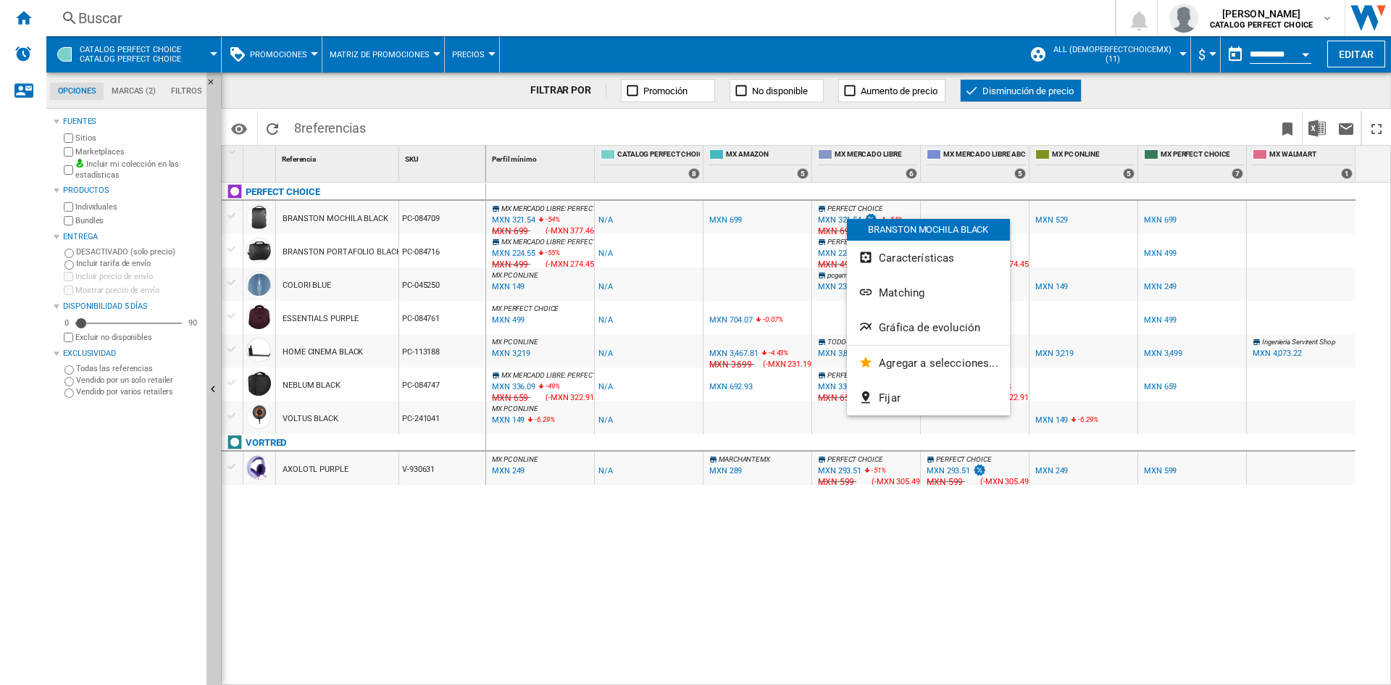
click at [888, 224] on div "BRANSTON MOCHILA BLACK" at bounding box center [928, 230] width 163 height 22
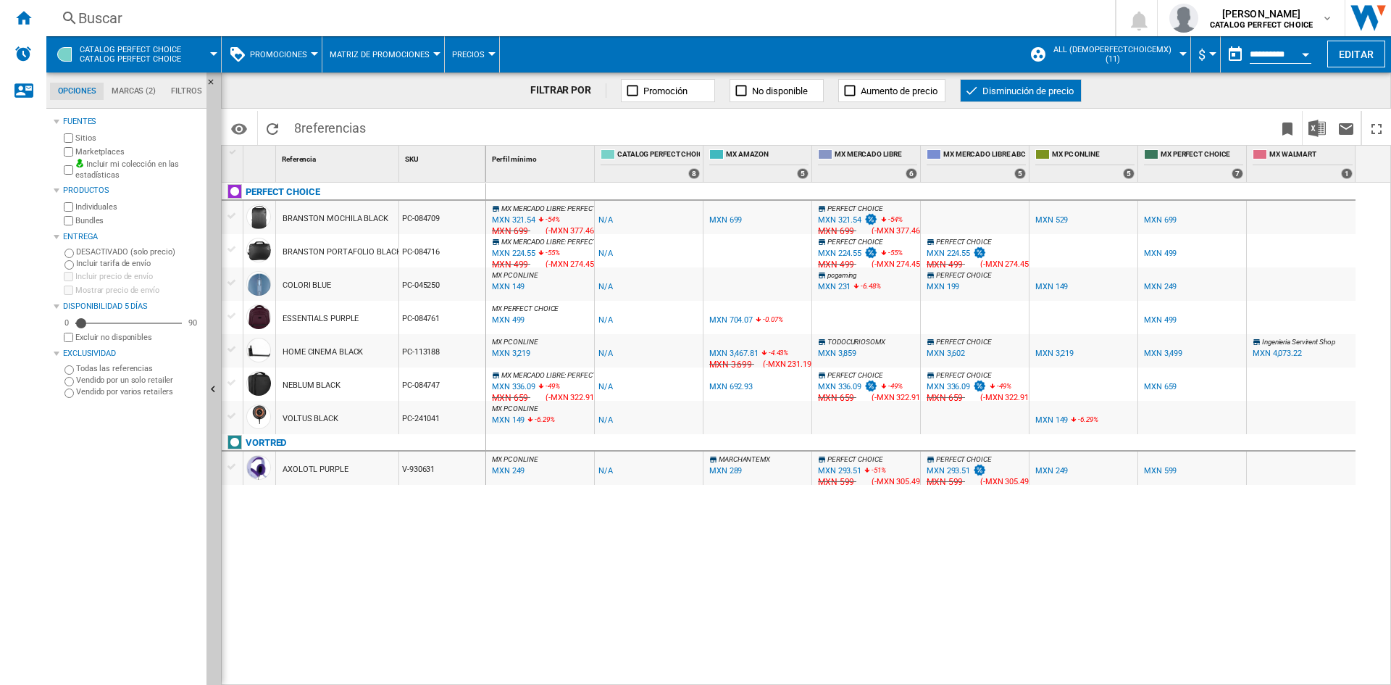
click at [850, 220] on div "MXN 321.54" at bounding box center [839, 219] width 43 height 9
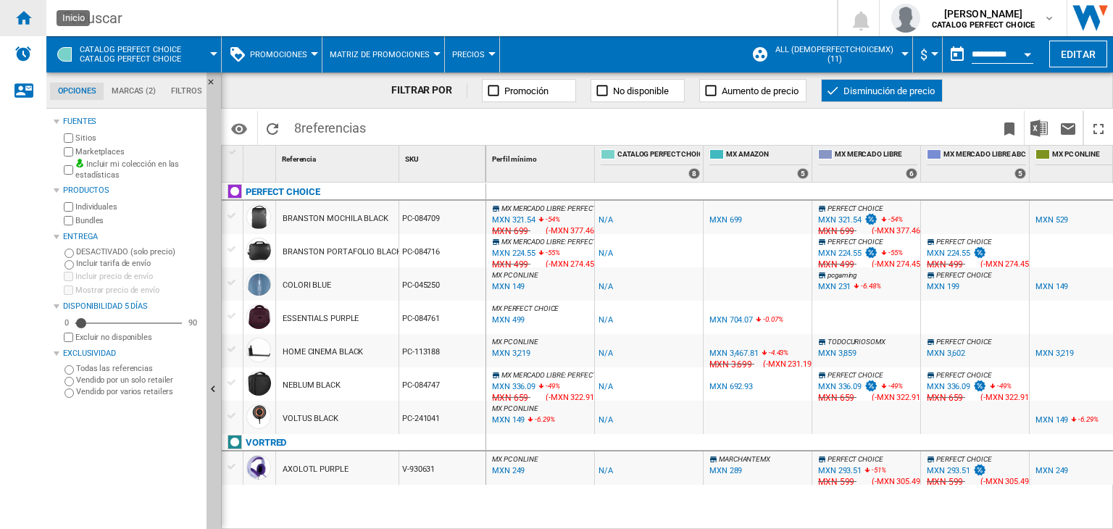
click at [20, 9] on ng-md-icon "Inicio" at bounding box center [22, 17] width 17 height 17
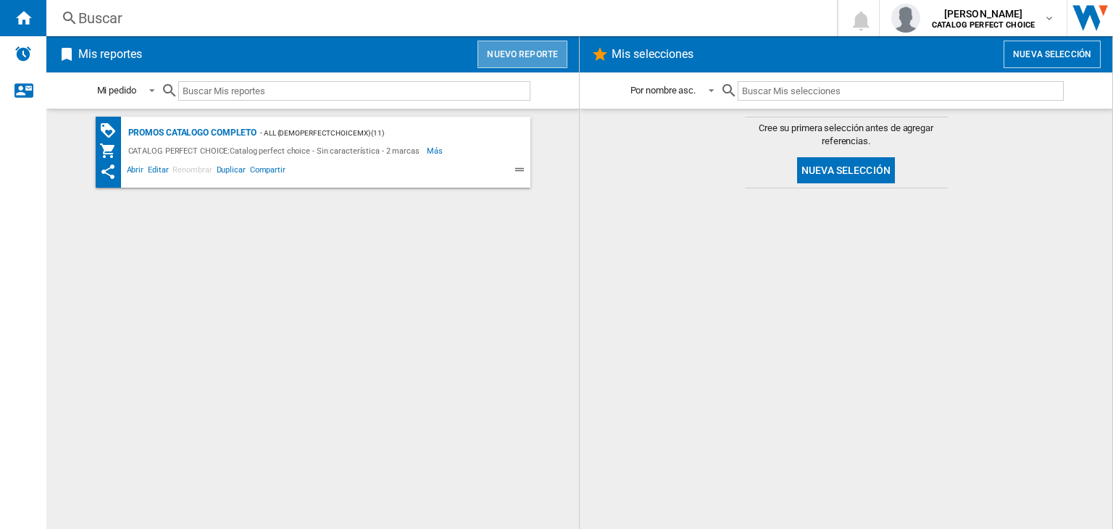
click at [538, 61] on button "Nuevo reporte" at bounding box center [523, 55] width 90 height 28
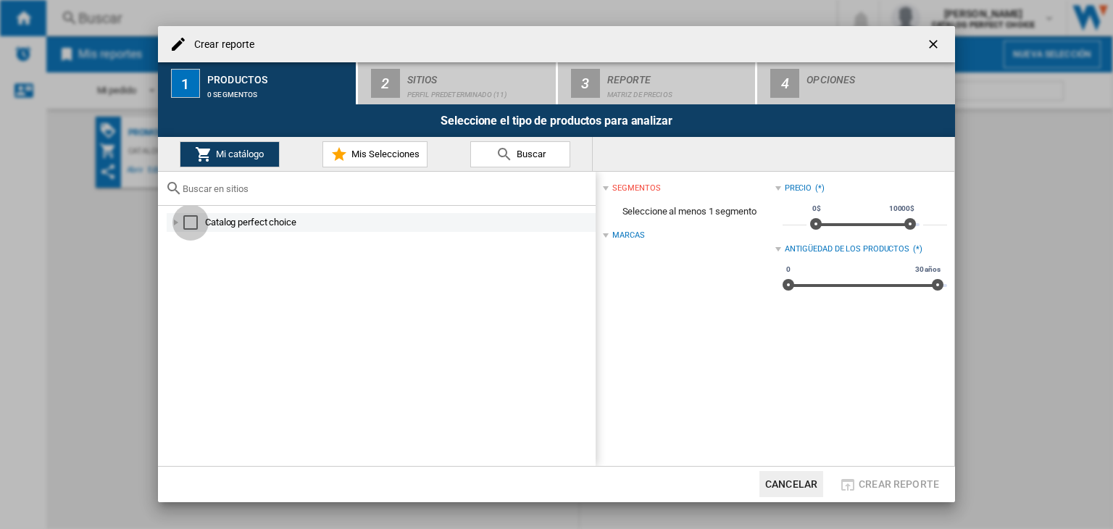
click at [188, 227] on div "Select" at bounding box center [190, 222] width 14 height 14
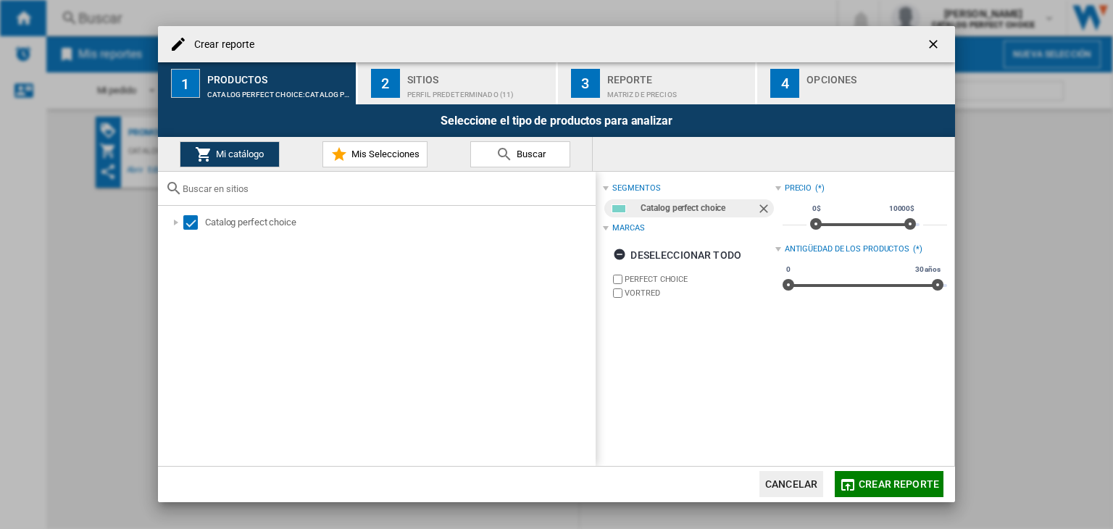
click at [451, 67] on button "2 Sitios Perfil predeterminado (11)" at bounding box center [457, 83] width 199 height 42
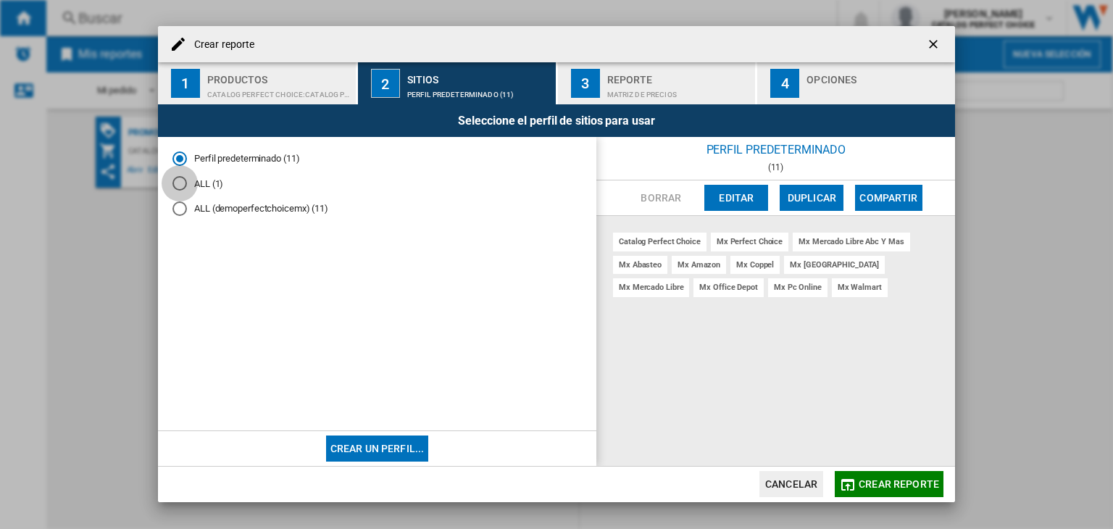
click at [186, 183] on div "ALL (1)" at bounding box center [179, 183] width 14 height 14
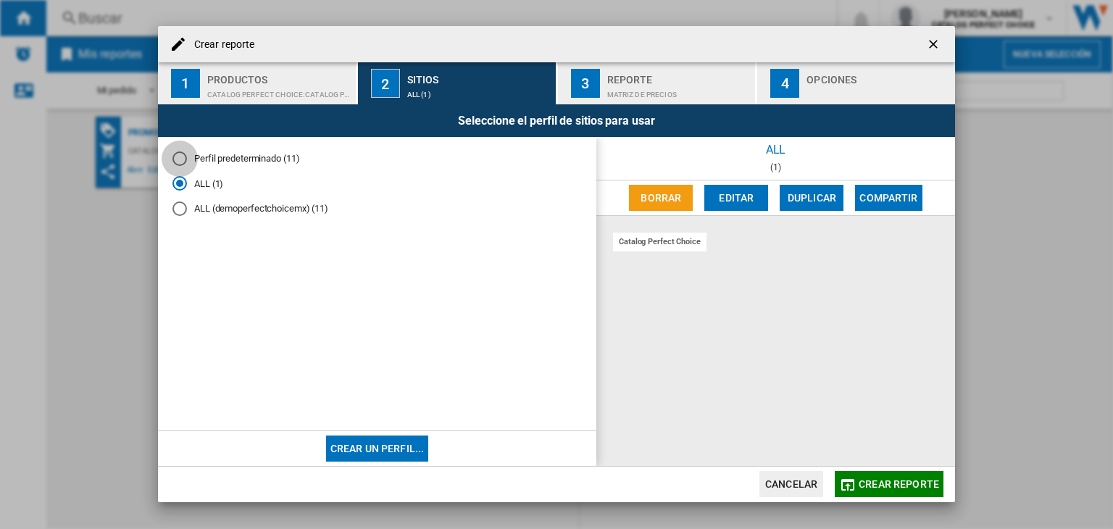
click at [185, 157] on div "Perfil predeterminado (11)" at bounding box center [179, 158] width 14 height 14
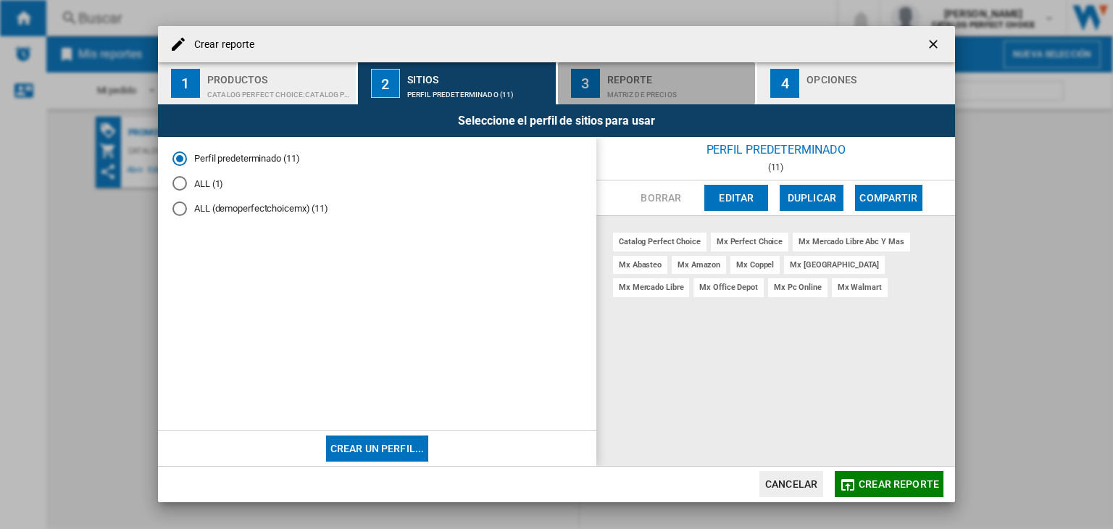
click at [625, 86] on div "Matriz de precios" at bounding box center [678, 90] width 143 height 15
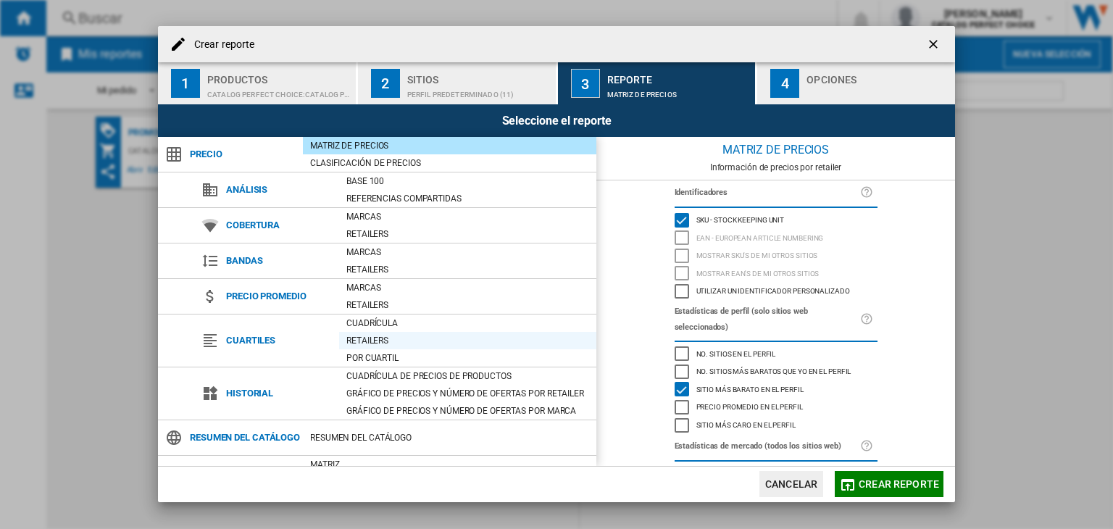
scroll to position [80, 0]
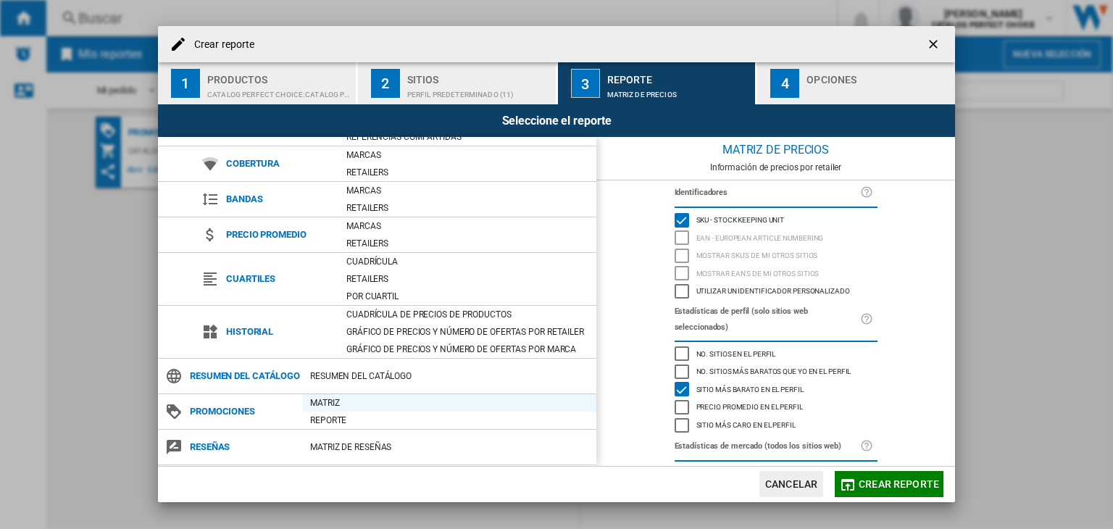
click at [326, 406] on div "Matriz" at bounding box center [449, 403] width 293 height 14
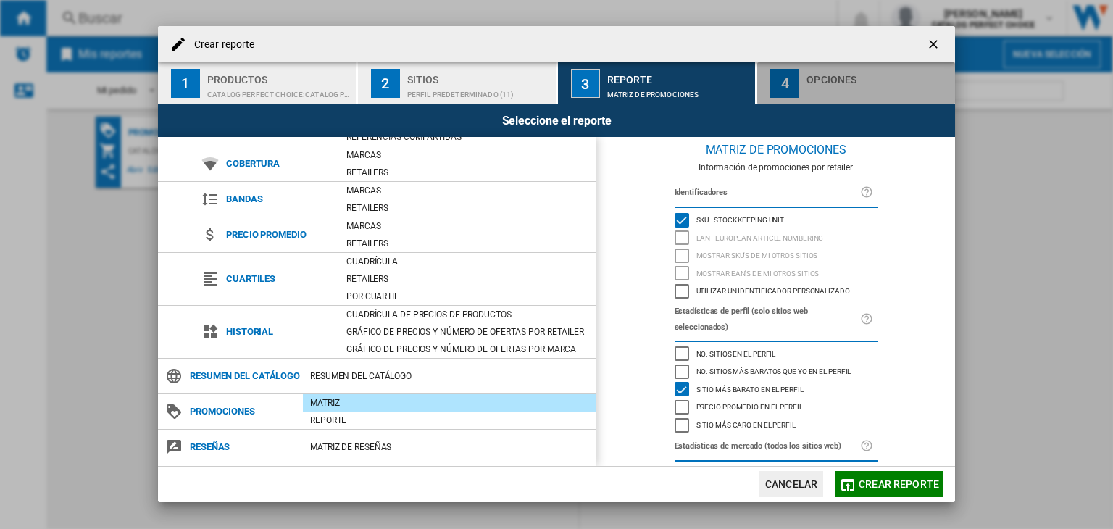
click at [815, 76] on div "Opciones" at bounding box center [878, 75] width 143 height 15
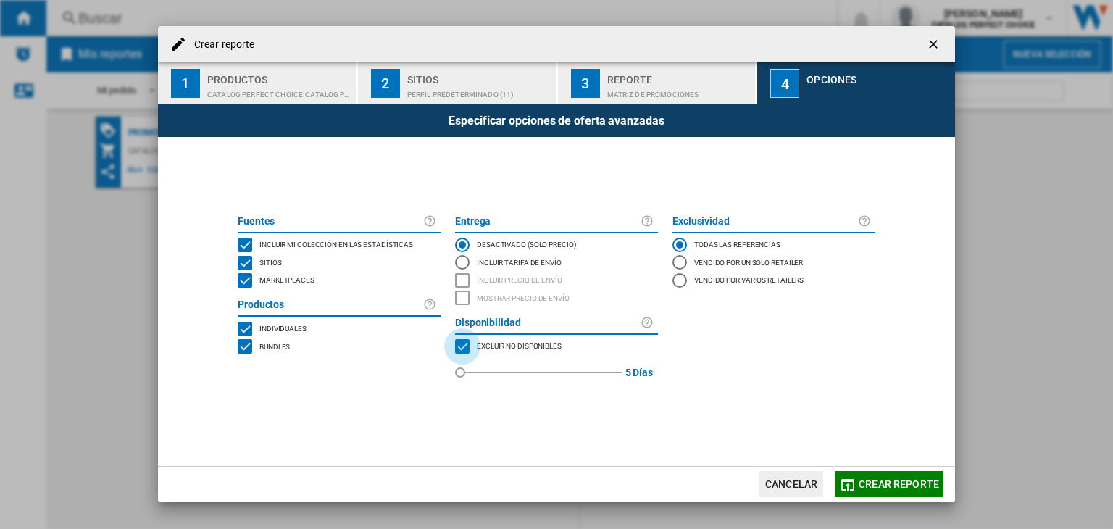
click at [462, 347] on div "MARKETPLACES" at bounding box center [462, 346] width 14 height 14
click at [878, 488] on span "Crear reporte" at bounding box center [899, 484] width 80 height 12
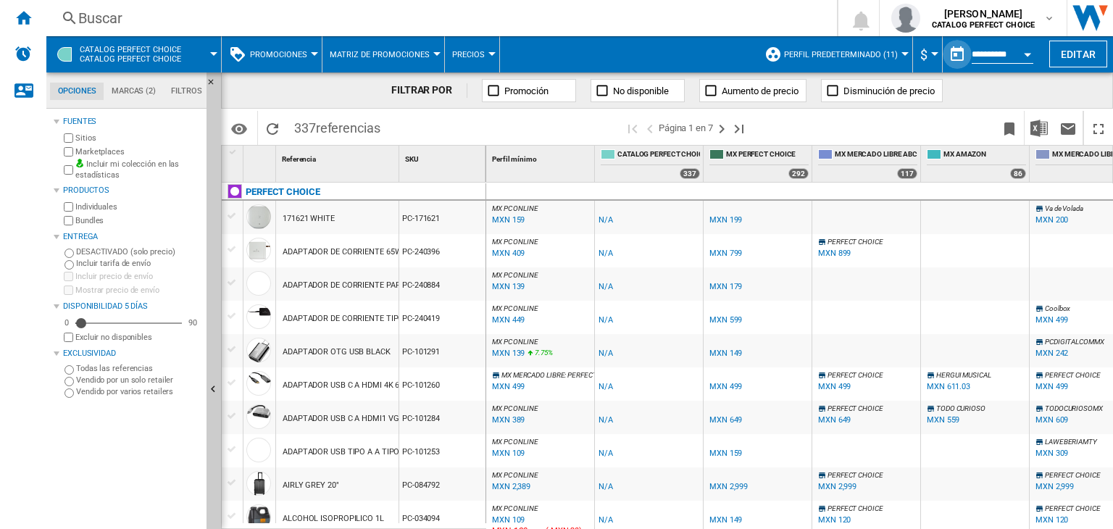
click at [967, 51] on button "button" at bounding box center [957, 54] width 29 height 29
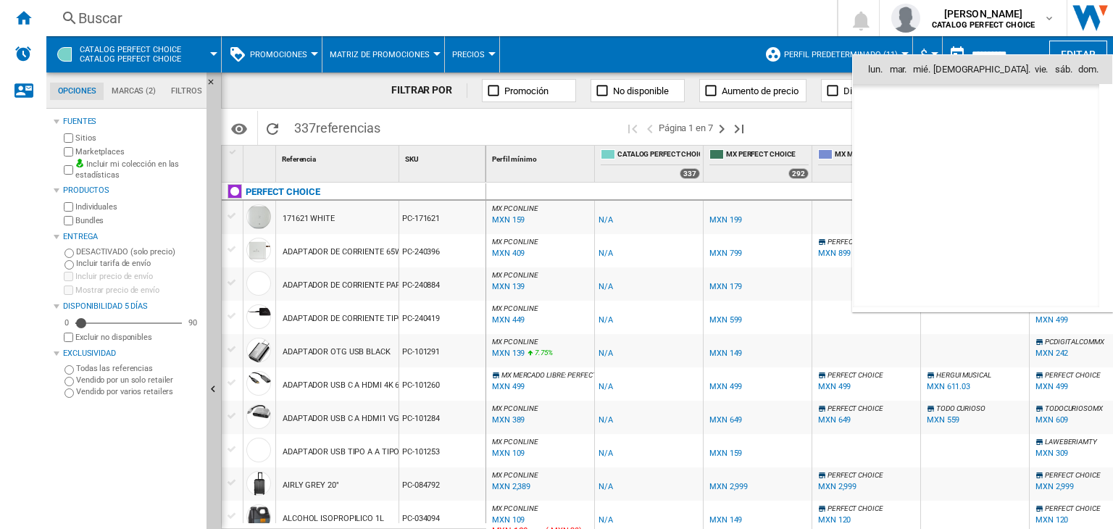
scroll to position [6913, 0]
click at [967, 51] on div at bounding box center [556, 264] width 1113 height 529
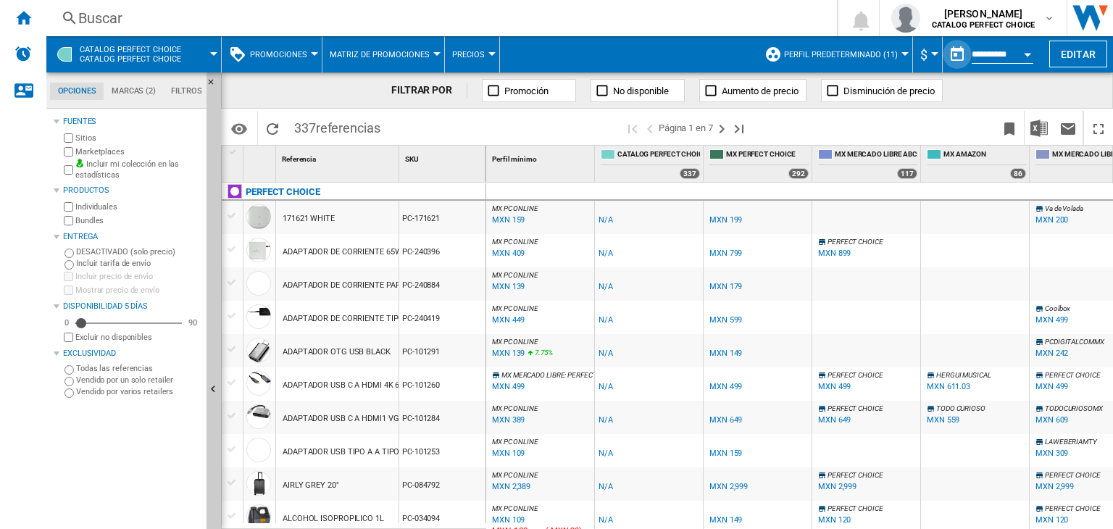
click at [953, 54] on button "button" at bounding box center [957, 54] width 29 height 29
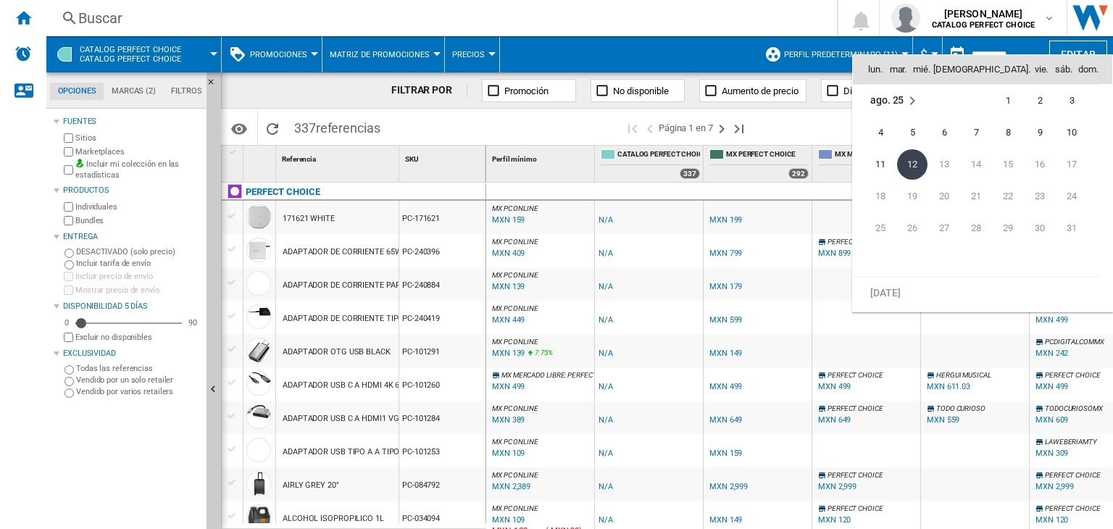
click at [953, 54] on div at bounding box center [556, 264] width 1113 height 529
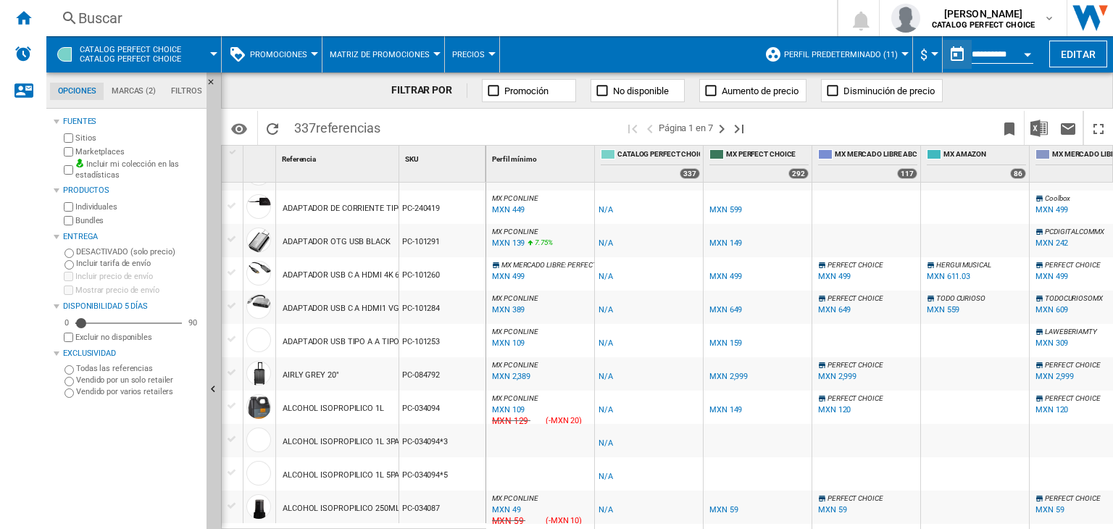
scroll to position [111, 0]
click at [510, 241] on div "MXN 139" at bounding box center [508, 242] width 33 height 9
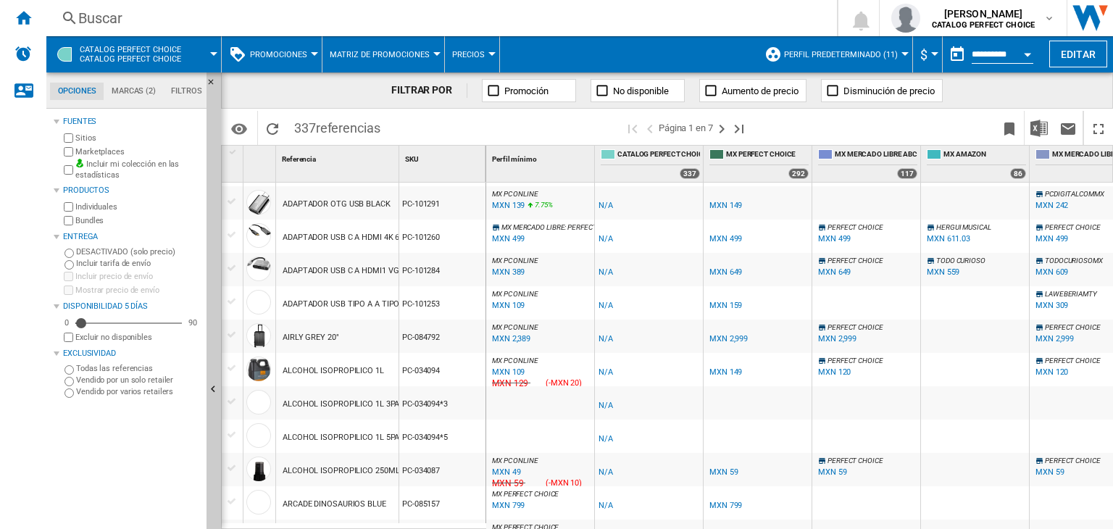
scroll to position [155, 0]
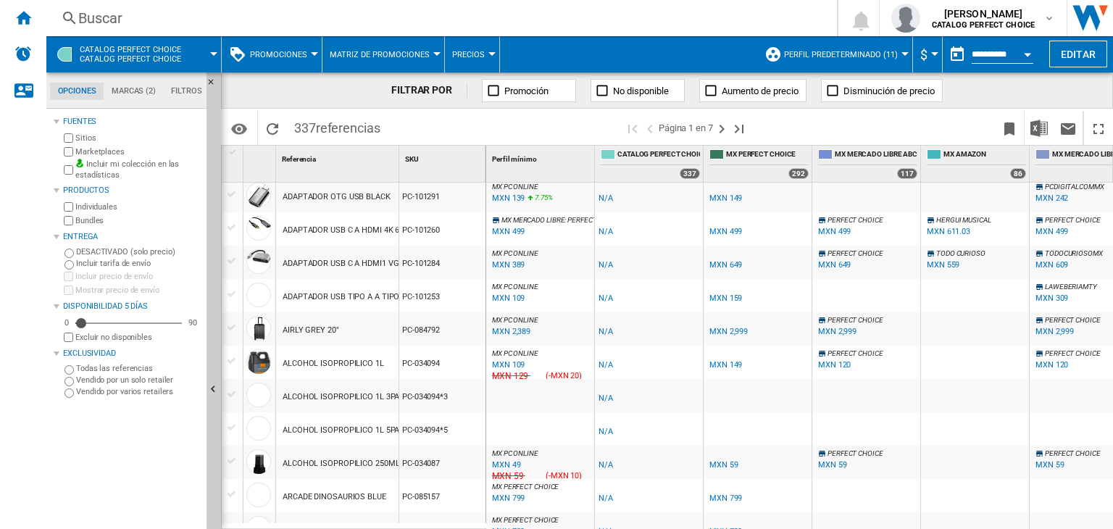
click at [523, 330] on div "MXN 2,389" at bounding box center [511, 331] width 38 height 9
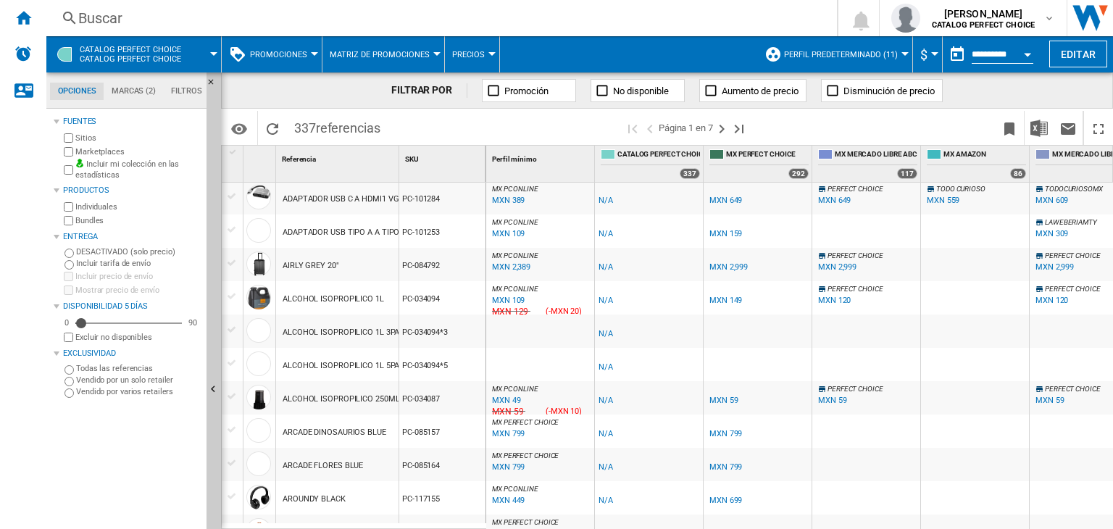
click at [728, 265] on div "MXN 2,999" at bounding box center [728, 266] width 38 height 9
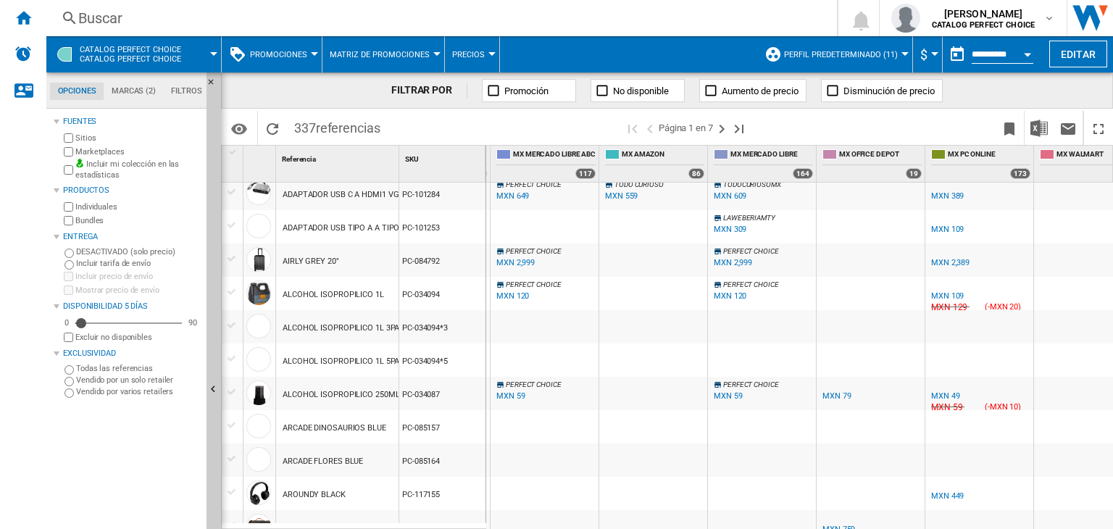
click at [487, 91] on ng-md-icon at bounding box center [493, 90] width 14 height 14
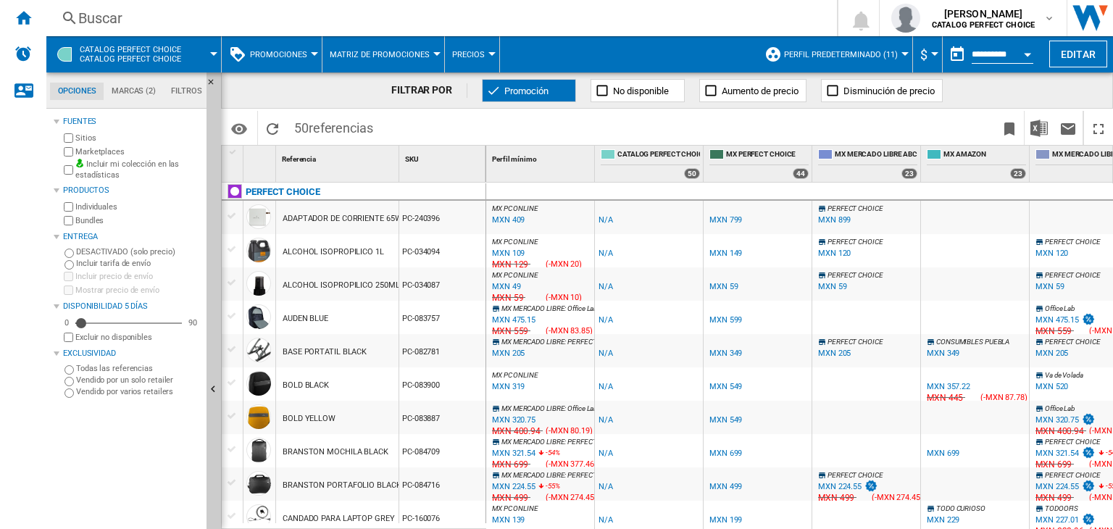
click at [487, 91] on ng-md-icon at bounding box center [493, 90] width 14 height 14
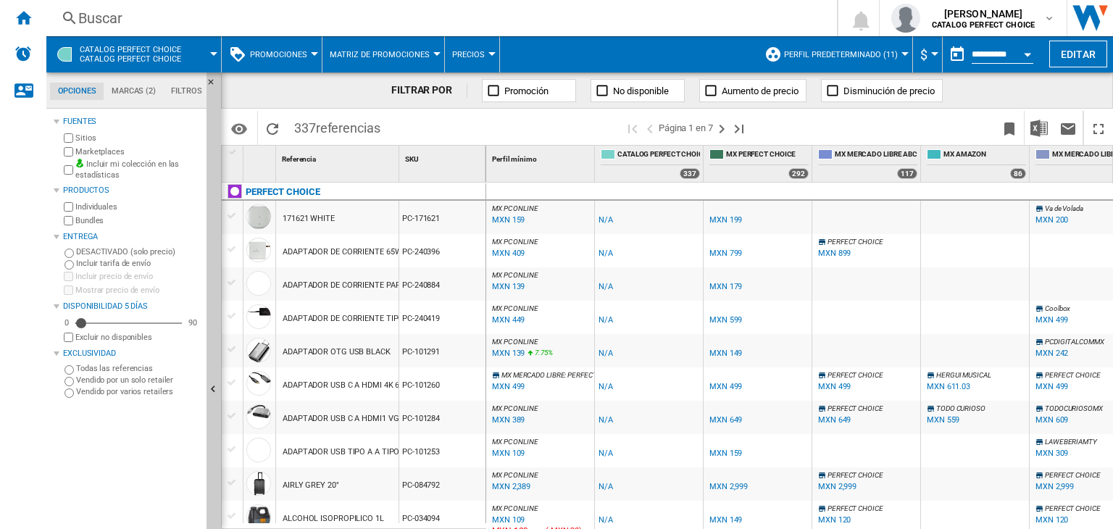
click at [835, 90] on ng-md-icon at bounding box center [832, 90] width 14 height 14
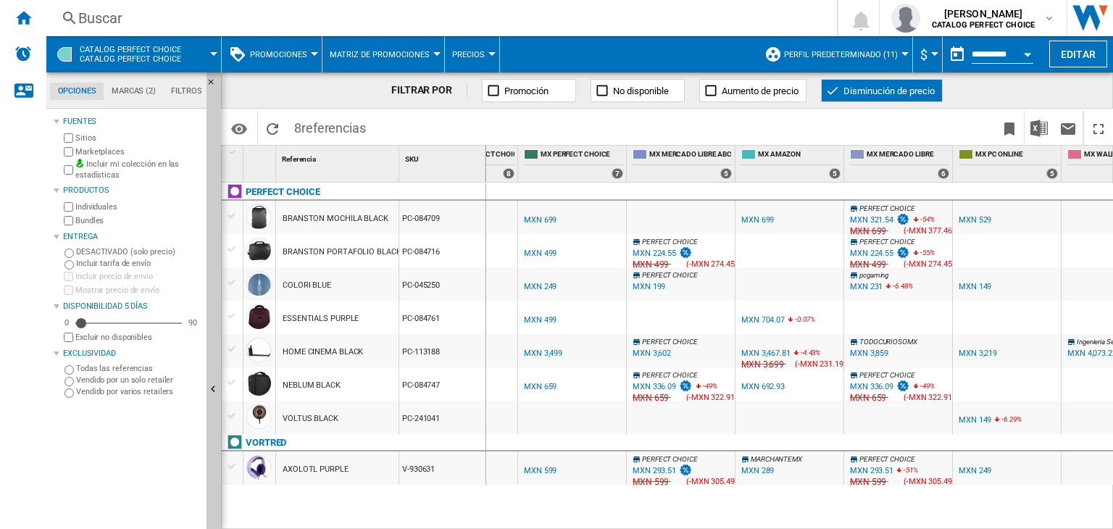
scroll to position [0, 206]
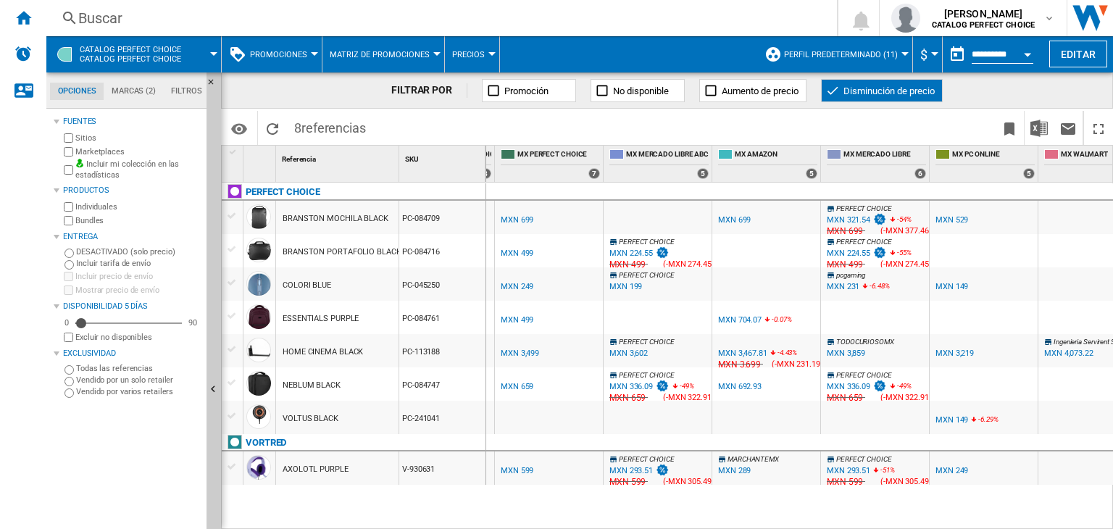
click at [736, 219] on div "MXN 699" at bounding box center [734, 219] width 33 height 9
click at [15, 13] on ng-md-icon "Inicio" at bounding box center [22, 17] width 17 height 17
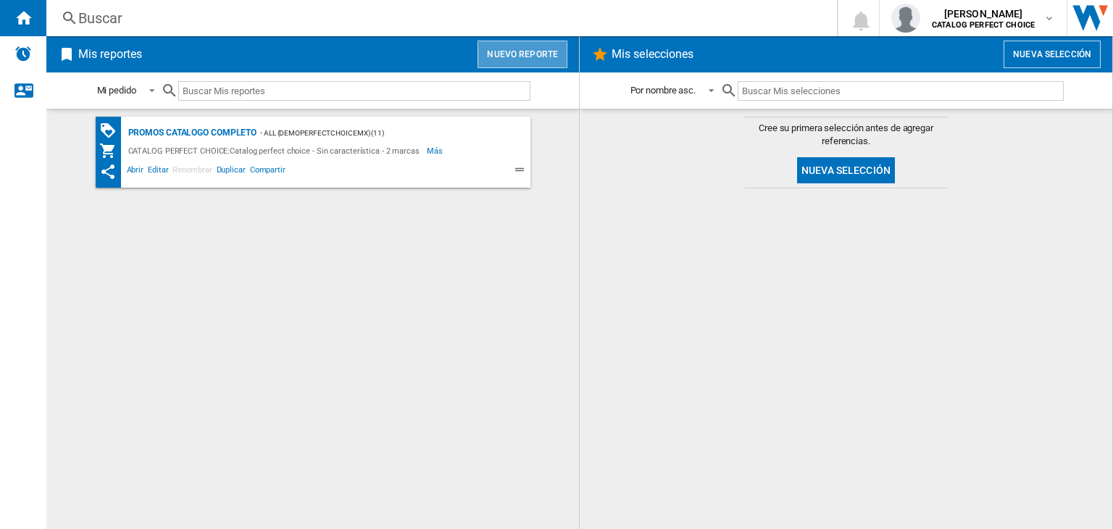
click at [515, 59] on button "Nuevo reporte" at bounding box center [523, 55] width 90 height 28
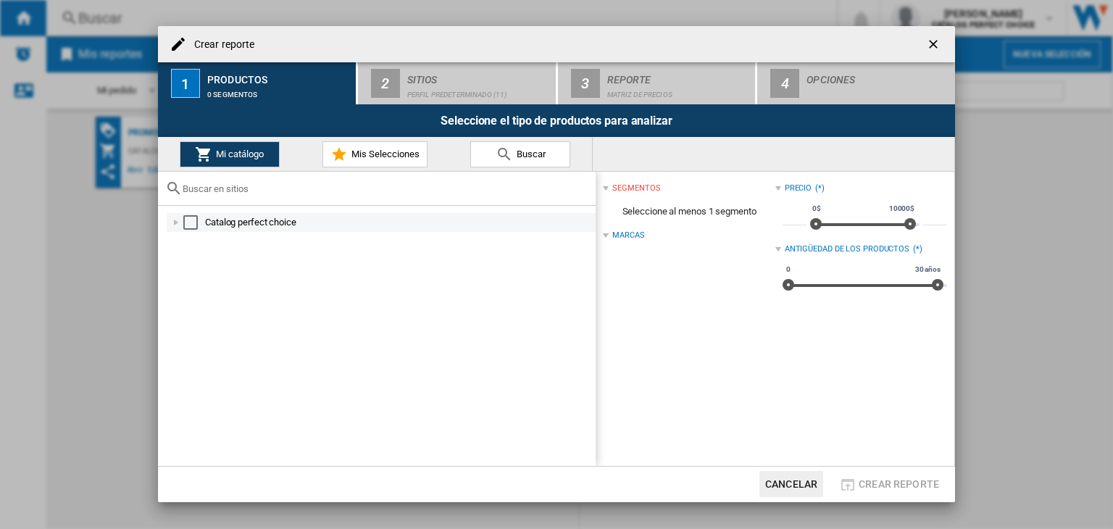
click at [179, 224] on div "Crear reporte ..." at bounding box center [176, 222] width 14 height 14
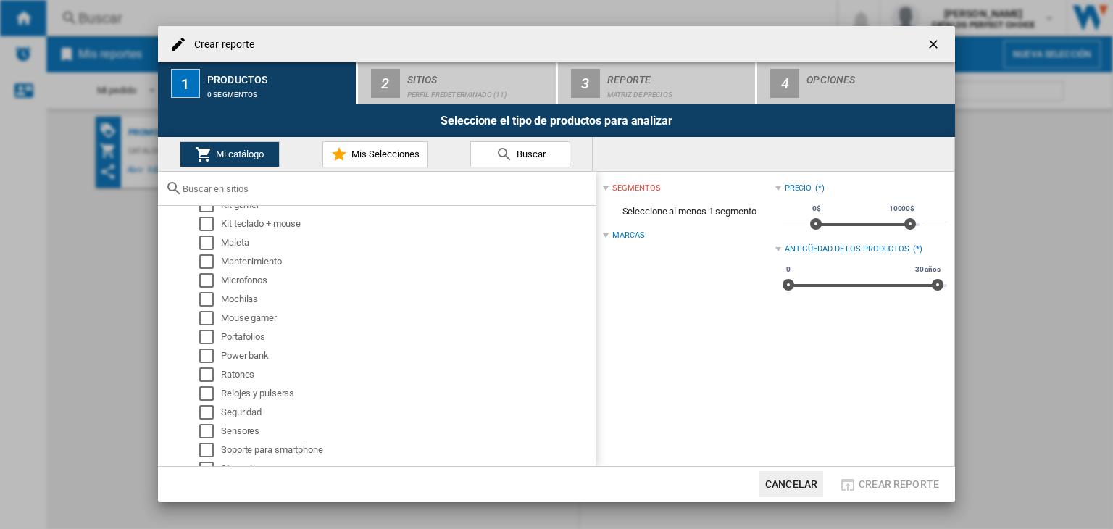
scroll to position [435, 0]
click at [209, 296] on div "Select" at bounding box center [206, 296] width 14 height 14
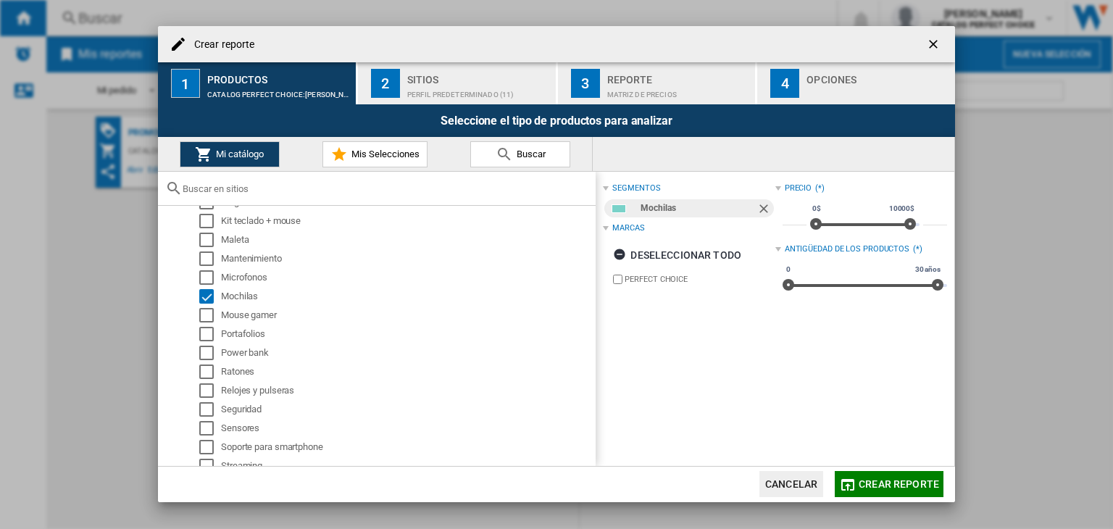
click at [493, 86] on div "Perfil predeterminado (11)" at bounding box center [478, 90] width 143 height 15
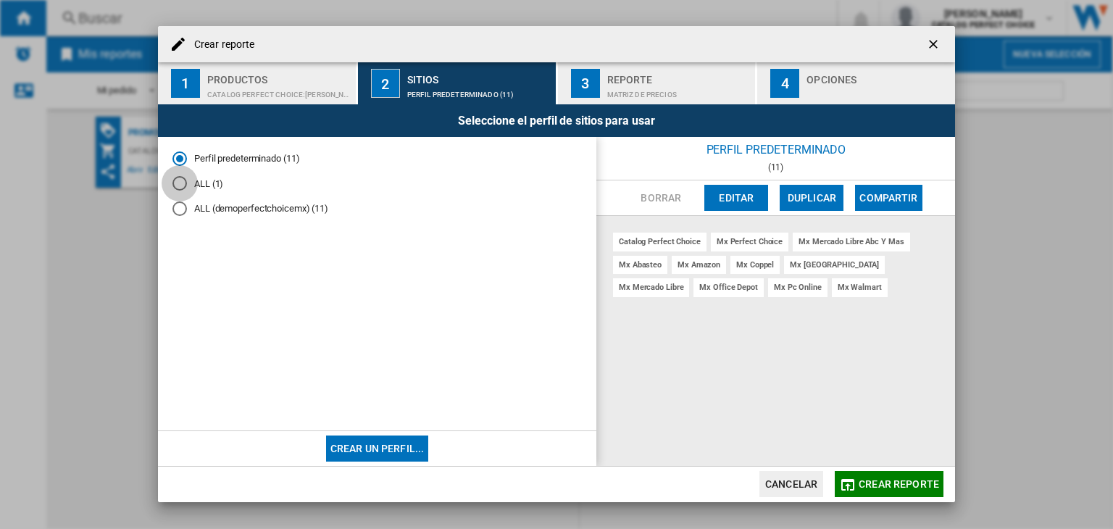
click at [175, 187] on div "ALL (1)" at bounding box center [179, 183] width 14 height 14
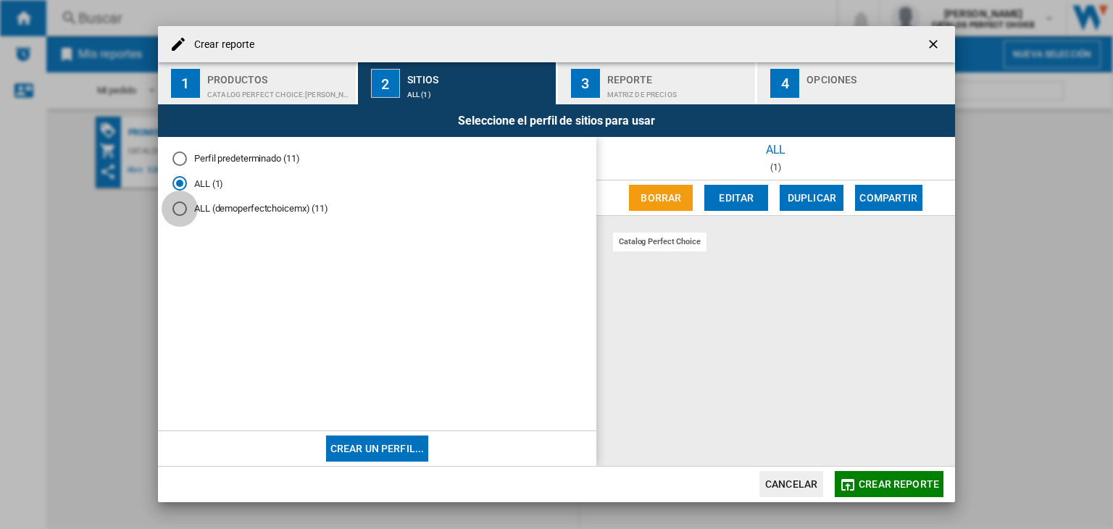
click at [182, 209] on div "ALL (demoperfectchoicemx) (11)" at bounding box center [179, 208] width 14 height 14
click at [187, 184] on md-radio-button "ALL (1)" at bounding box center [376, 184] width 409 height 14
click at [183, 216] on md-radio-group "Perfil predeterminado (11) ALL (1) ALL (demoperfectchoicemx) (11)" at bounding box center [376, 188] width 409 height 75
click at [179, 211] on div "ALL (demoperfectchoicemx) (11)" at bounding box center [179, 208] width 14 height 14
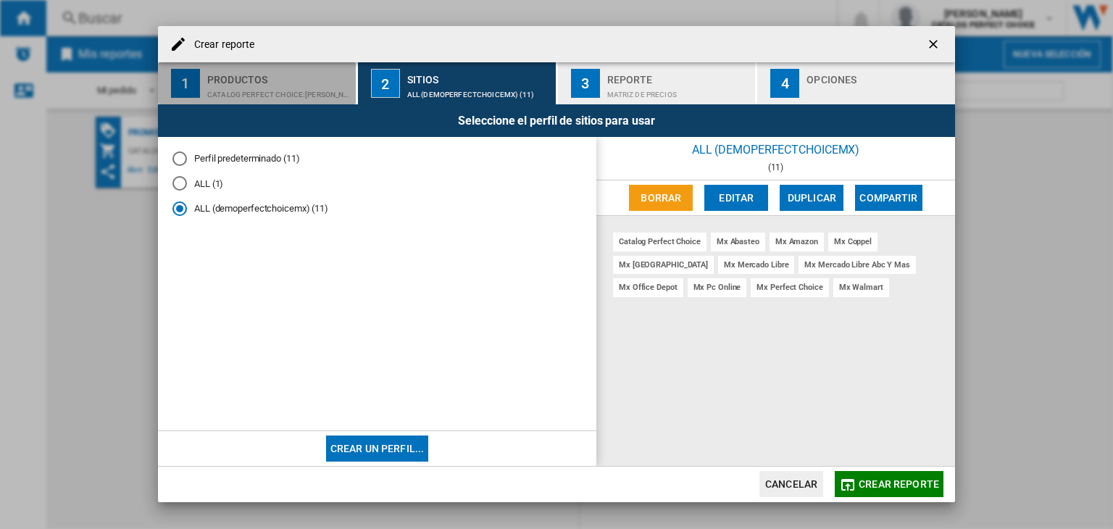
click at [265, 93] on div "CATALOG PERFECT CHOICE:Mochilas" at bounding box center [278, 90] width 143 height 15
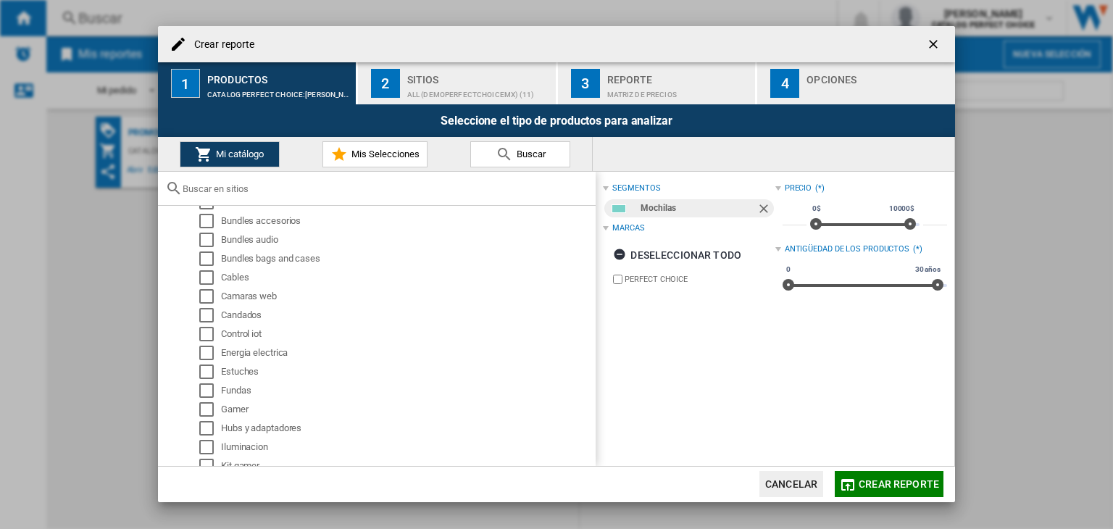
scroll to position [0, 0]
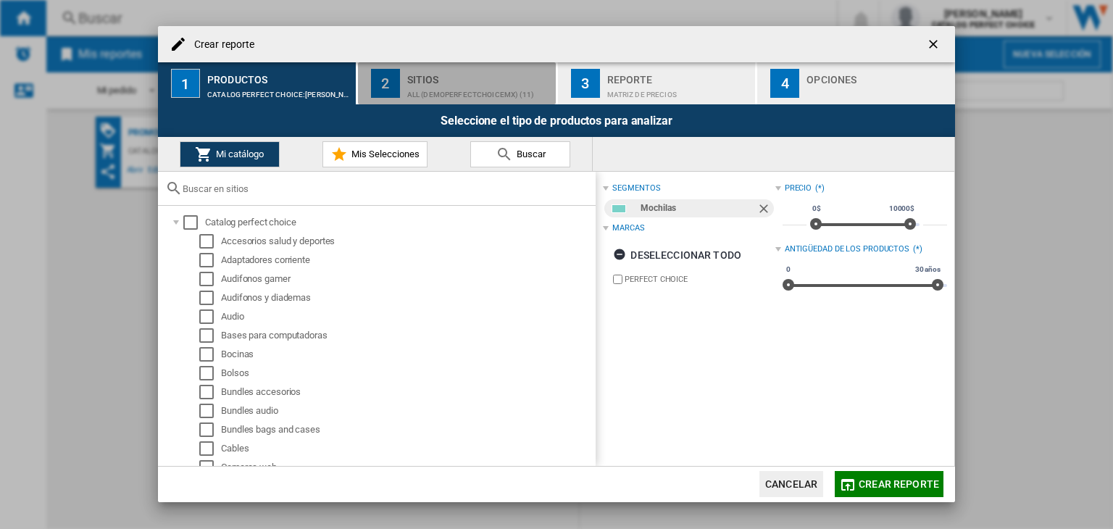
click at [441, 81] on div "Sitios" at bounding box center [478, 75] width 143 height 15
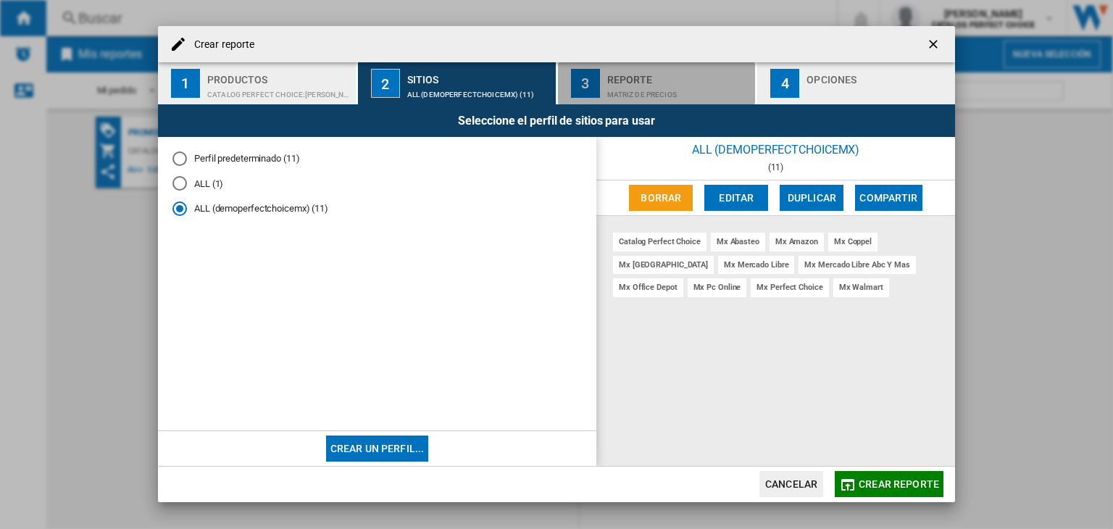
click at [661, 79] on div "Reporte" at bounding box center [678, 75] width 143 height 15
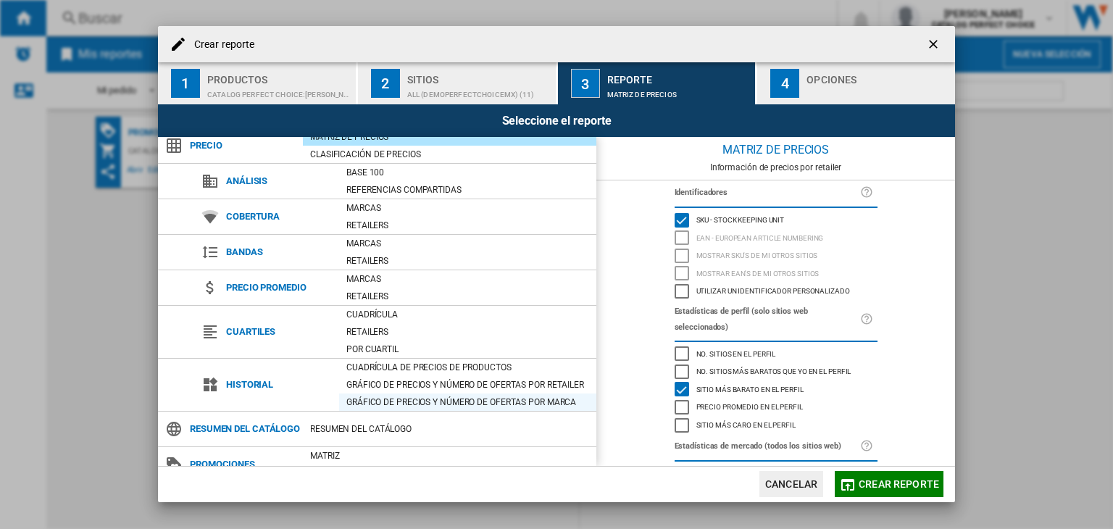
scroll to position [80, 0]
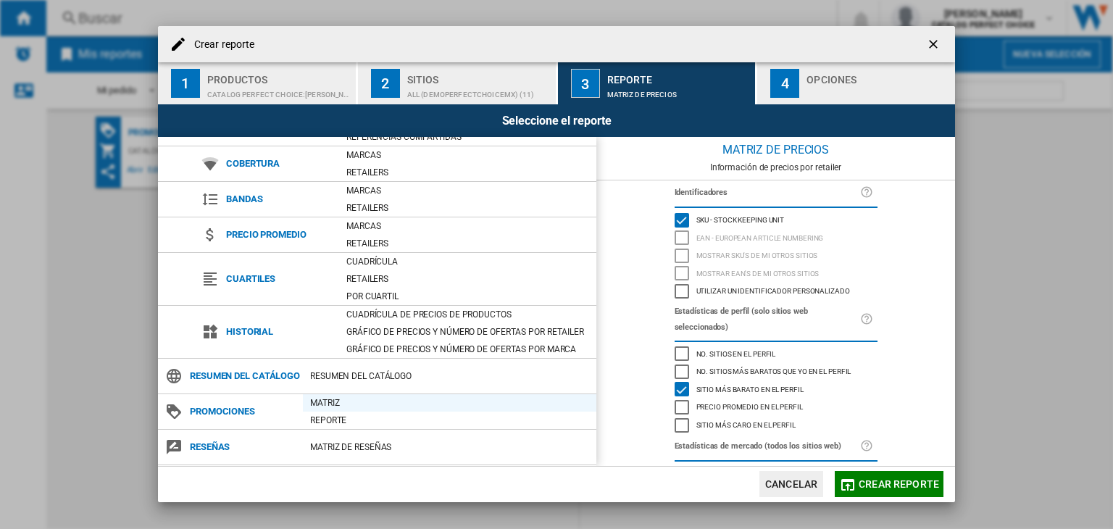
click at [342, 404] on div "Matriz" at bounding box center [449, 403] width 293 height 14
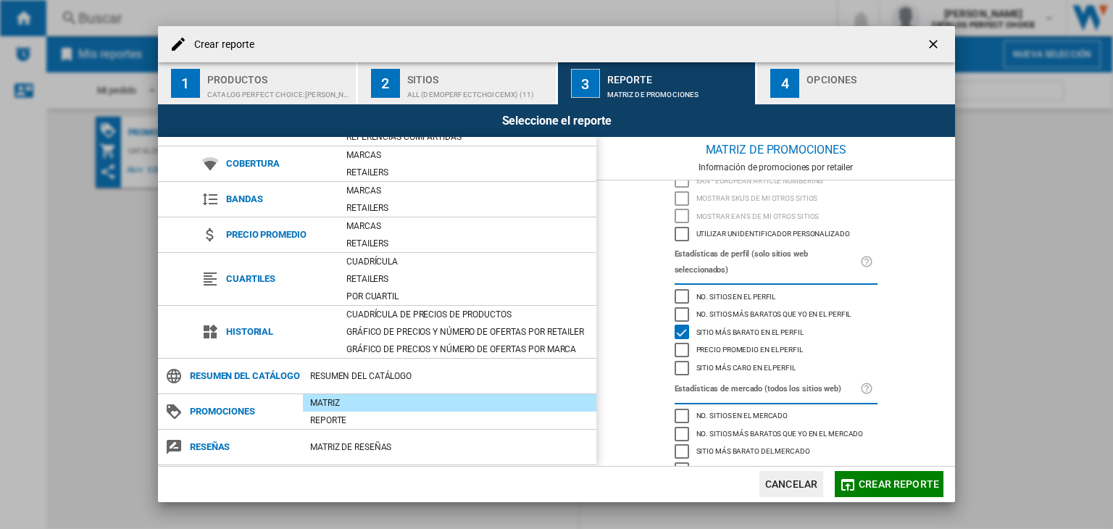
scroll to position [78, 0]
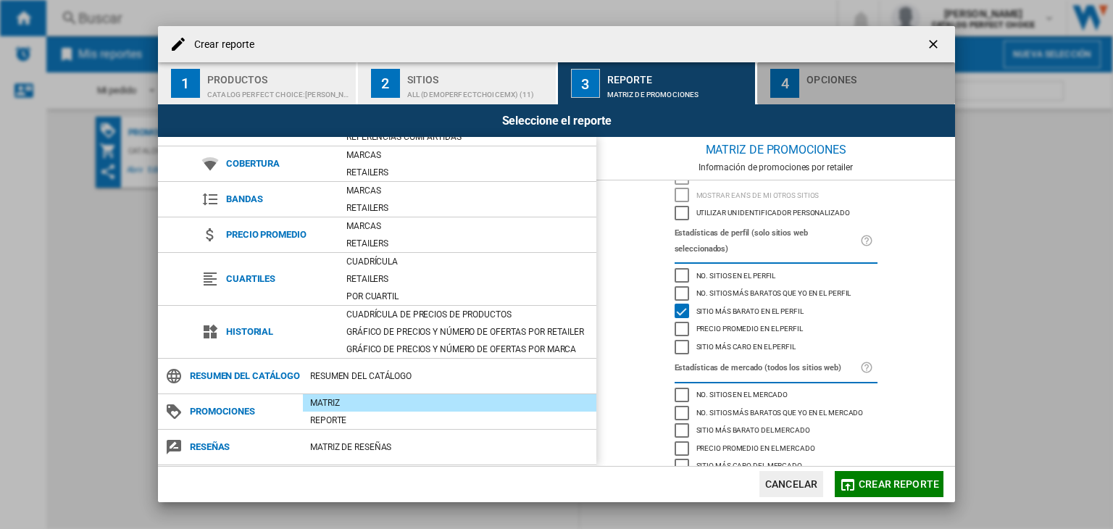
click at [828, 89] on div "Crear reporte ..." at bounding box center [878, 90] width 143 height 15
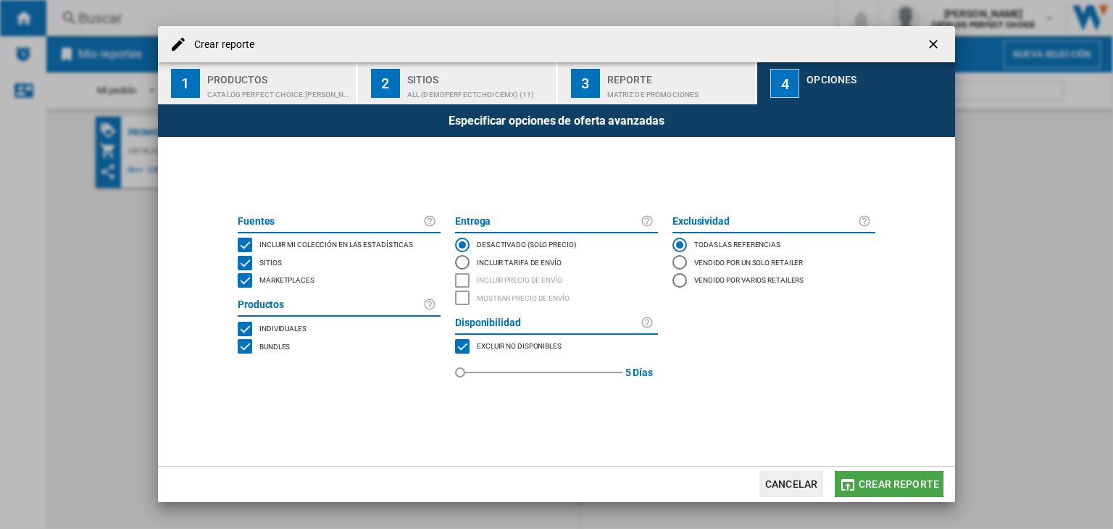
click at [884, 480] on span "Crear reporte" at bounding box center [899, 484] width 80 height 12
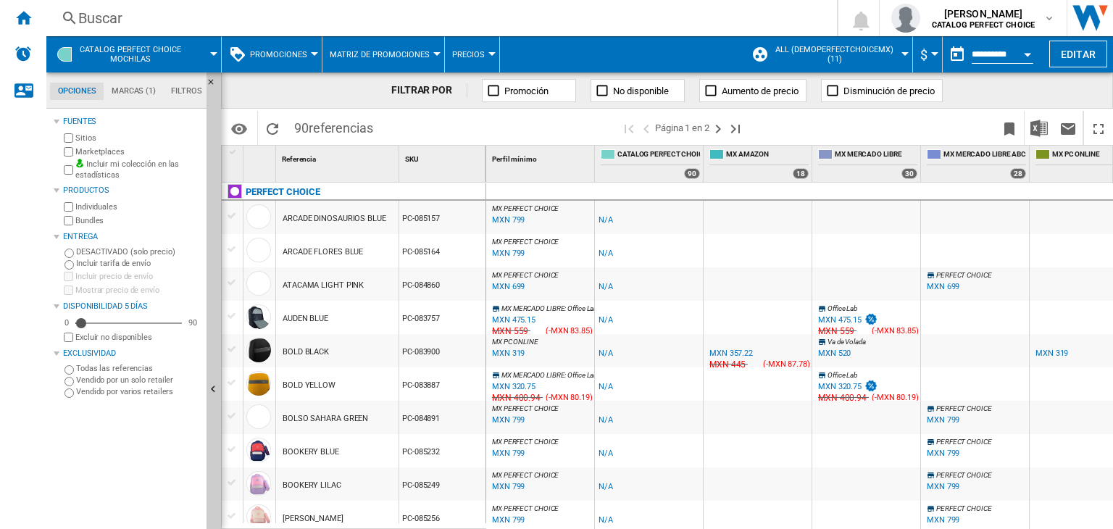
click at [836, 85] on ng-md-icon at bounding box center [832, 90] width 14 height 14
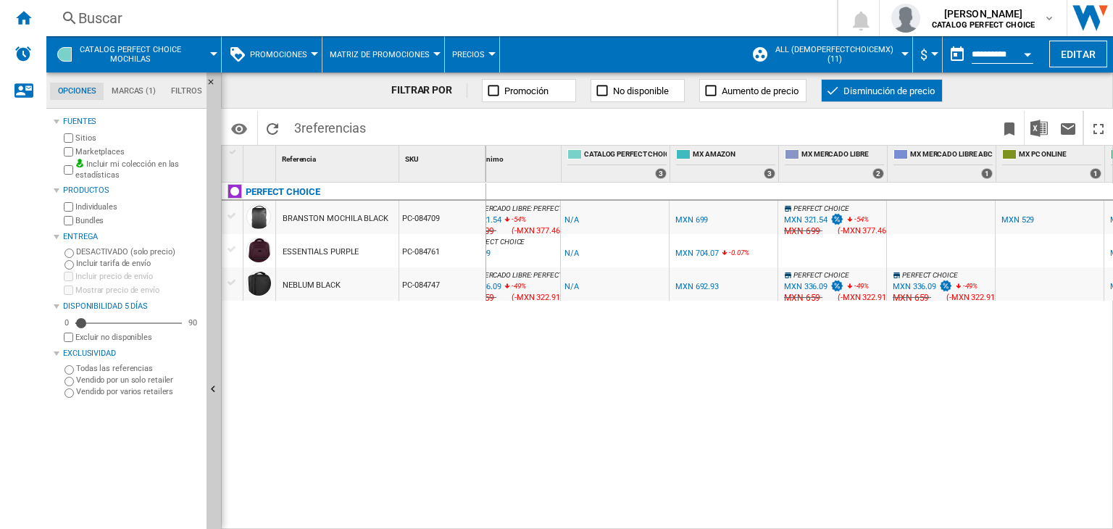
scroll to position [0, 34]
click at [728, 88] on span "Aumento de precio" at bounding box center [760, 91] width 77 height 11
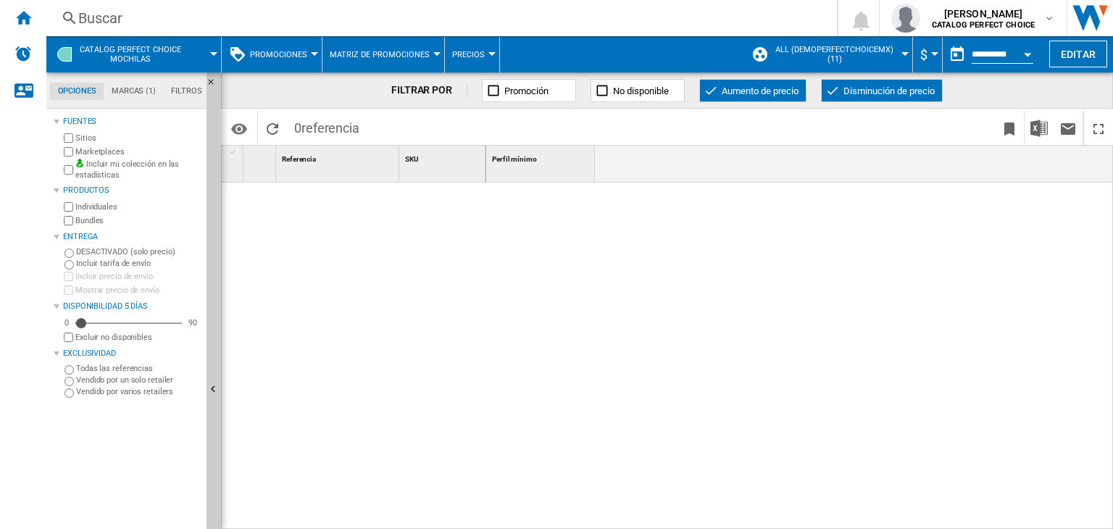
click at [835, 91] on ng-md-icon at bounding box center [832, 90] width 14 height 14
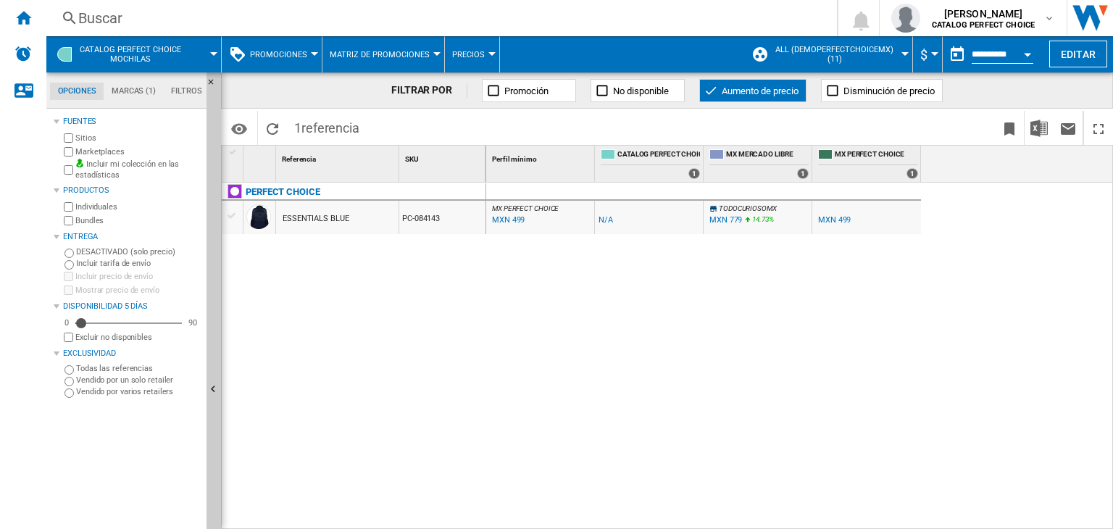
click at [723, 93] on span "Aumento de precio" at bounding box center [760, 91] width 77 height 11
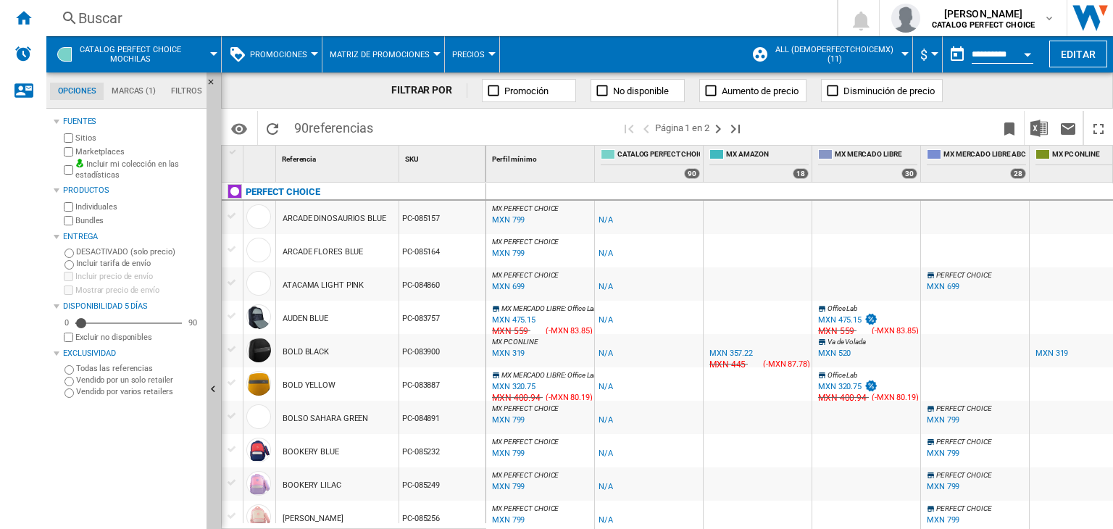
click at [833, 88] on ng-md-icon at bounding box center [832, 90] width 14 height 14
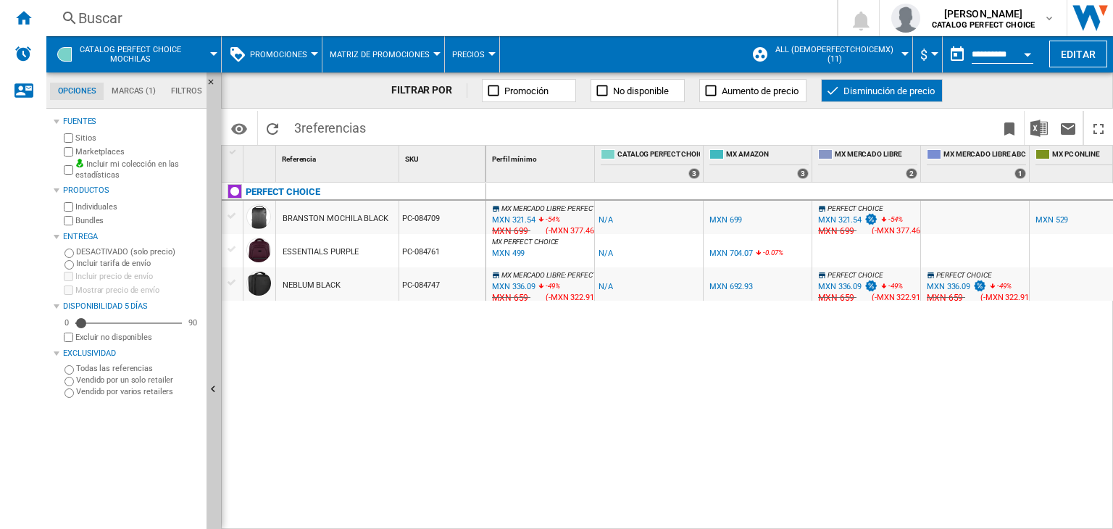
click at [276, 47] on button "Promociones" at bounding box center [282, 54] width 64 height 36
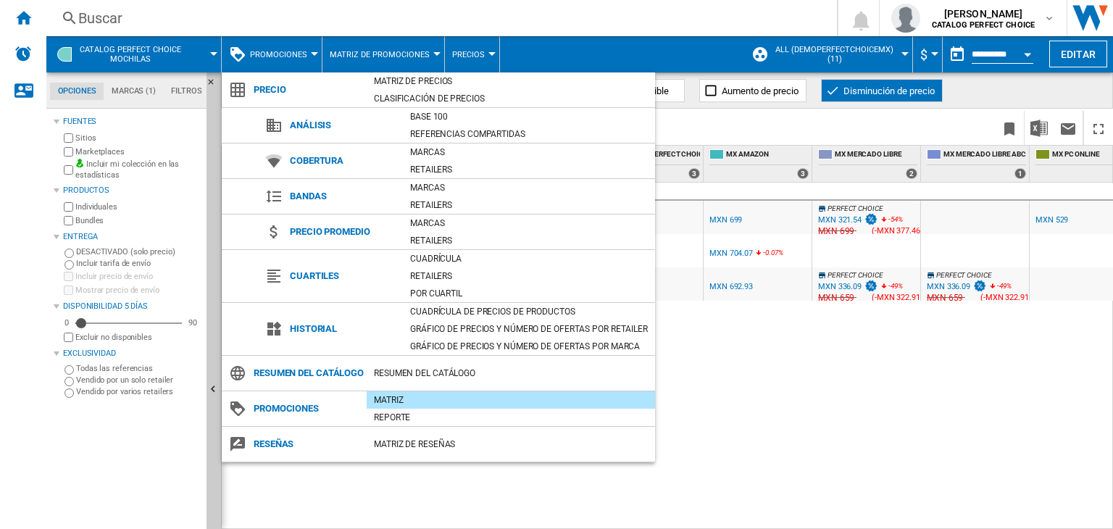
click at [830, 88] on md-backdrop at bounding box center [556, 264] width 1113 height 529
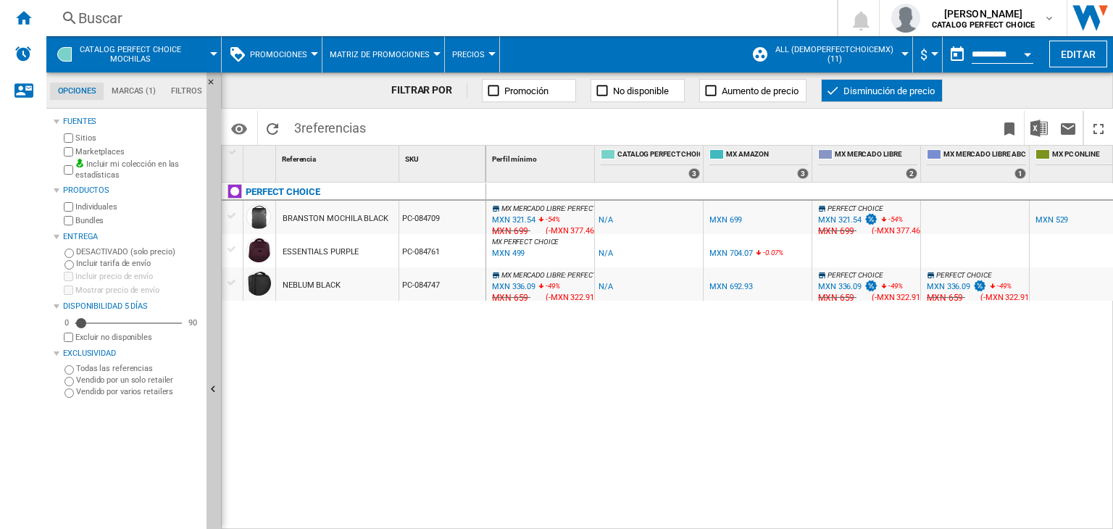
click at [284, 63] on button "Promociones" at bounding box center [282, 54] width 64 height 36
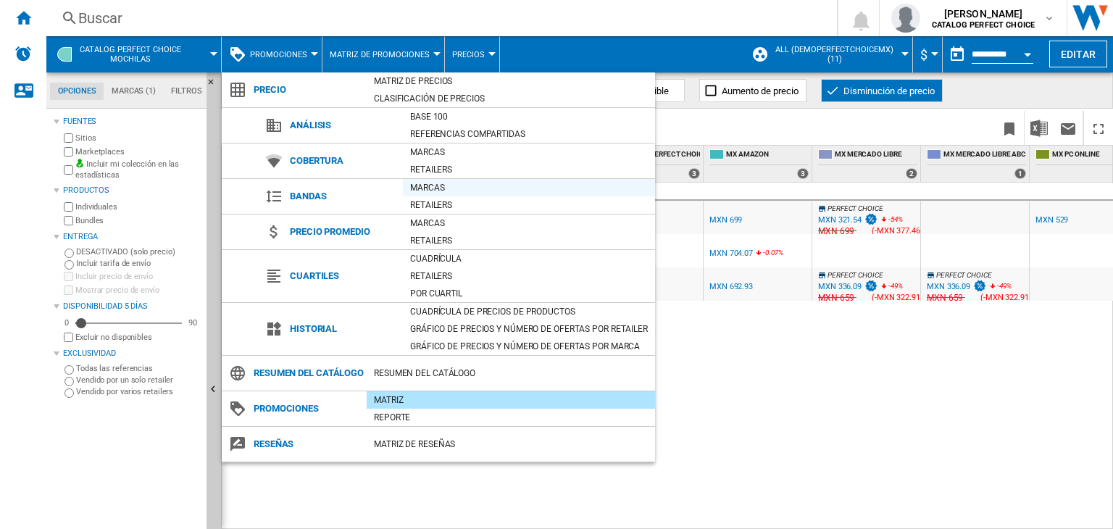
click at [429, 186] on div "Marcas" at bounding box center [529, 187] width 252 height 14
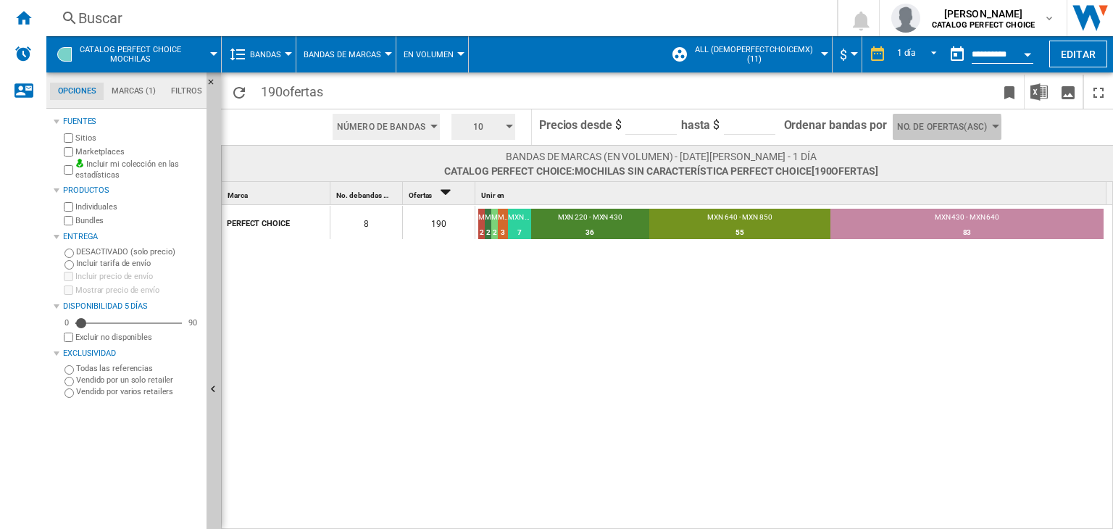
click at [913, 130] on span "No. de ofertas(Asc)" at bounding box center [942, 127] width 90 height 26
click at [509, 126] on md-backdrop at bounding box center [556, 264] width 1113 height 529
click at [509, 126] on div "button" at bounding box center [509, 127] width 7 height 4
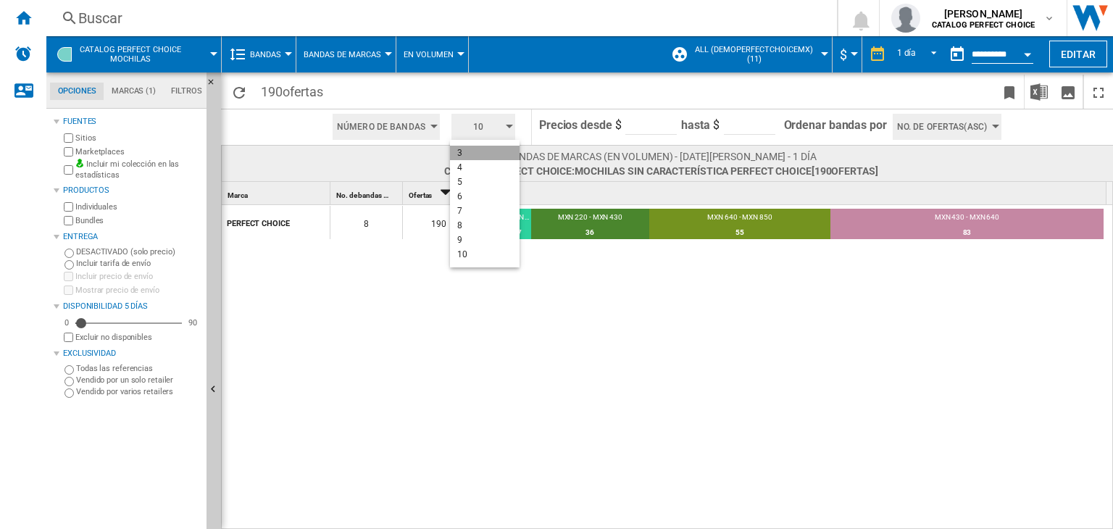
click at [481, 154] on button "3" at bounding box center [485, 153] width 70 height 14
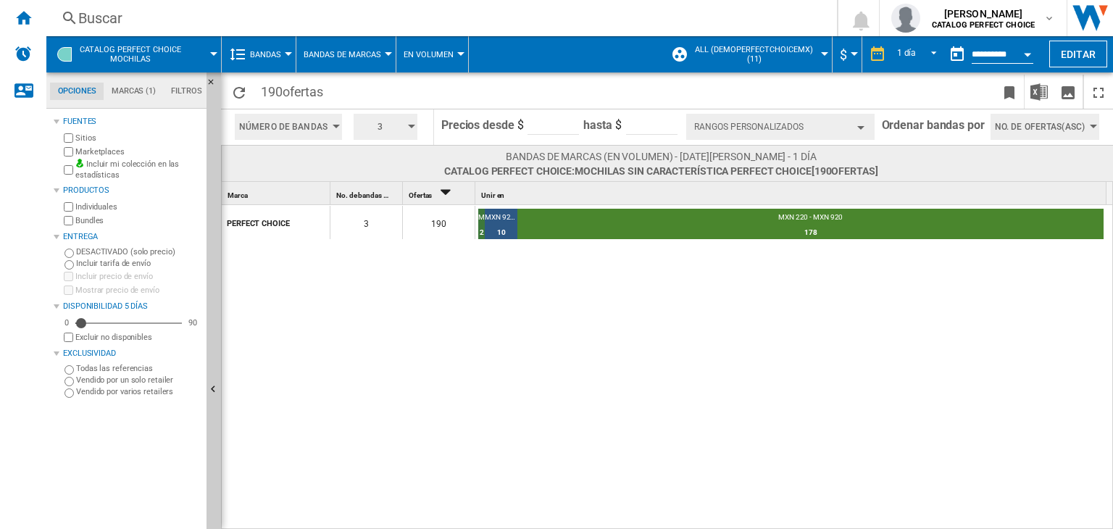
click at [341, 50] on span "Bandas de marcas" at bounding box center [343, 54] width 78 height 9
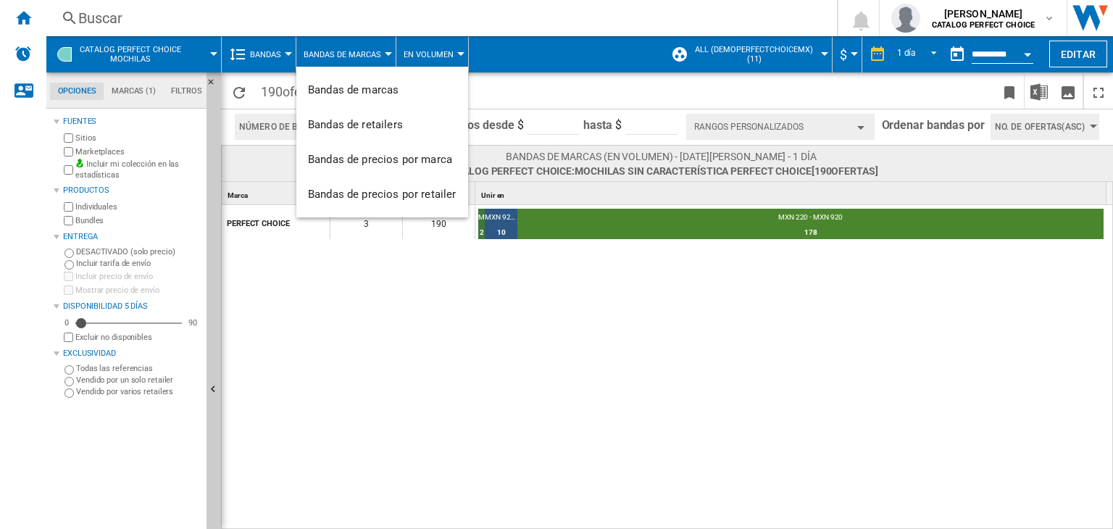
click at [423, 54] on md-backdrop at bounding box center [556, 264] width 1113 height 529
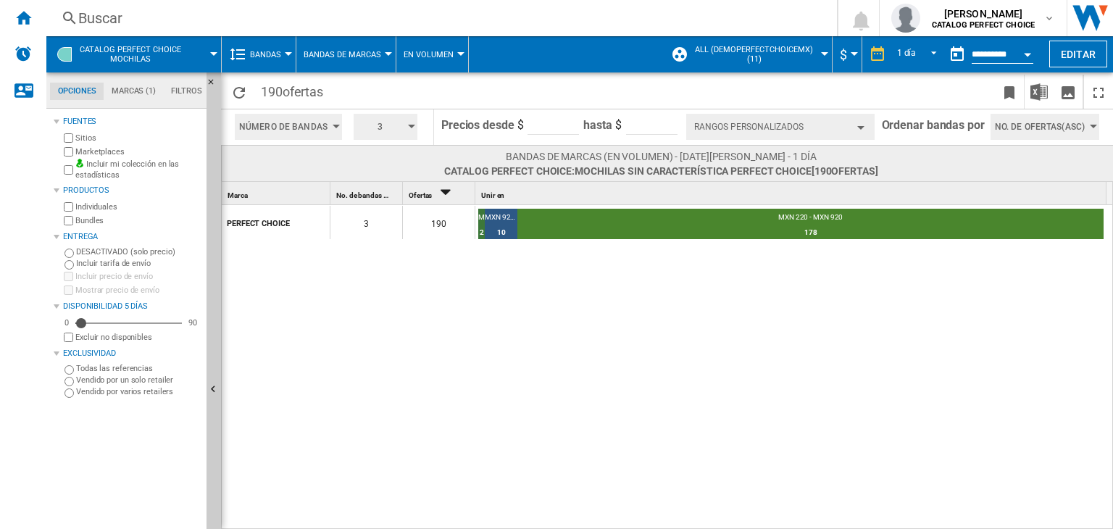
click at [423, 54] on span "En volumen" at bounding box center [429, 54] width 50 height 9
click at [375, 57] on md-backdrop at bounding box center [556, 264] width 1113 height 529
click at [375, 57] on span "Bandas de marcas" at bounding box center [343, 54] width 78 height 9
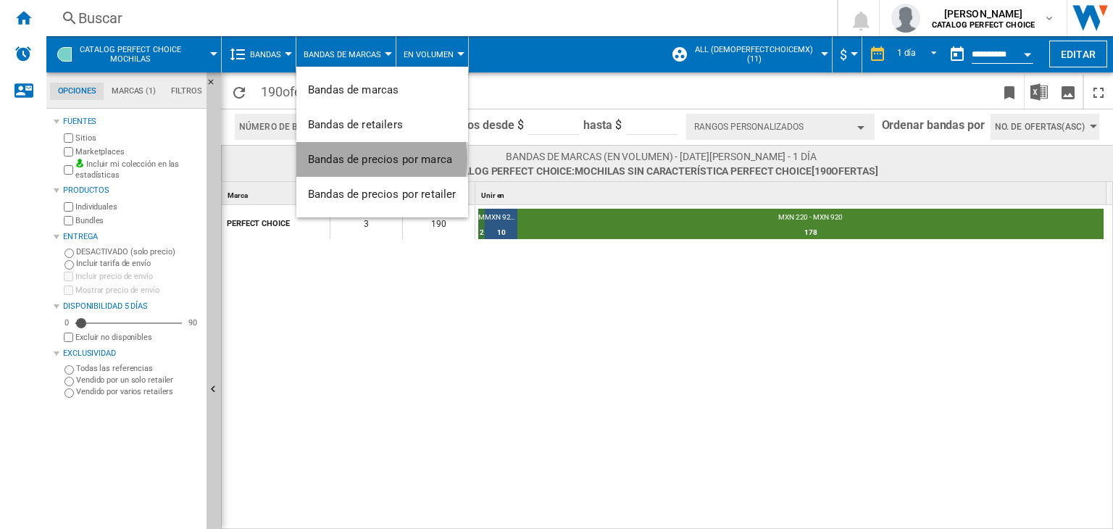
click at [366, 159] on span "Bandas de precios por marca" at bounding box center [380, 159] width 144 height 13
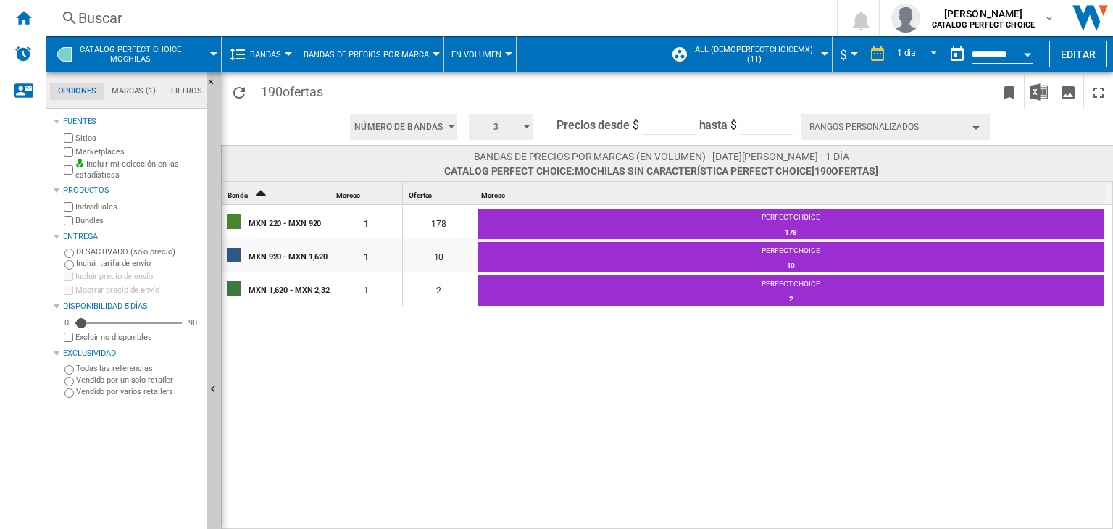
click at [841, 124] on button "Rangos personalizados" at bounding box center [895, 127] width 188 height 26
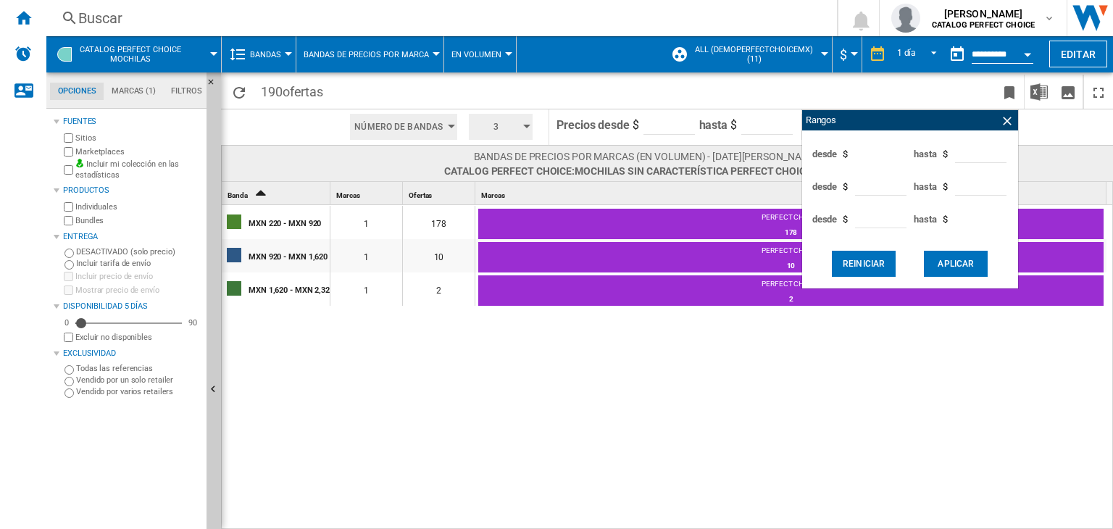
click at [1015, 122] on div "Rangos" at bounding box center [910, 120] width 216 height 20
click at [1009, 122] on ng-md-icon at bounding box center [1007, 121] width 14 height 14
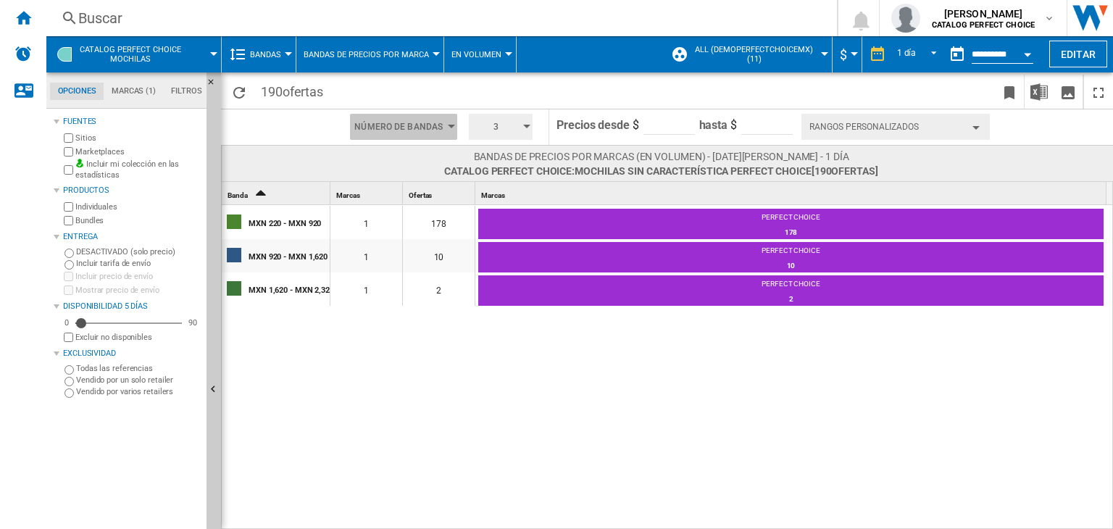
click at [443, 118] on button "Número de bandas" at bounding box center [403, 127] width 107 height 26
click at [427, 154] on span "Número de bandas" at bounding box center [396, 153] width 77 height 10
click at [527, 120] on button "3" at bounding box center [501, 127] width 64 height 26
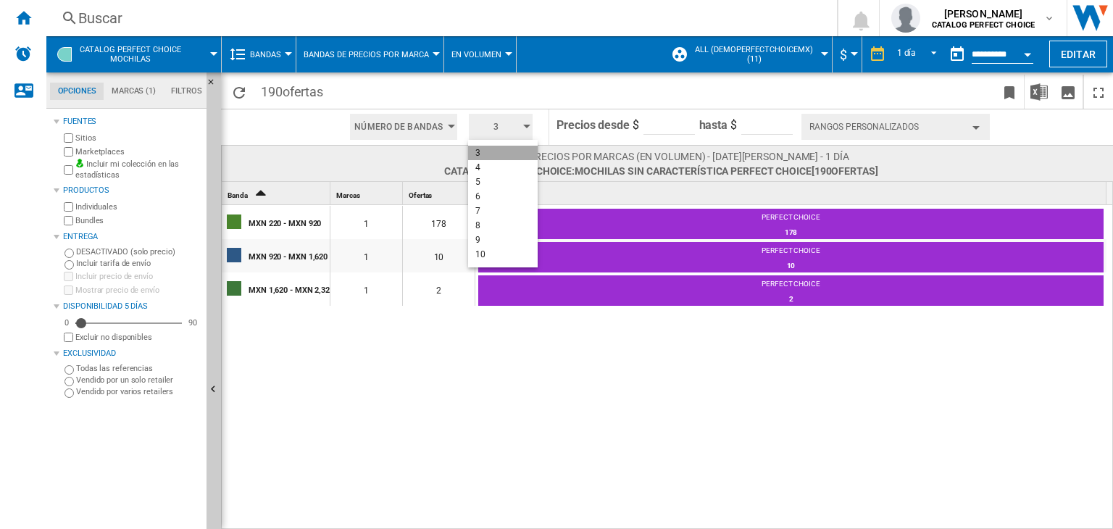
click at [498, 158] on button "3" at bounding box center [503, 153] width 70 height 14
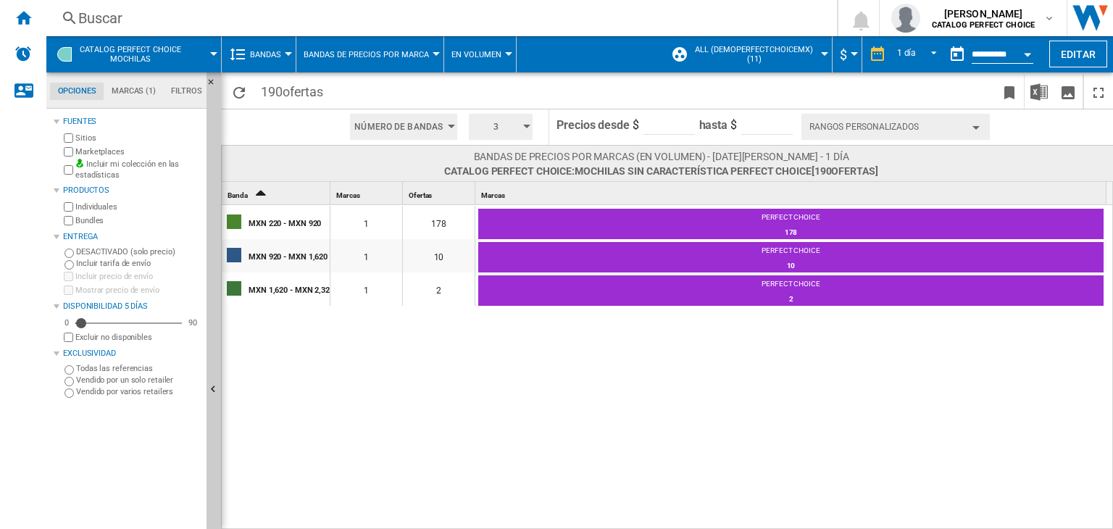
click at [664, 125] on input "***" at bounding box center [668, 124] width 51 height 22
click at [687, 130] on input "***" at bounding box center [668, 124] width 51 height 22
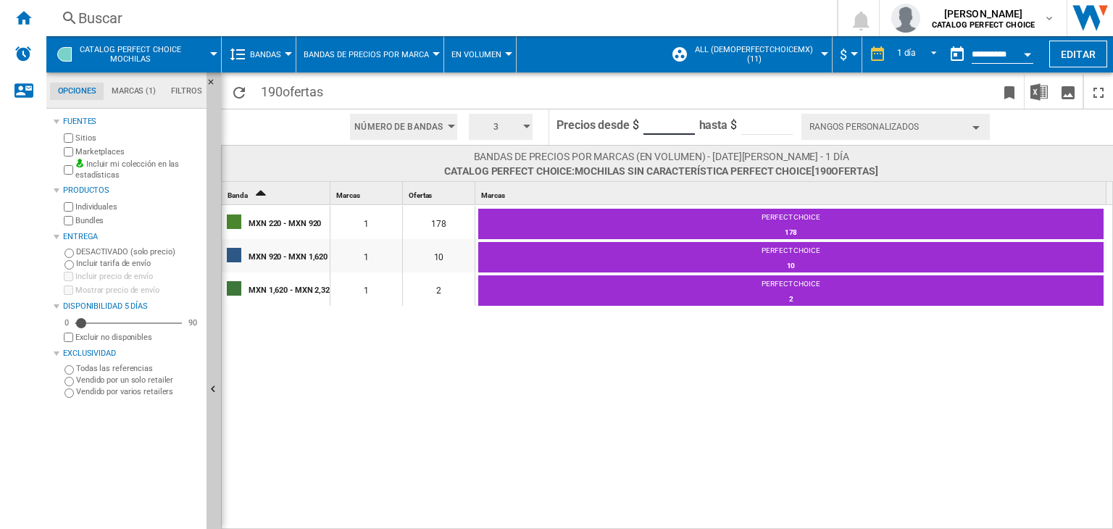
click at [687, 130] on input "***" at bounding box center [668, 124] width 51 height 22
click at [841, 127] on button "Rangos personalizados" at bounding box center [895, 127] width 188 height 26
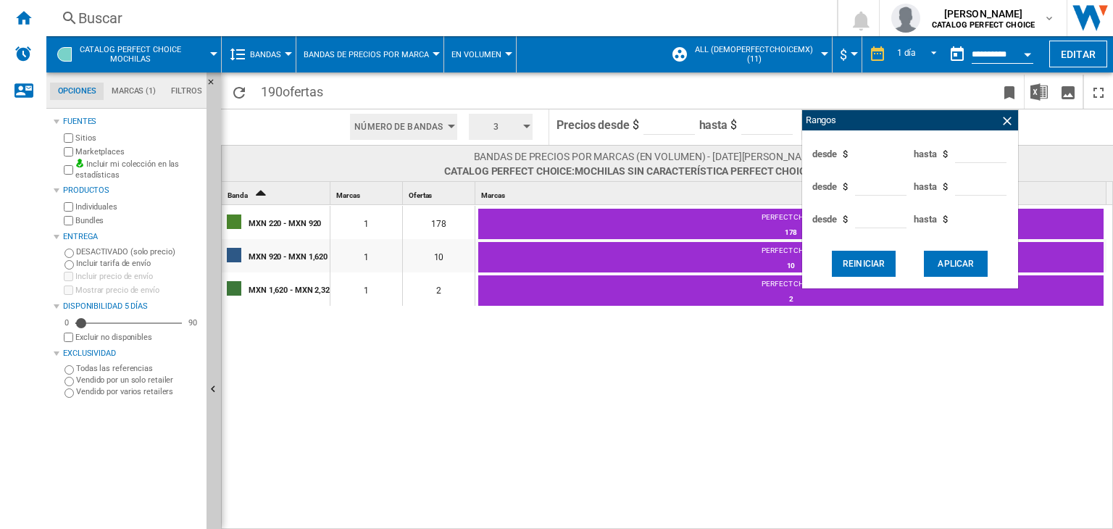
click at [307, 117] on span at bounding box center [282, 127] width 123 height 36
click at [261, 50] on span "Bandas" at bounding box center [265, 54] width 31 height 9
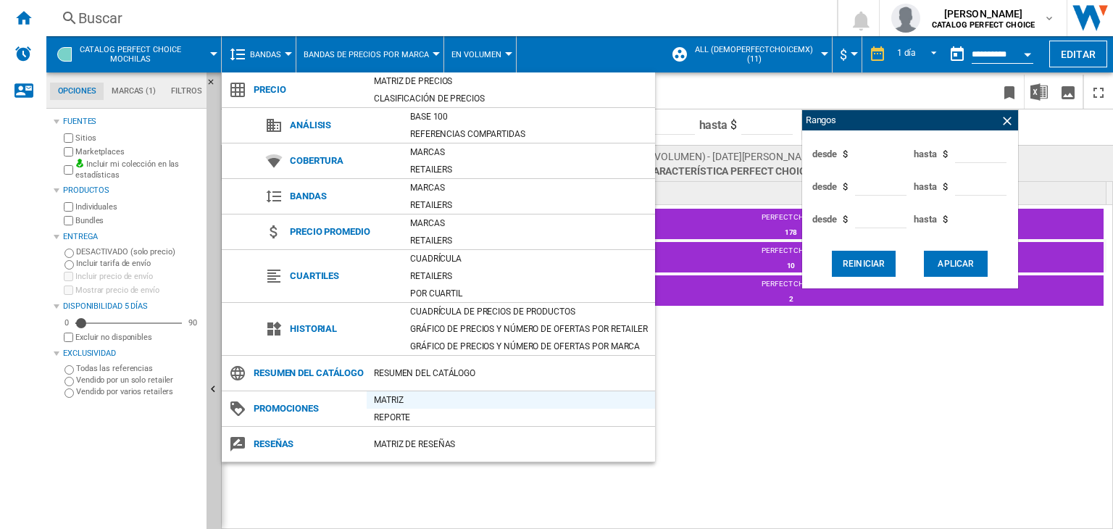
click at [391, 407] on div "Matriz" at bounding box center [511, 400] width 288 height 14
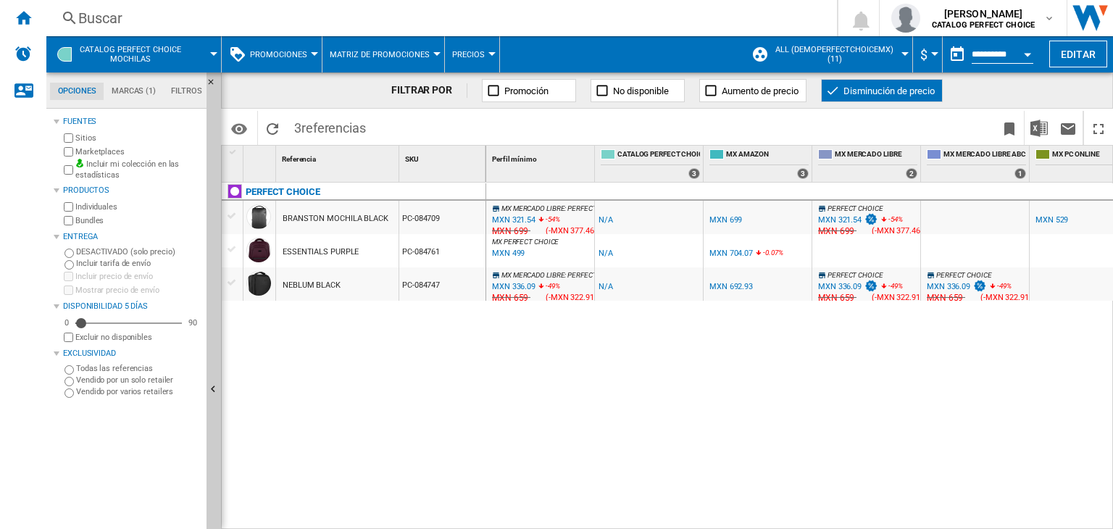
click at [839, 222] on div "MXN 321.54" at bounding box center [839, 219] width 43 height 9
click at [733, 221] on div "MXN 699" at bounding box center [725, 219] width 33 height 9
